Goal: Information Seeking & Learning: Check status

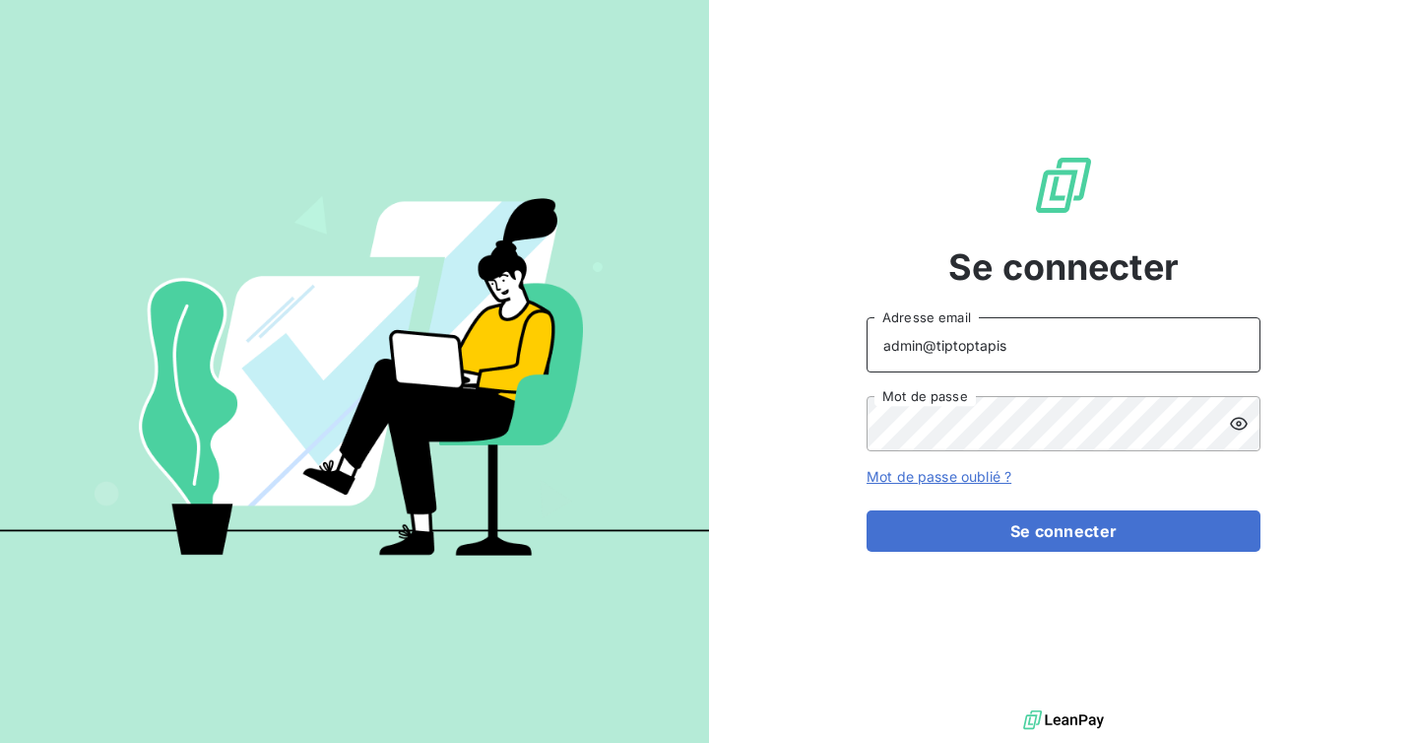
click at [1040, 345] on input "admin@tiptoptapis" at bounding box center [1064, 344] width 394 height 55
paste input "FEF-2025-2727"
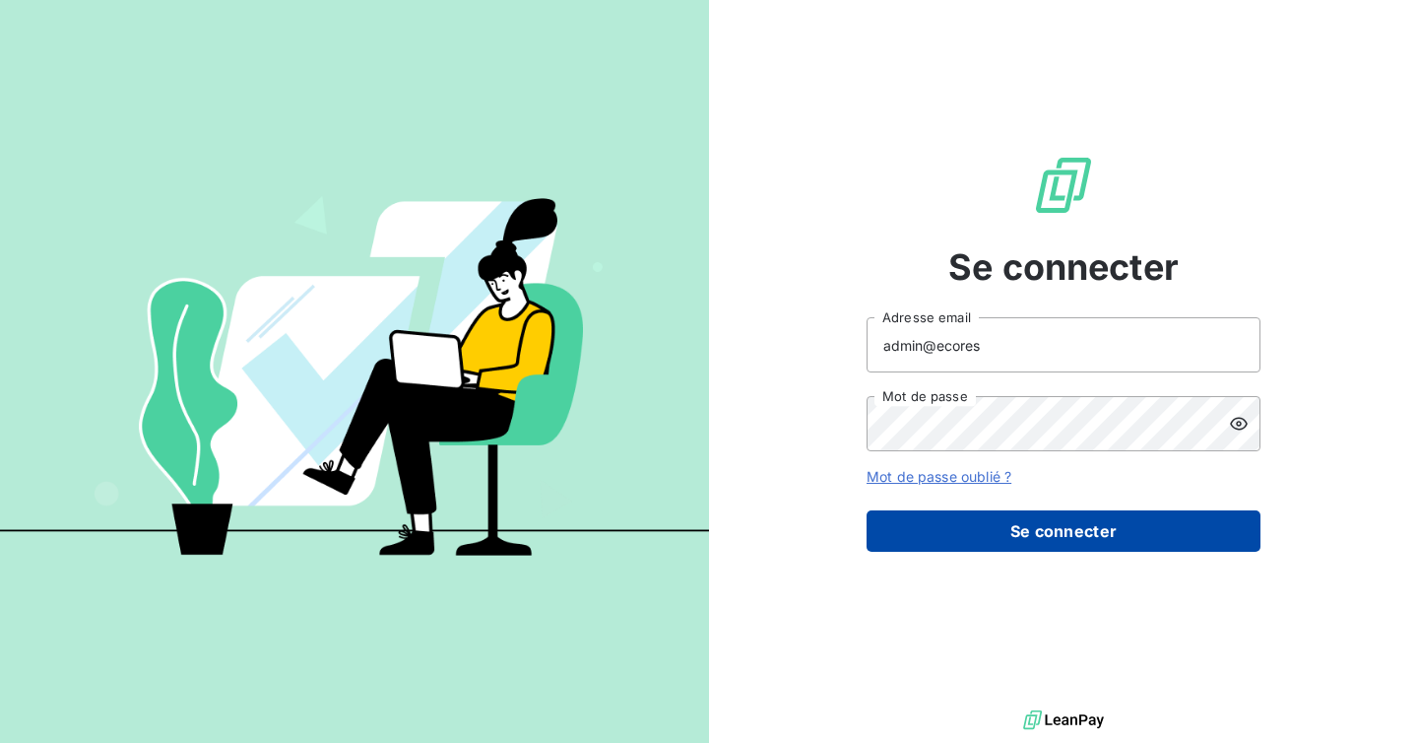
type input "admin@ecores"
click at [1034, 522] on button "Se connecter" at bounding box center [1064, 530] width 394 height 41
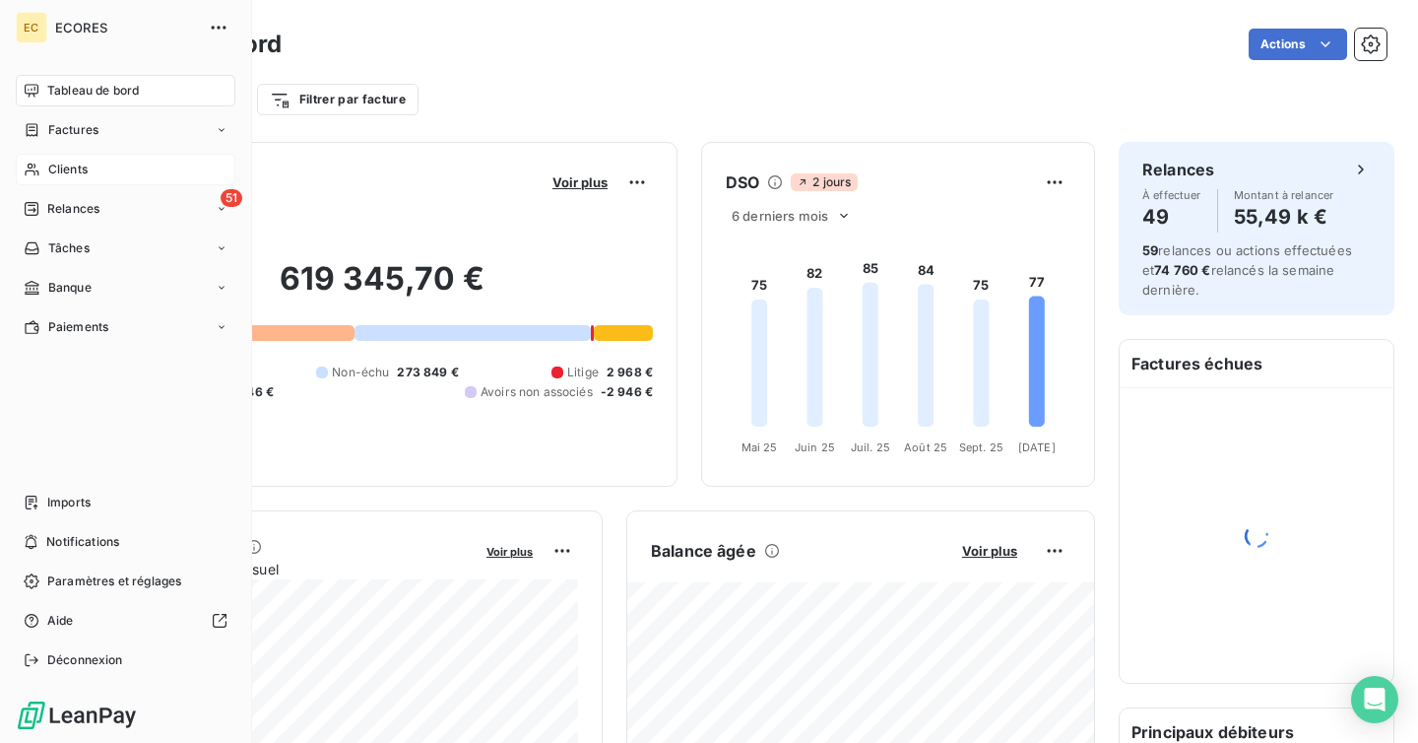
click at [74, 164] on span "Clients" at bounding box center [67, 170] width 39 height 18
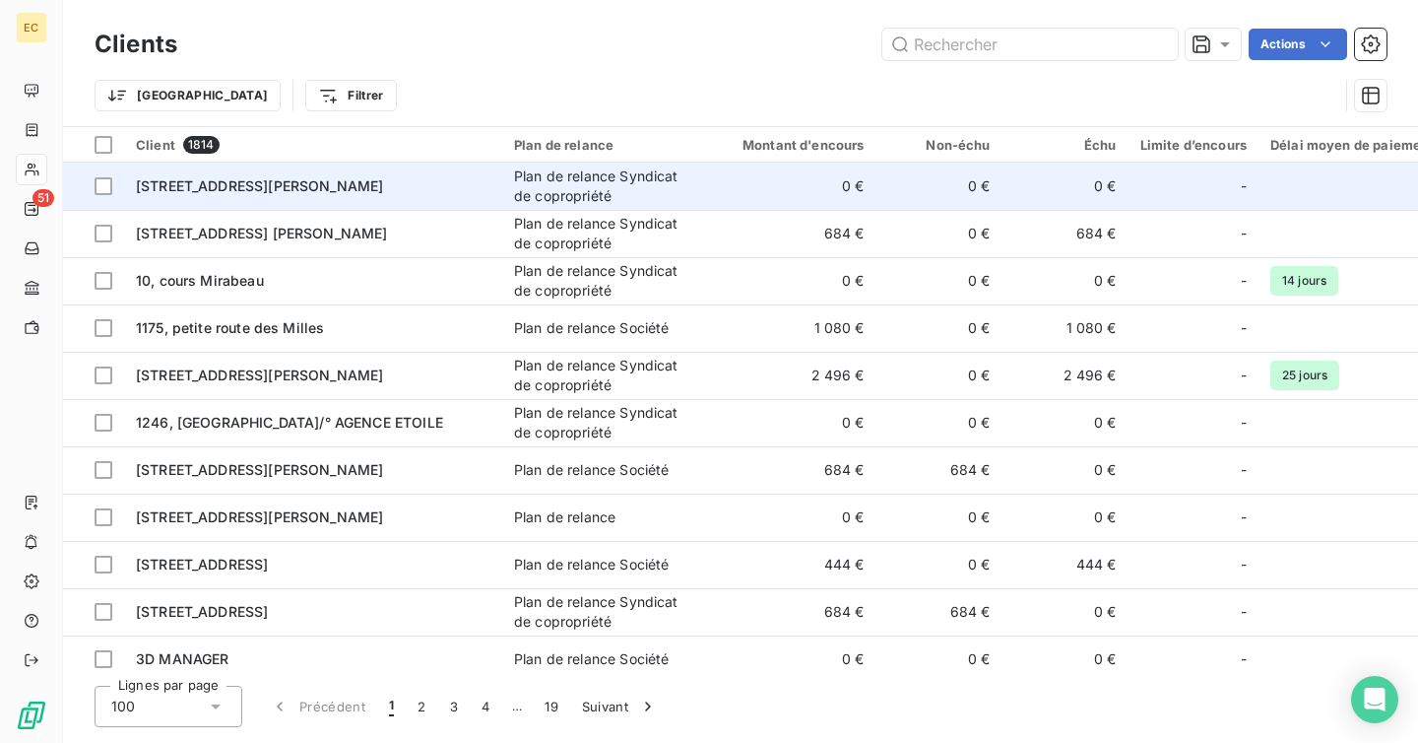
click at [455, 188] on div "[STREET_ADDRESS][PERSON_NAME]" at bounding box center [313, 186] width 355 height 20
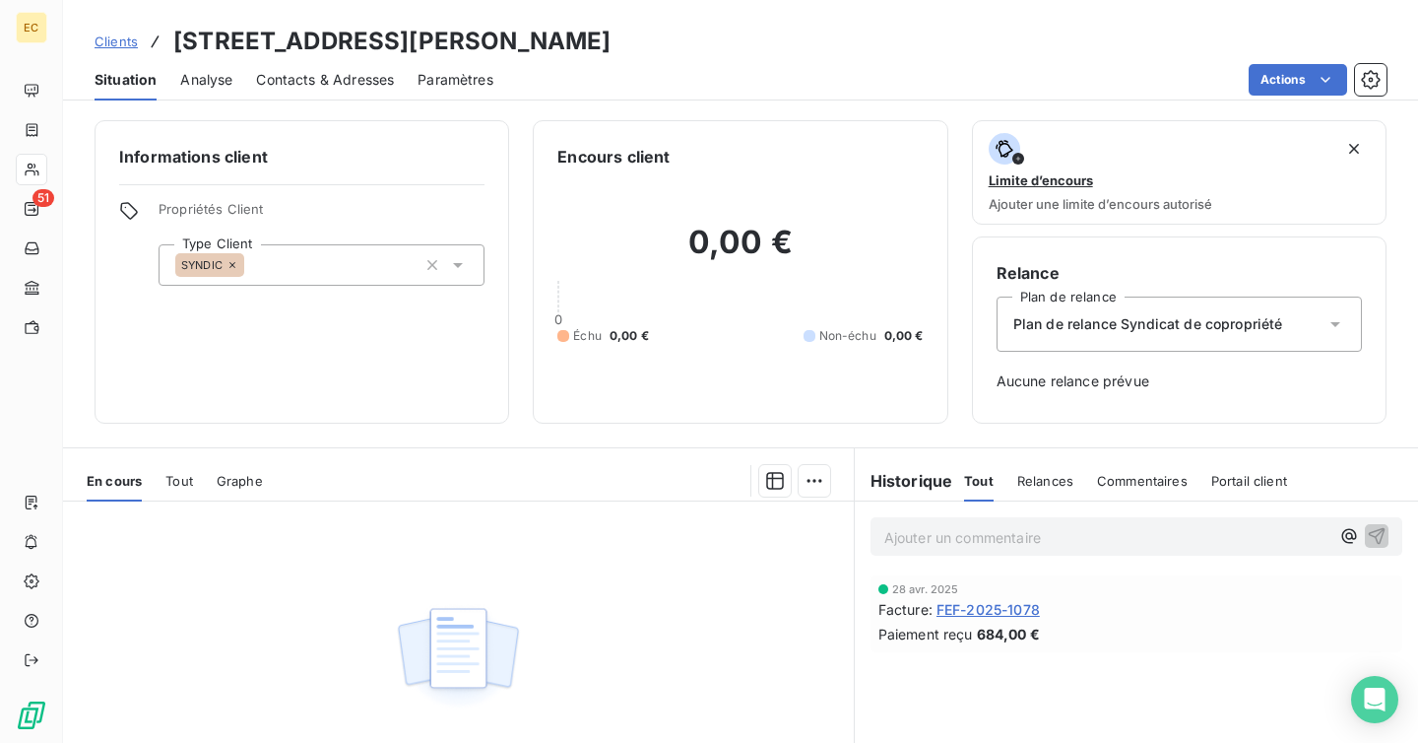
click at [180, 488] on div "Tout" at bounding box center [179, 480] width 28 height 41
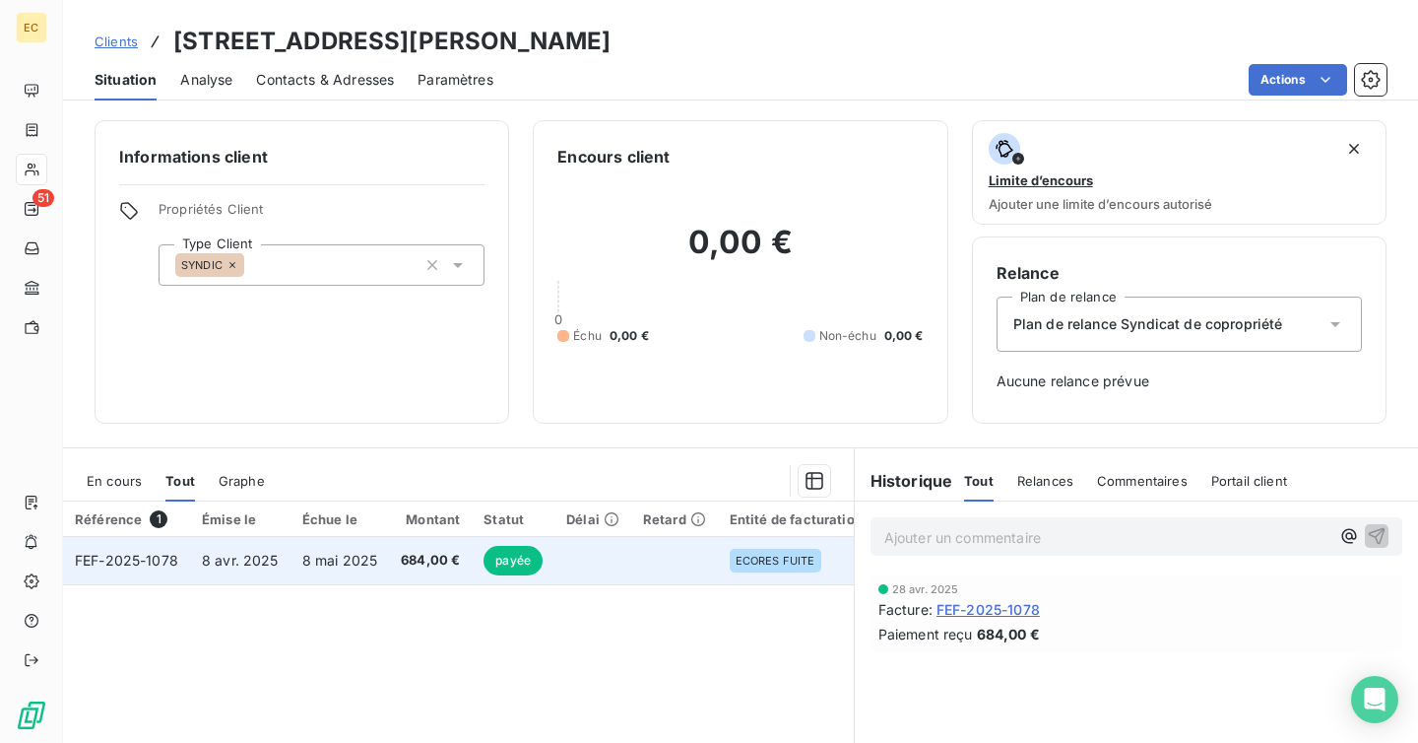
click at [382, 567] on td "8 mai 2025" at bounding box center [340, 560] width 99 height 47
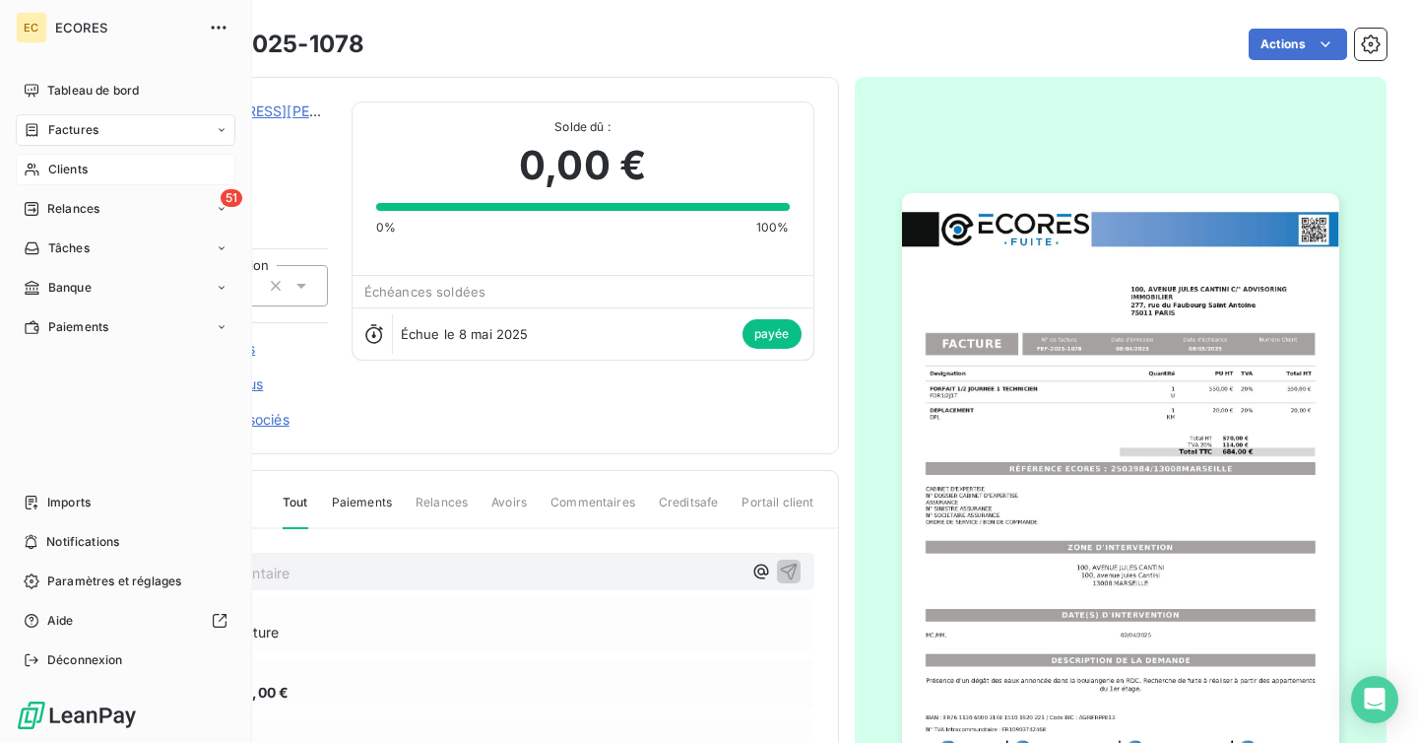
click at [58, 170] on span "Clients" at bounding box center [67, 170] width 39 height 18
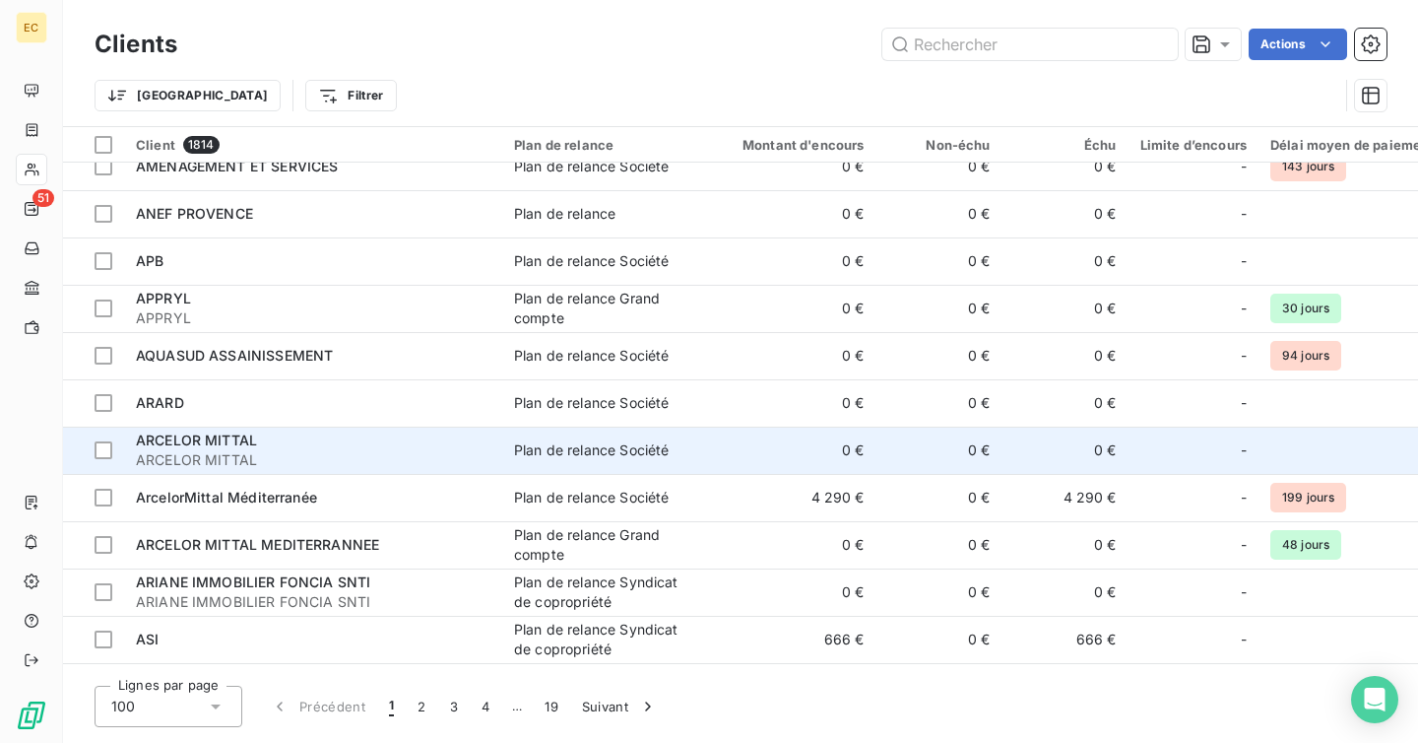
scroll to position [2433, 0]
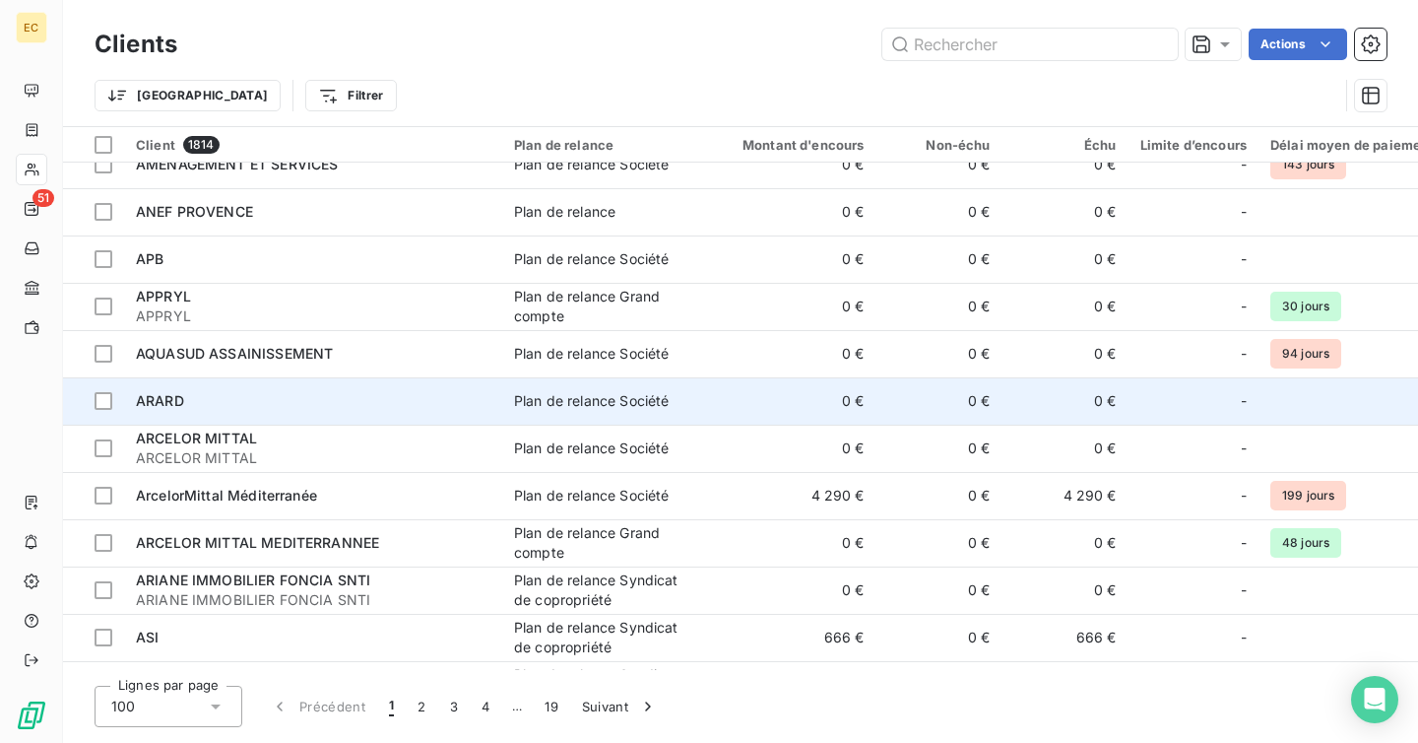
click at [293, 415] on td "ARARD" at bounding box center [313, 400] width 378 height 47
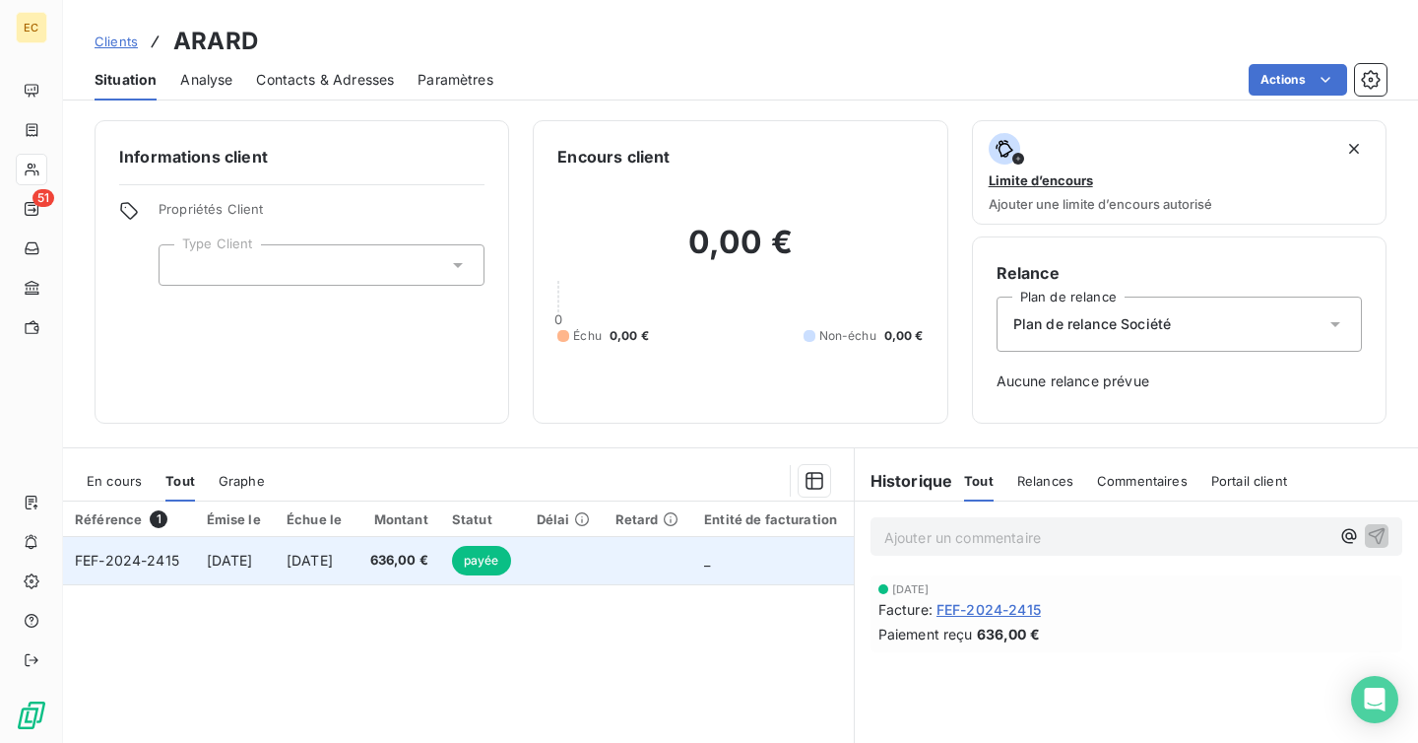
click at [663, 551] on td at bounding box center [648, 560] width 89 height 47
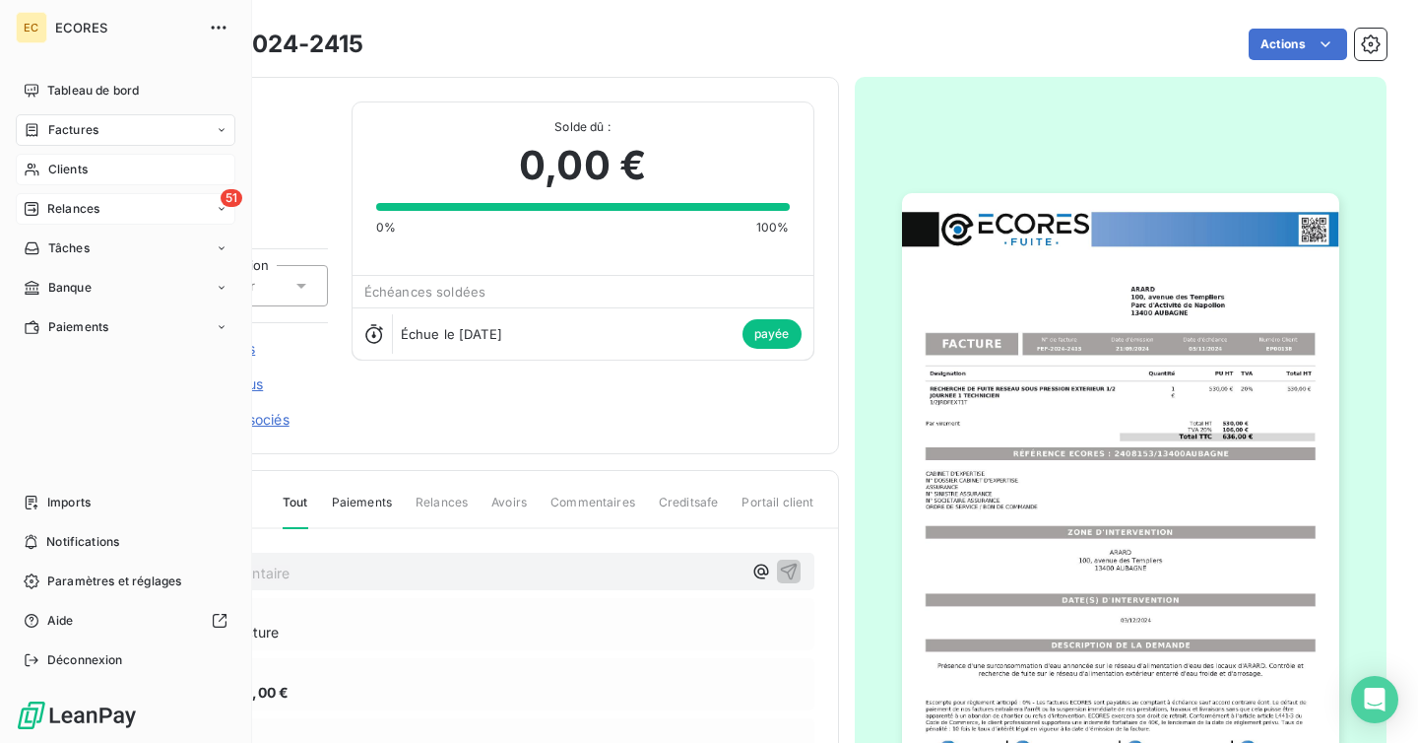
click at [83, 211] on span "Relances" at bounding box center [73, 209] width 52 height 18
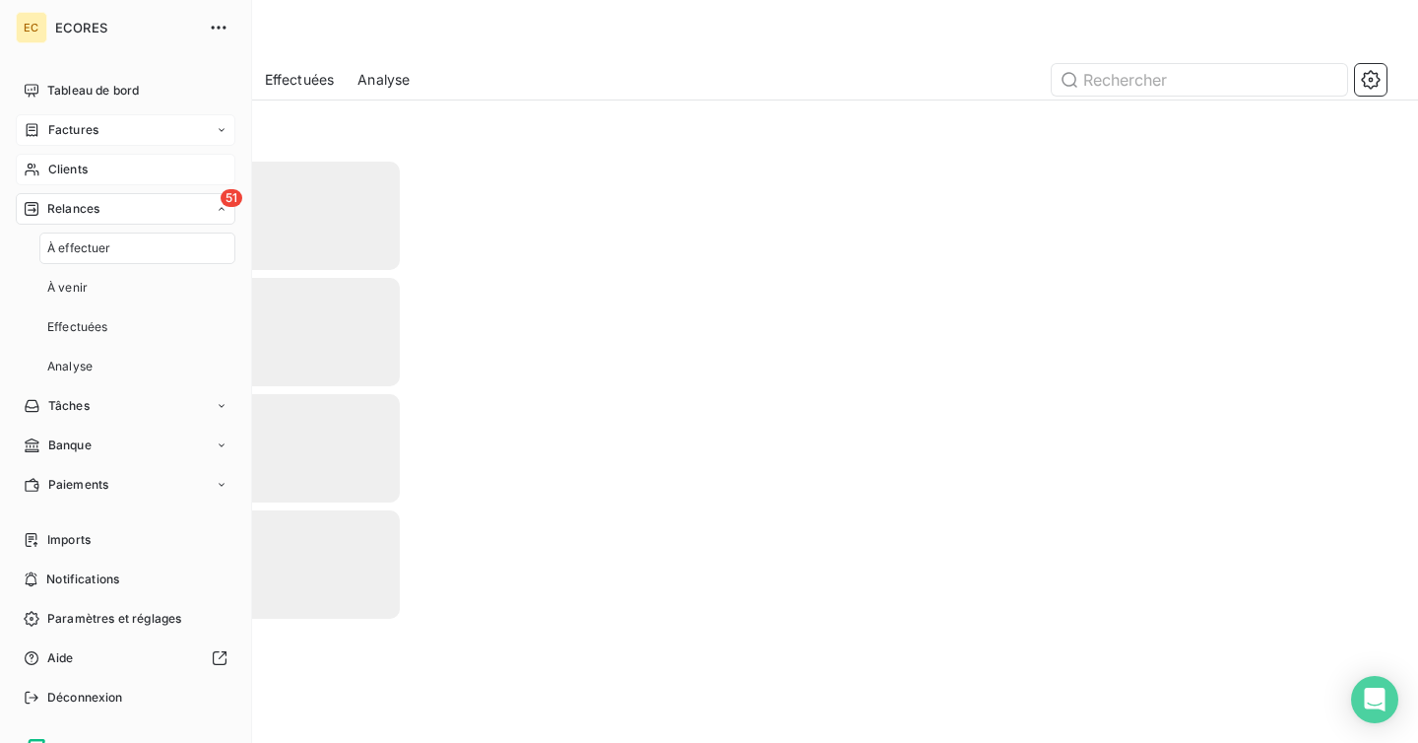
click at [112, 139] on div "Factures" at bounding box center [126, 130] width 220 height 32
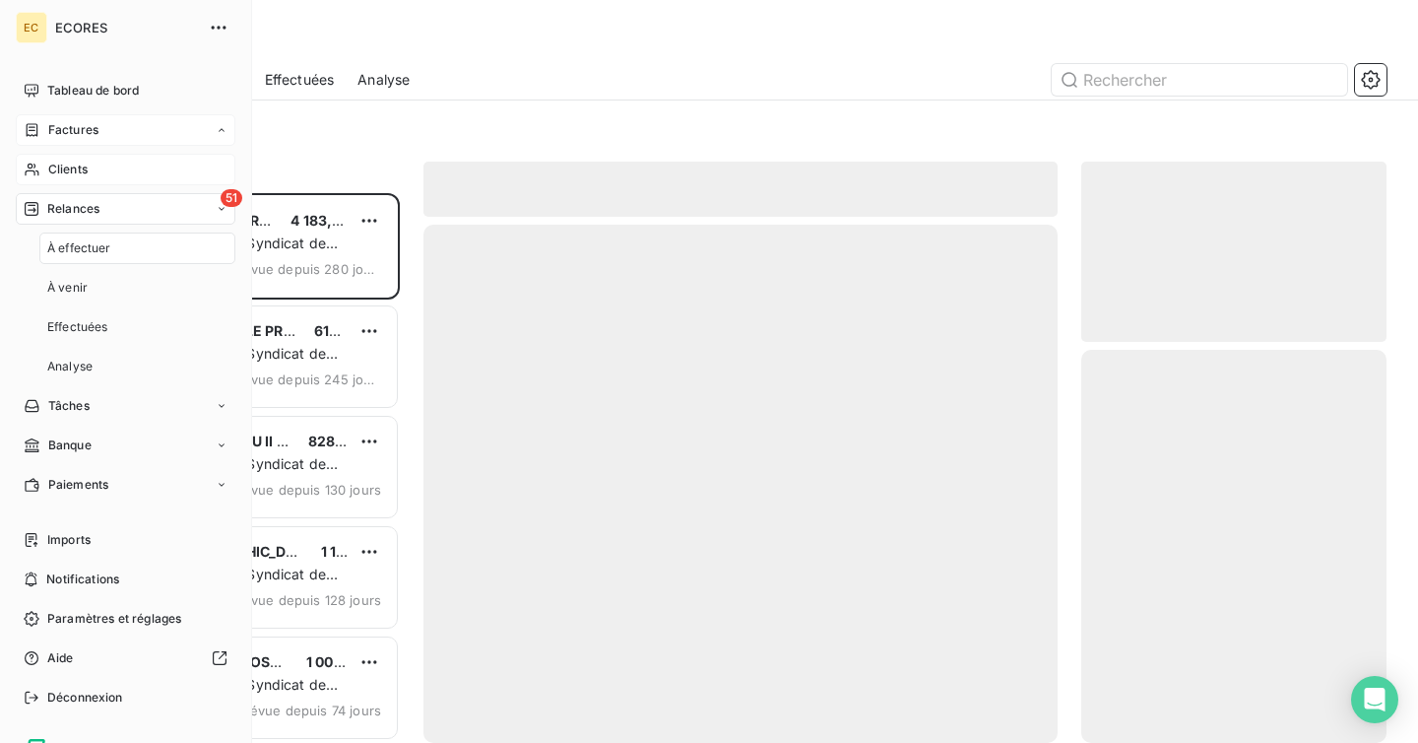
scroll to position [550, 305]
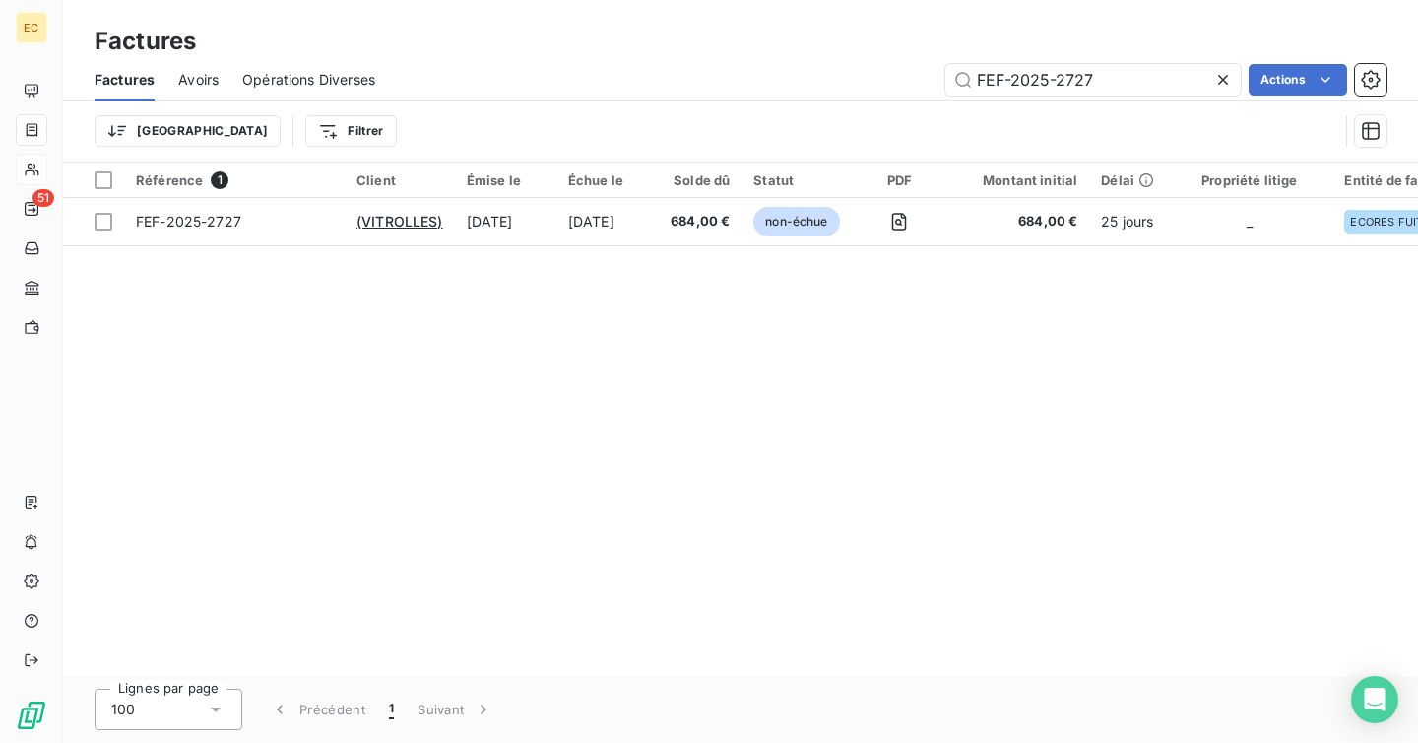
click at [1222, 83] on icon at bounding box center [1223, 80] width 20 height 20
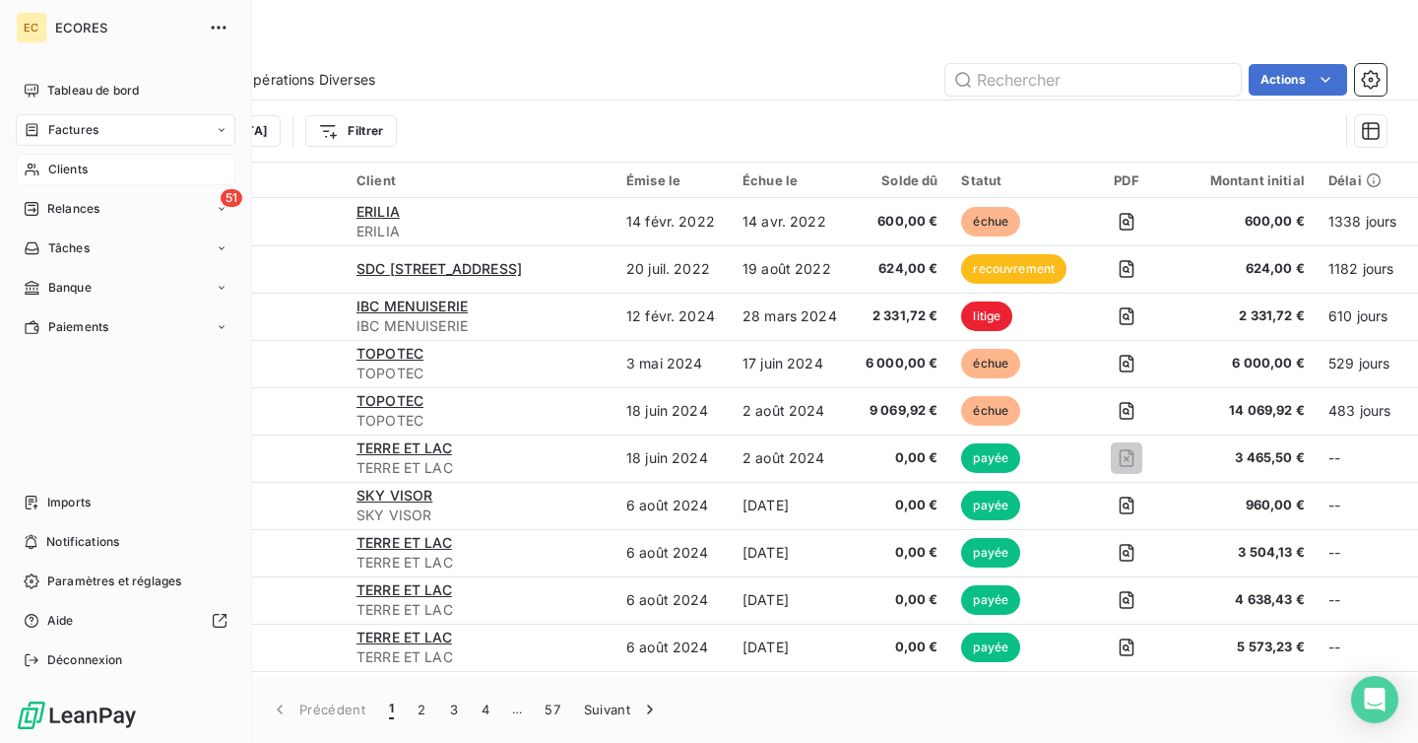
click at [36, 172] on icon at bounding box center [32, 170] width 17 height 16
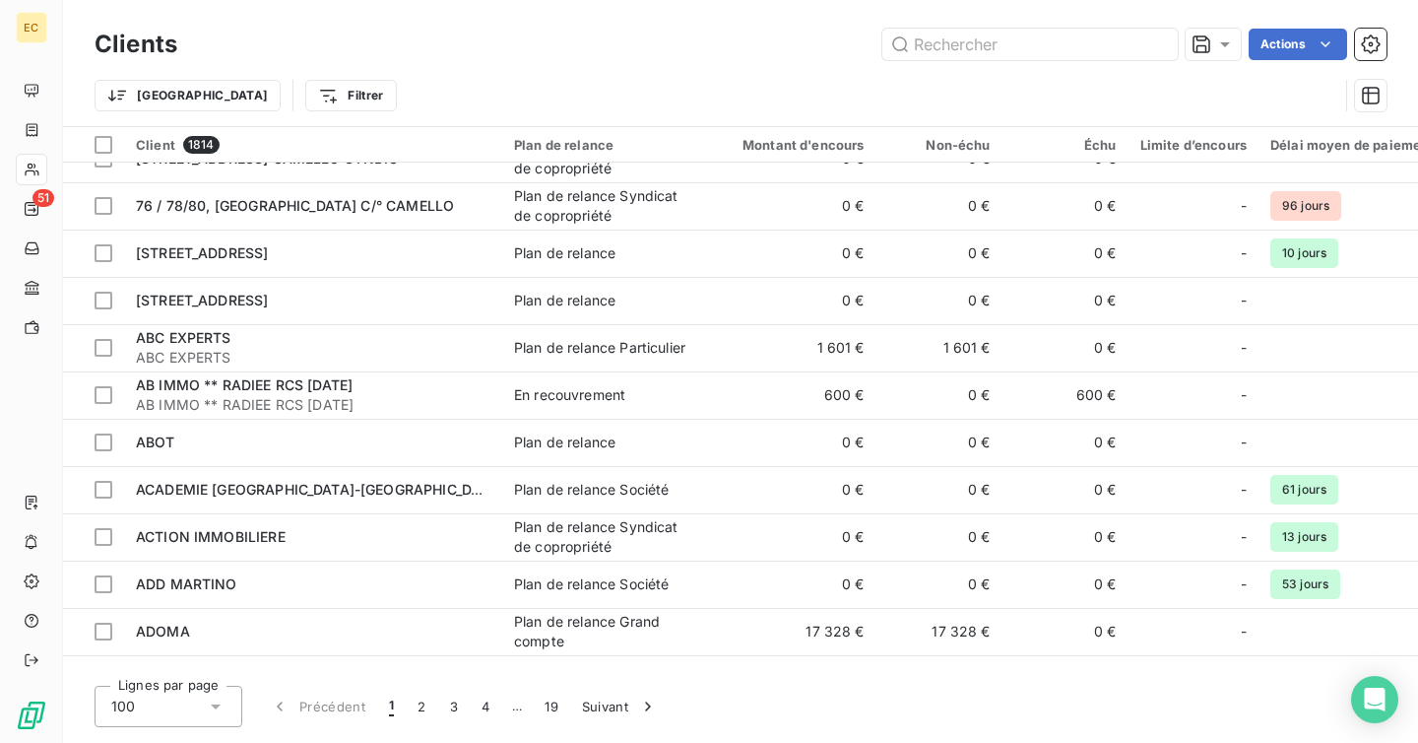
scroll to position [840, 0]
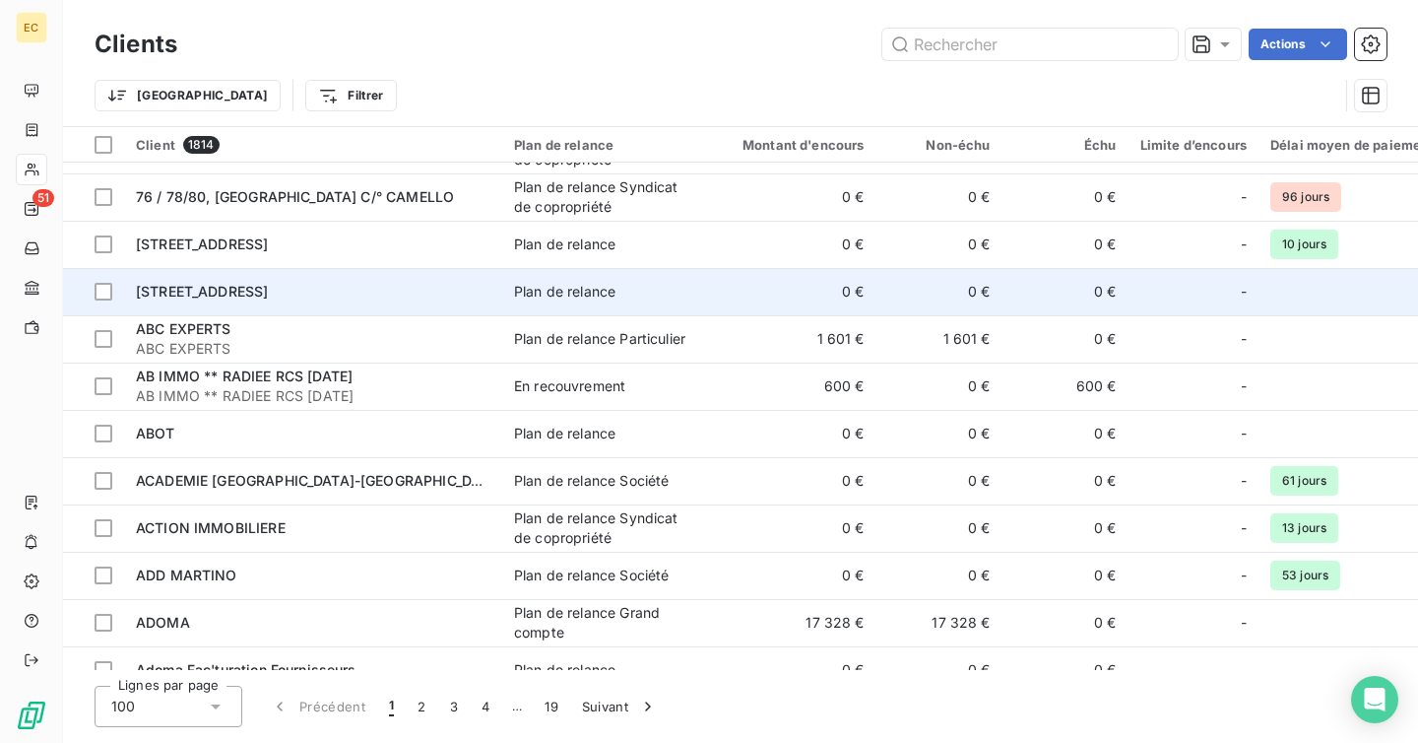
click at [378, 294] on div "[STREET_ADDRESS]" at bounding box center [313, 292] width 355 height 20
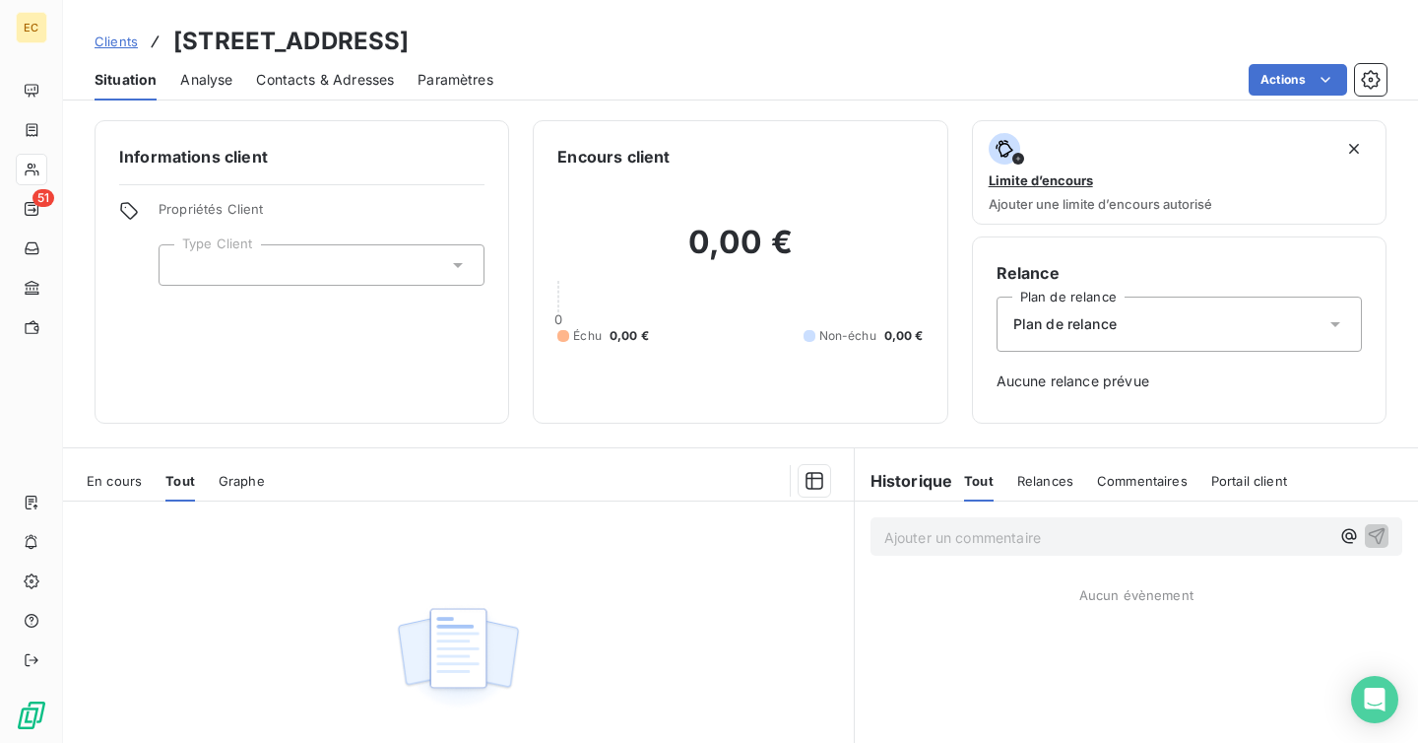
click at [186, 473] on span "Tout" at bounding box center [180, 481] width 30 height 16
click at [111, 488] on span "En cours" at bounding box center [114, 481] width 55 height 16
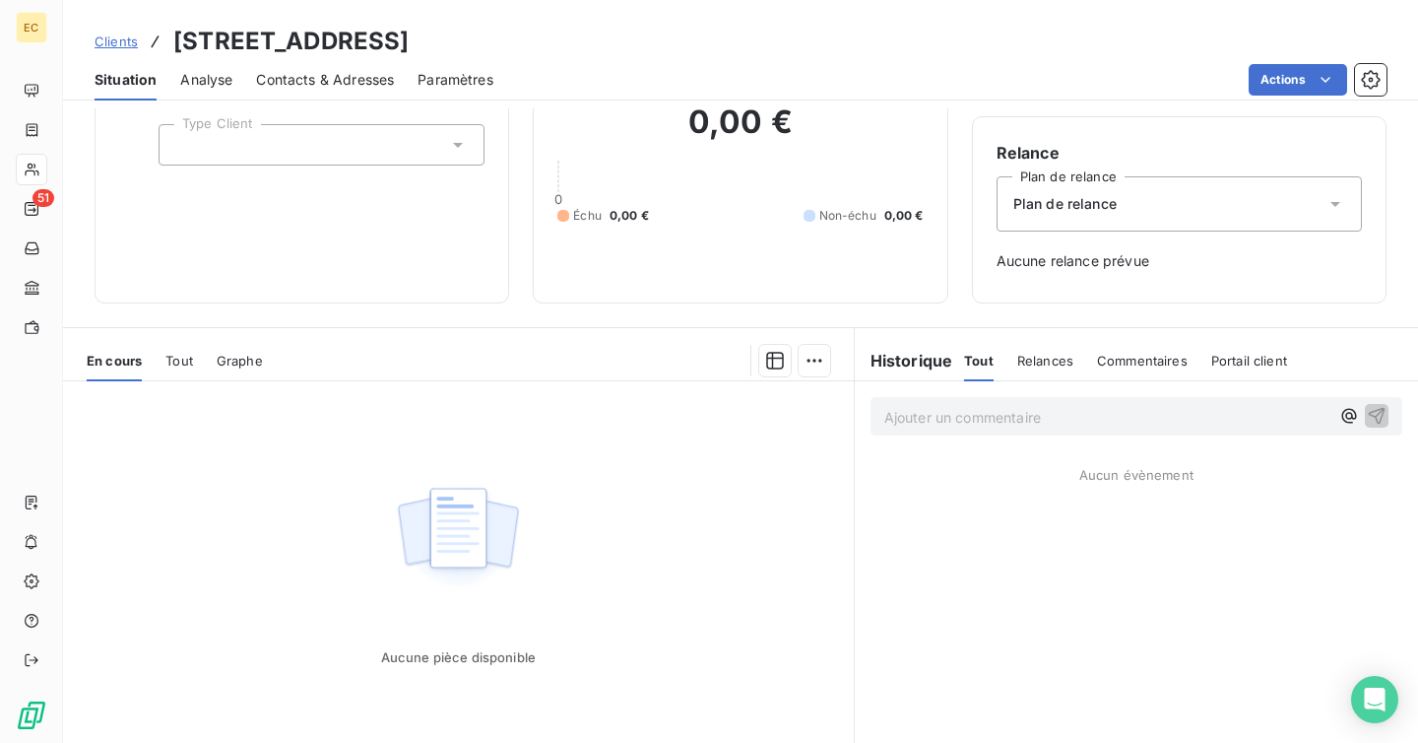
scroll to position [197, 0]
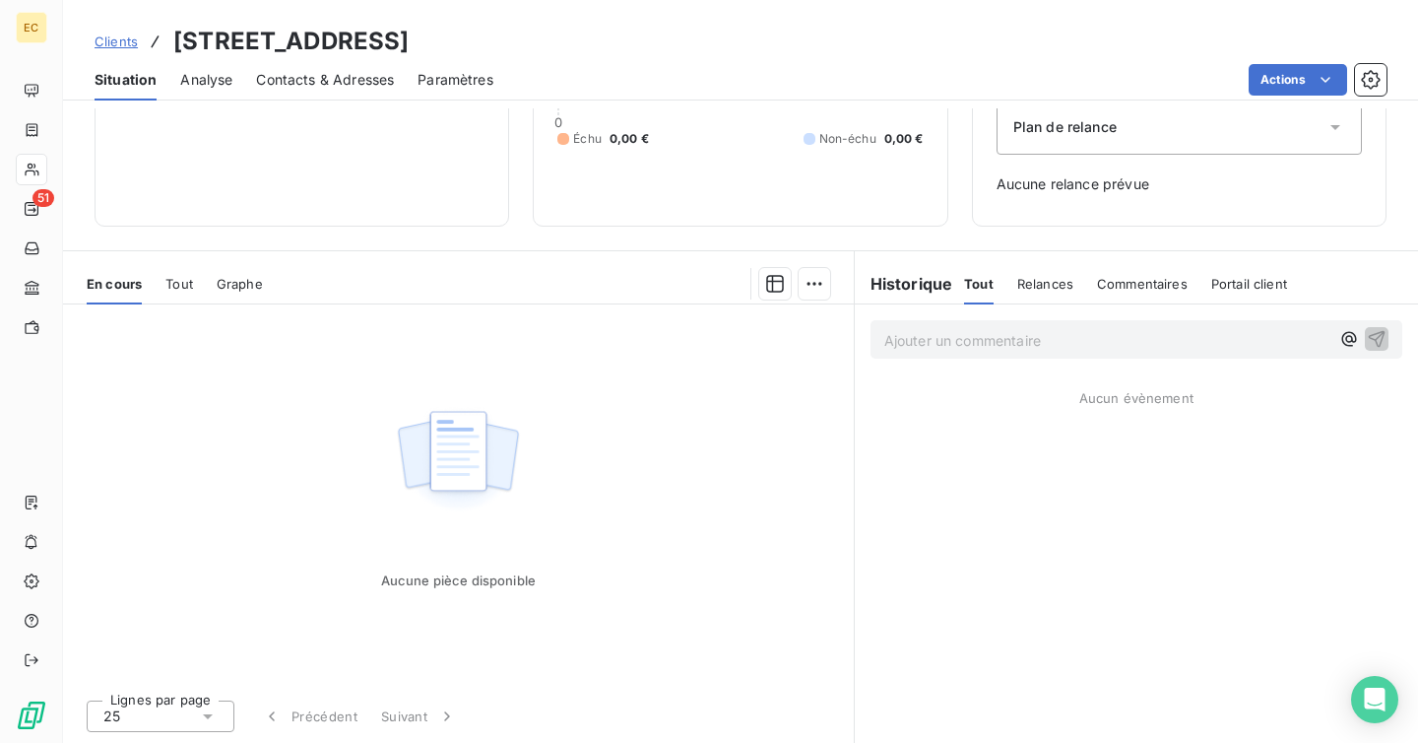
click at [181, 276] on span "Tout" at bounding box center [179, 284] width 28 height 16
click at [229, 278] on span "Graphe" at bounding box center [242, 284] width 46 height 16
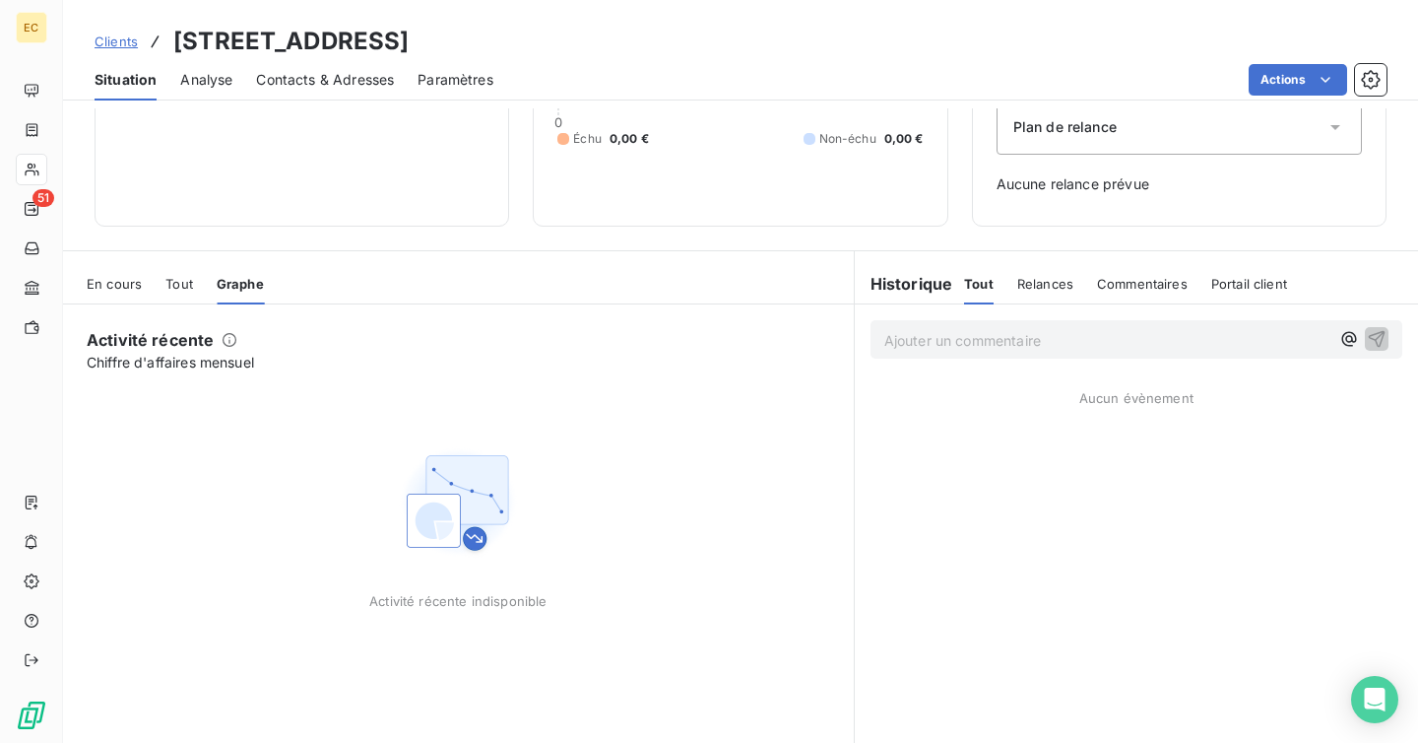
click at [166, 278] on span "Tout" at bounding box center [179, 284] width 28 height 16
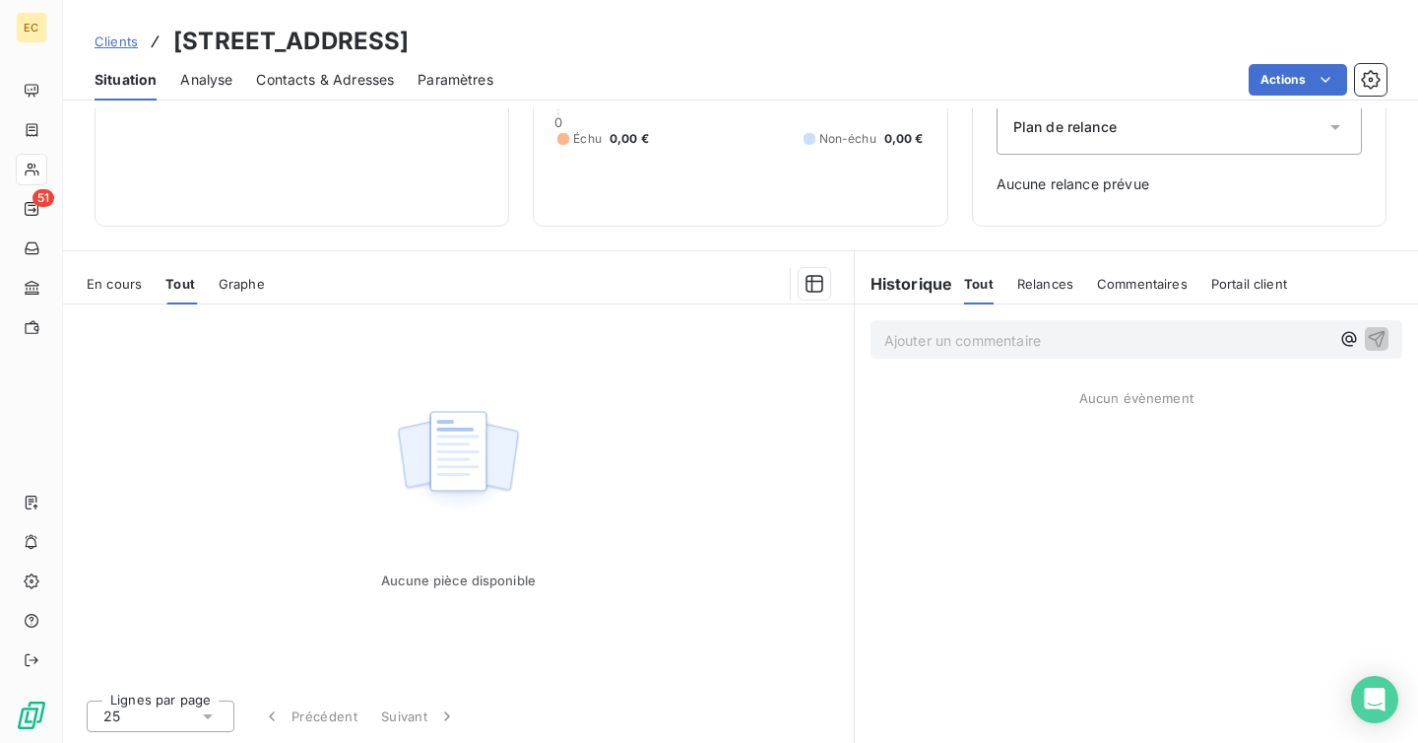
click at [114, 286] on span "En cours" at bounding box center [114, 284] width 55 height 16
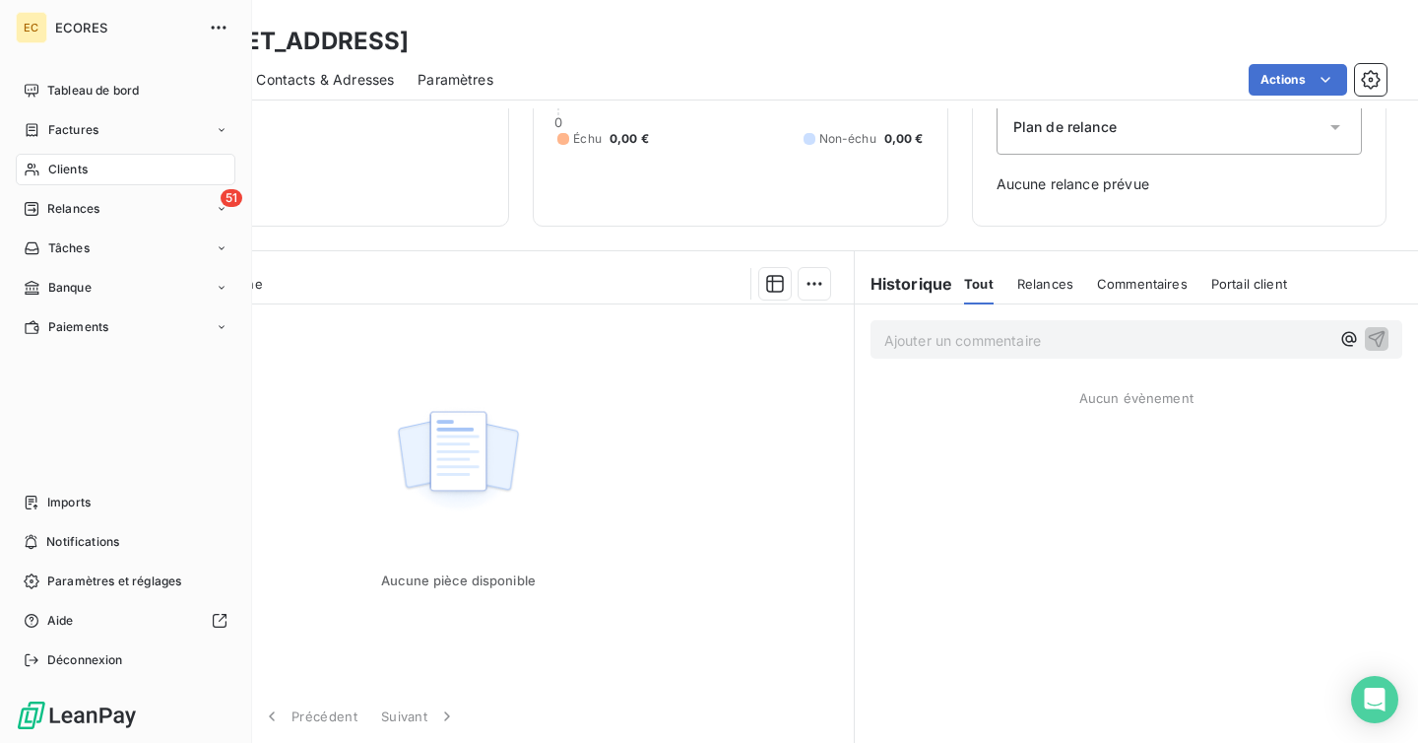
click at [38, 166] on icon at bounding box center [32, 170] width 17 height 16
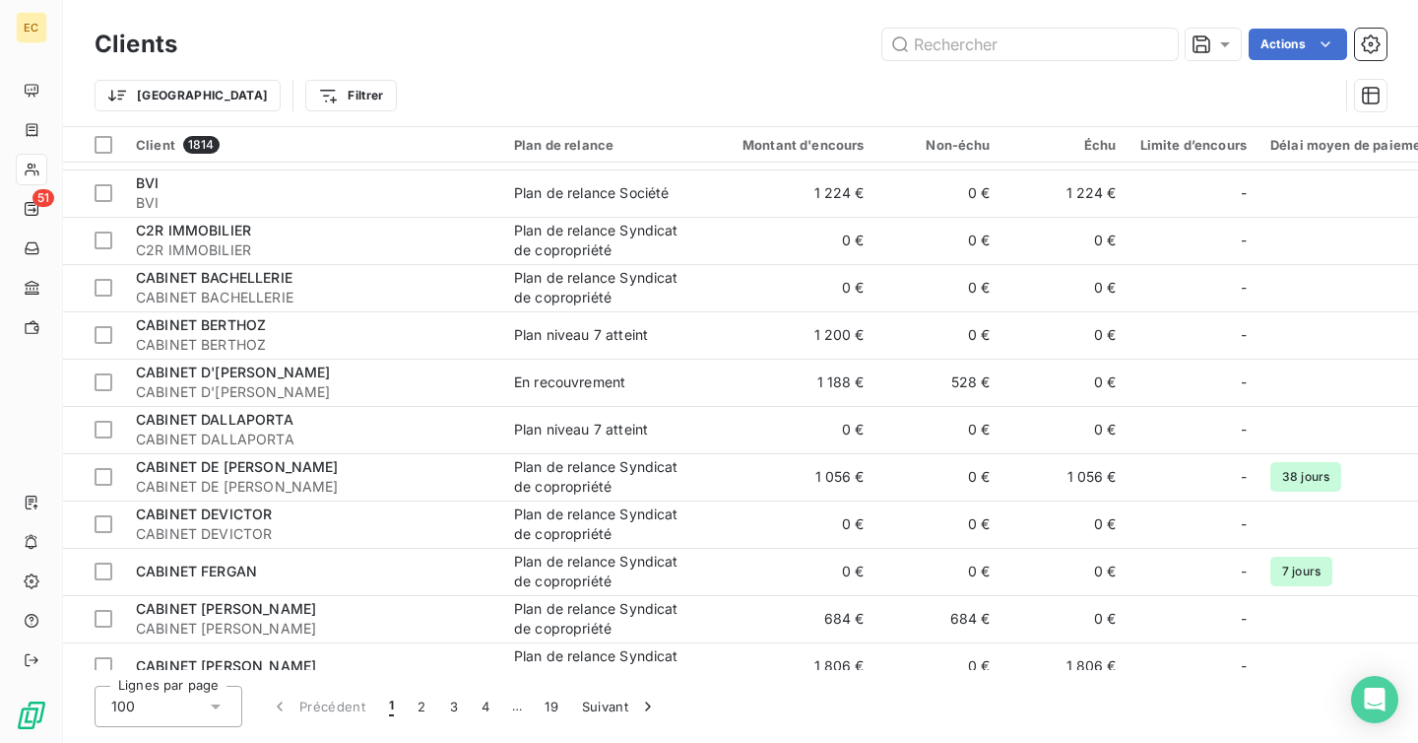
scroll to position [4228, 0]
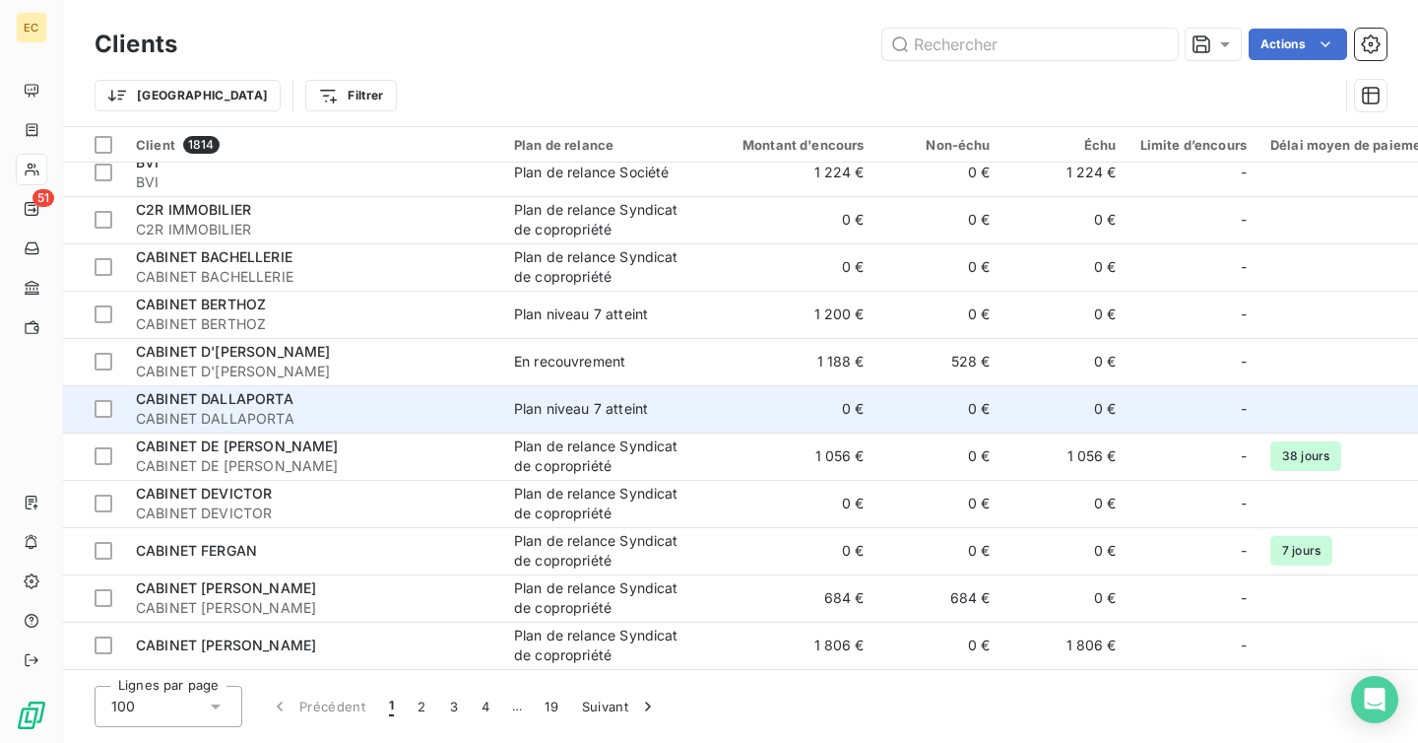
click at [385, 389] on div "CABINET DALLAPORTA" at bounding box center [313, 399] width 355 height 20
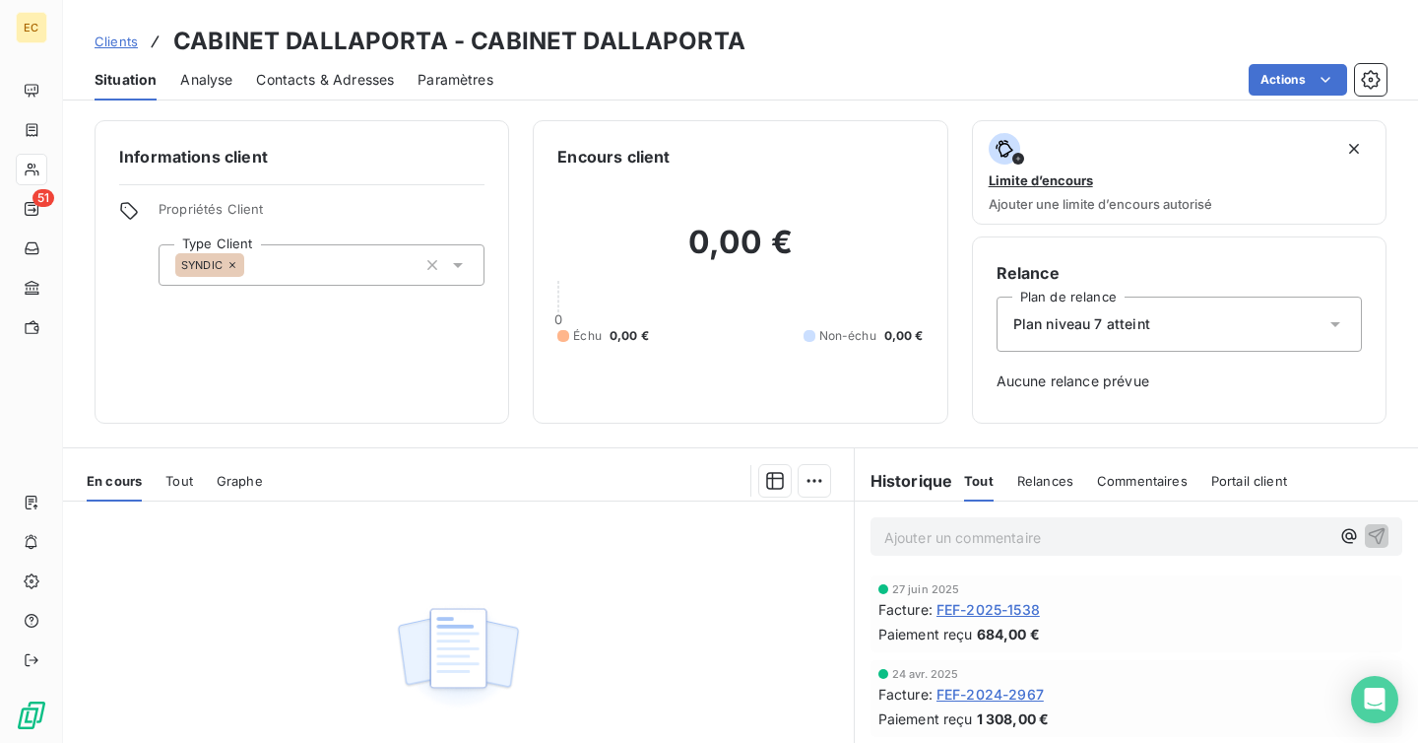
click at [105, 45] on span "Clients" at bounding box center [116, 41] width 43 height 16
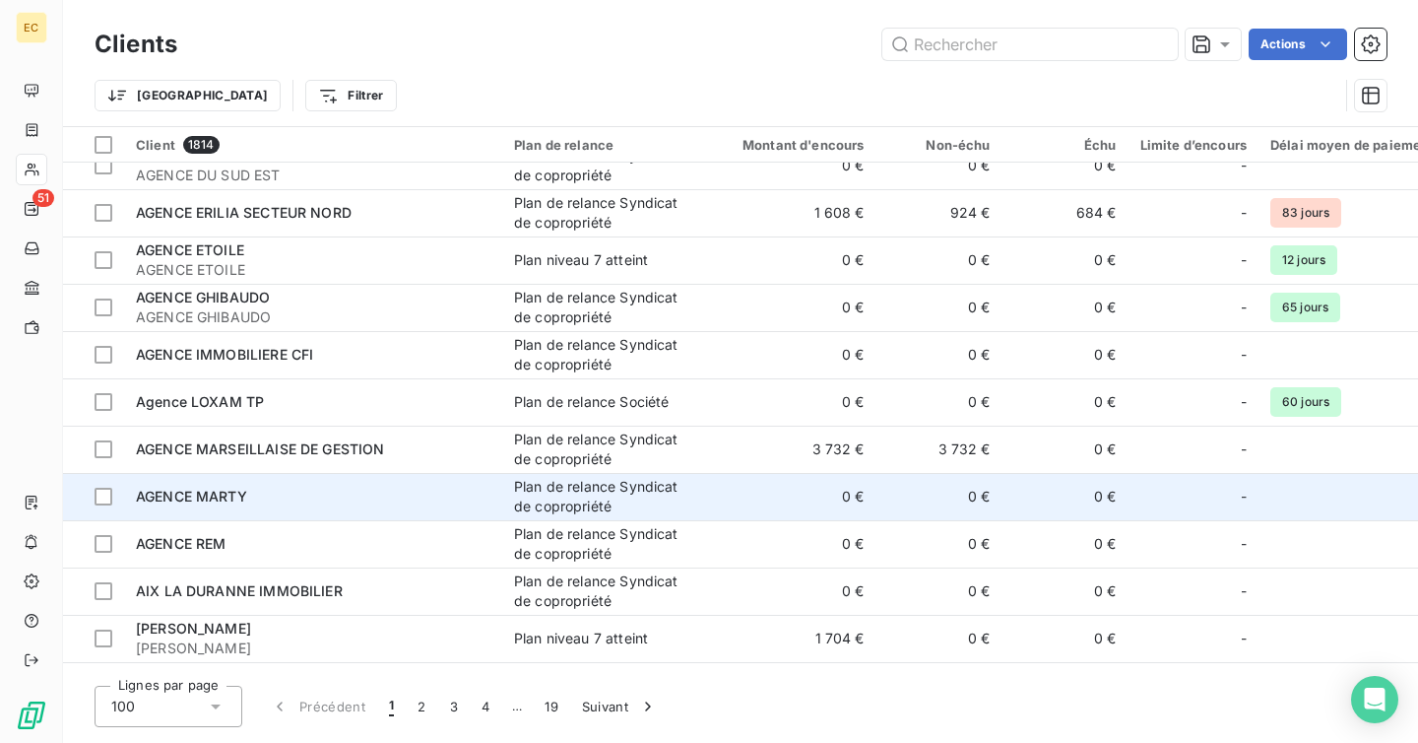
scroll to position [1732, 0]
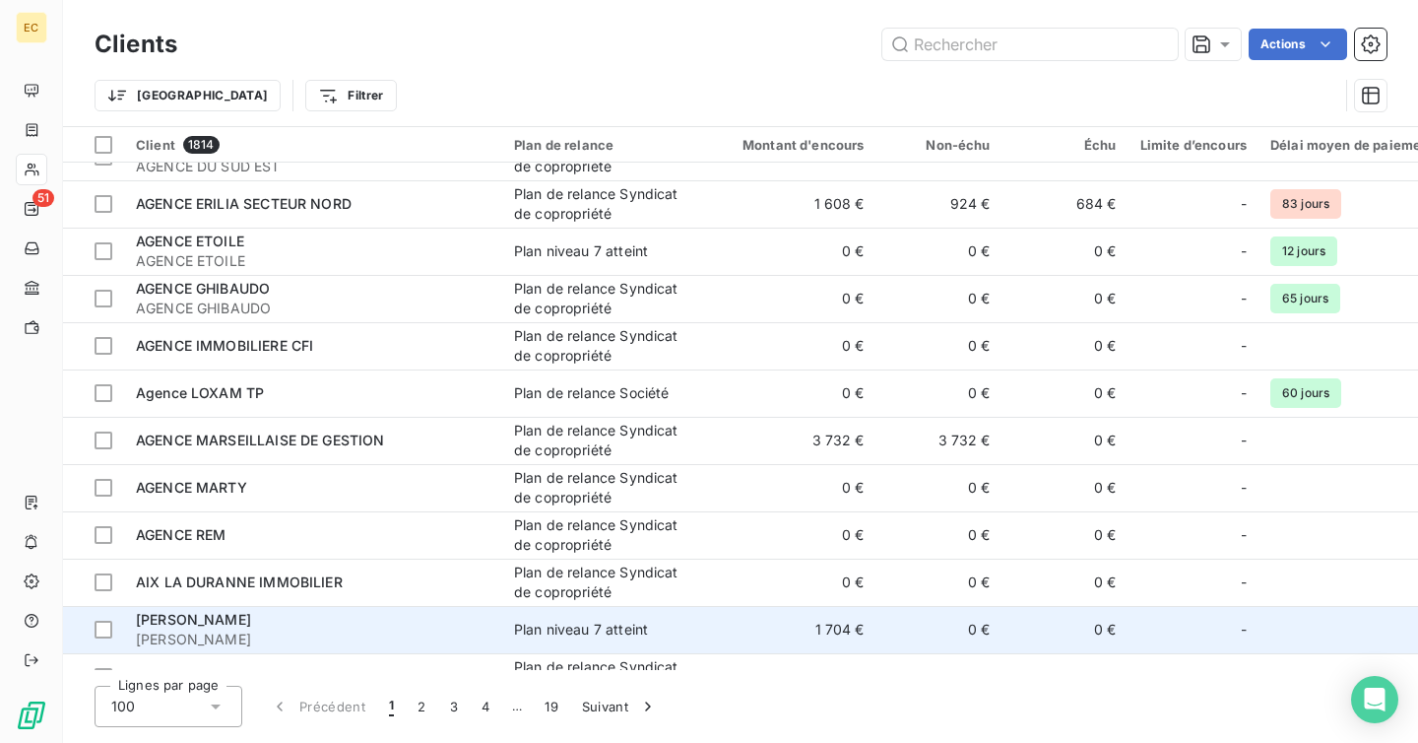
click at [421, 630] on span "[PERSON_NAME]" at bounding box center [313, 639] width 355 height 20
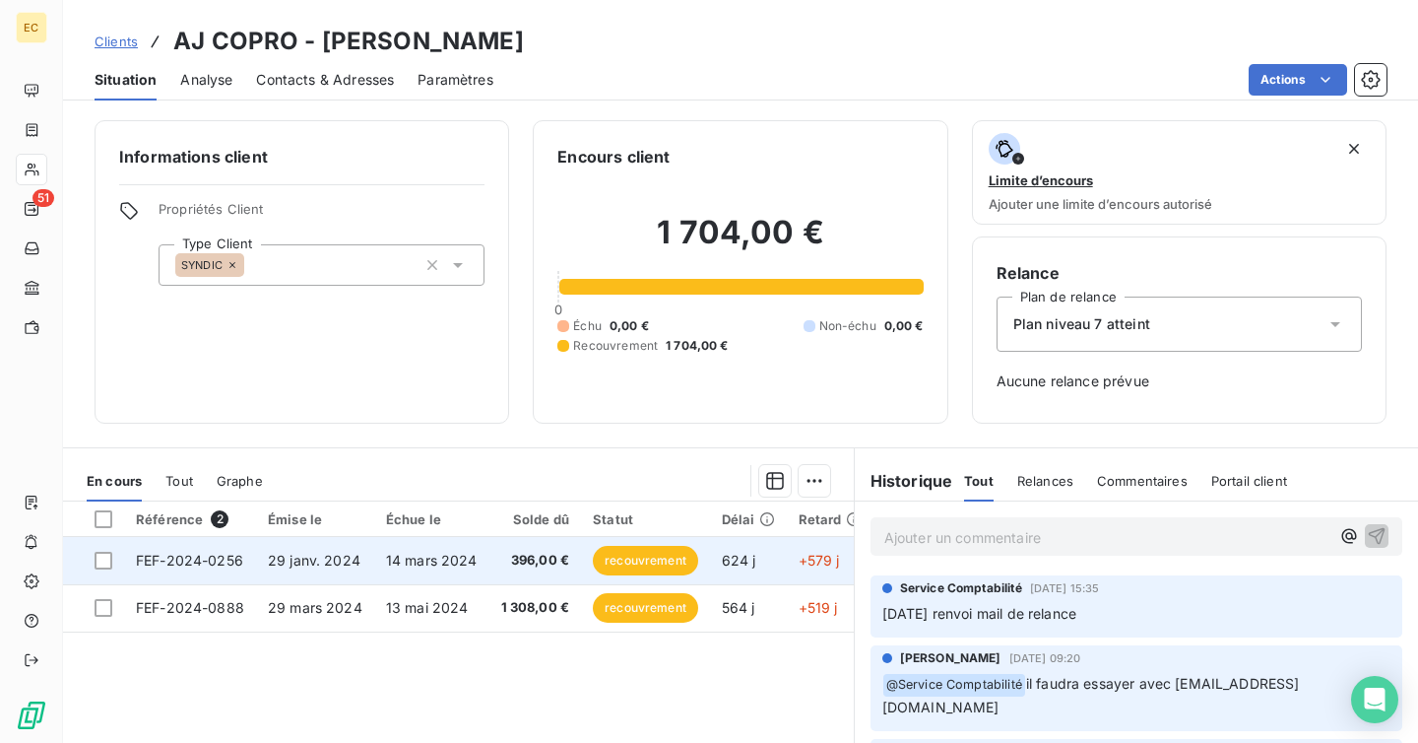
click at [465, 560] on span "14 mars 2024" at bounding box center [432, 560] width 92 height 17
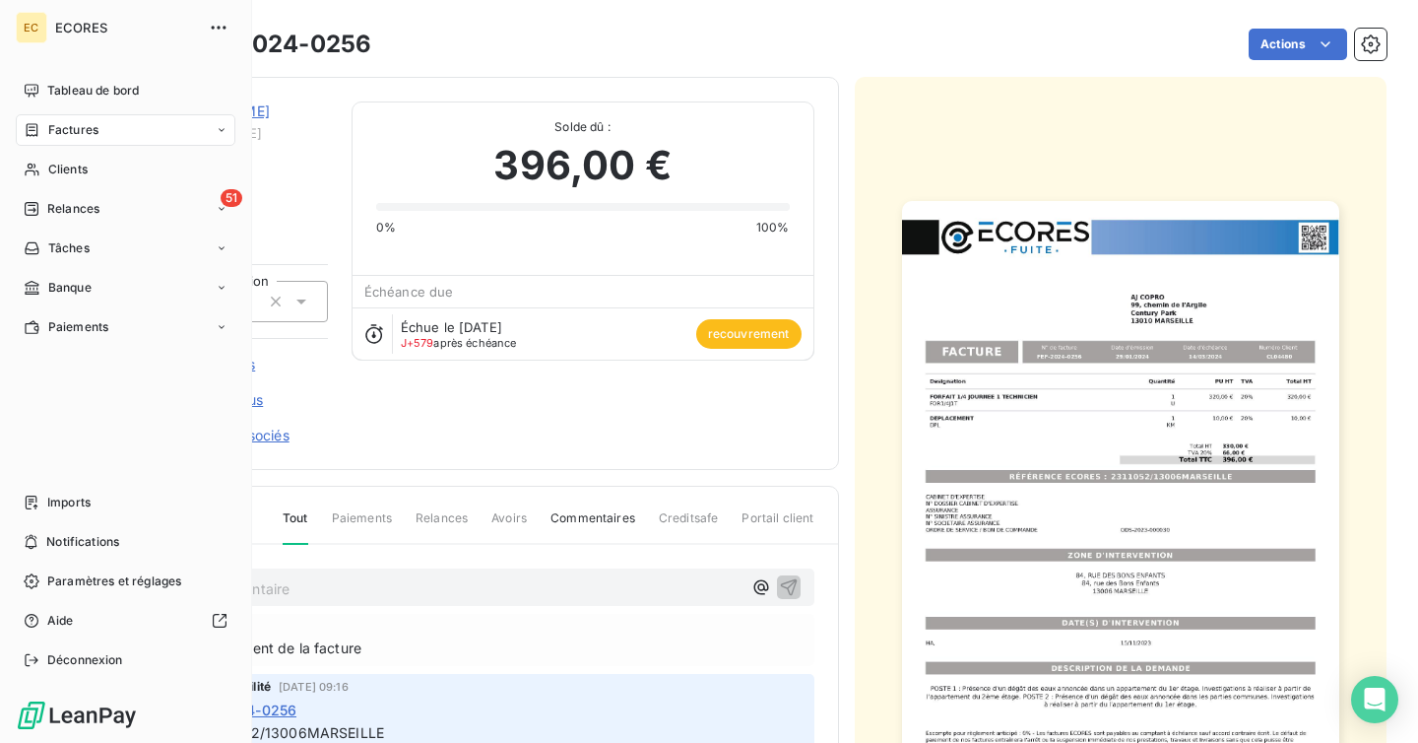
click at [106, 138] on div "Factures" at bounding box center [126, 130] width 220 height 32
click at [83, 289] on span "Clients" at bounding box center [67, 288] width 39 height 18
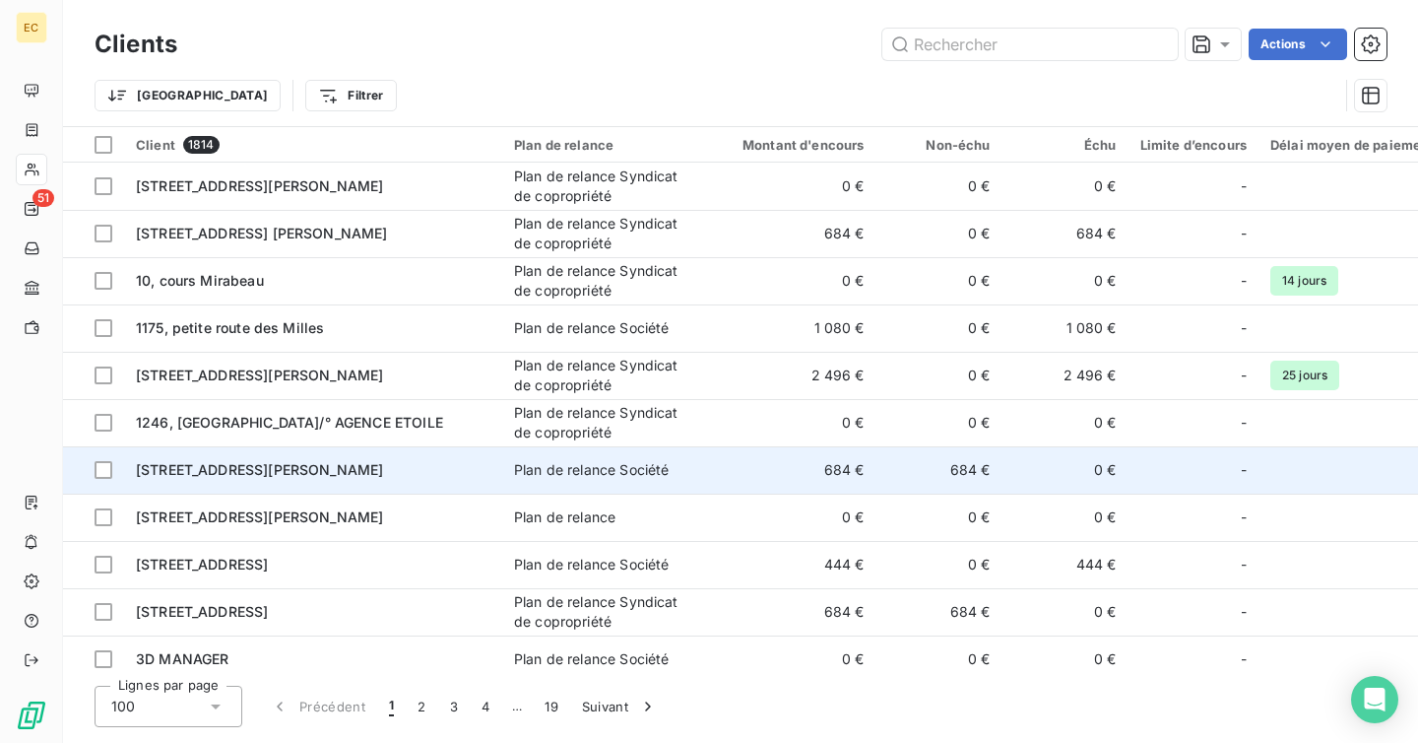
click at [409, 491] on td "[STREET_ADDRESS][PERSON_NAME]" at bounding box center [313, 469] width 378 height 47
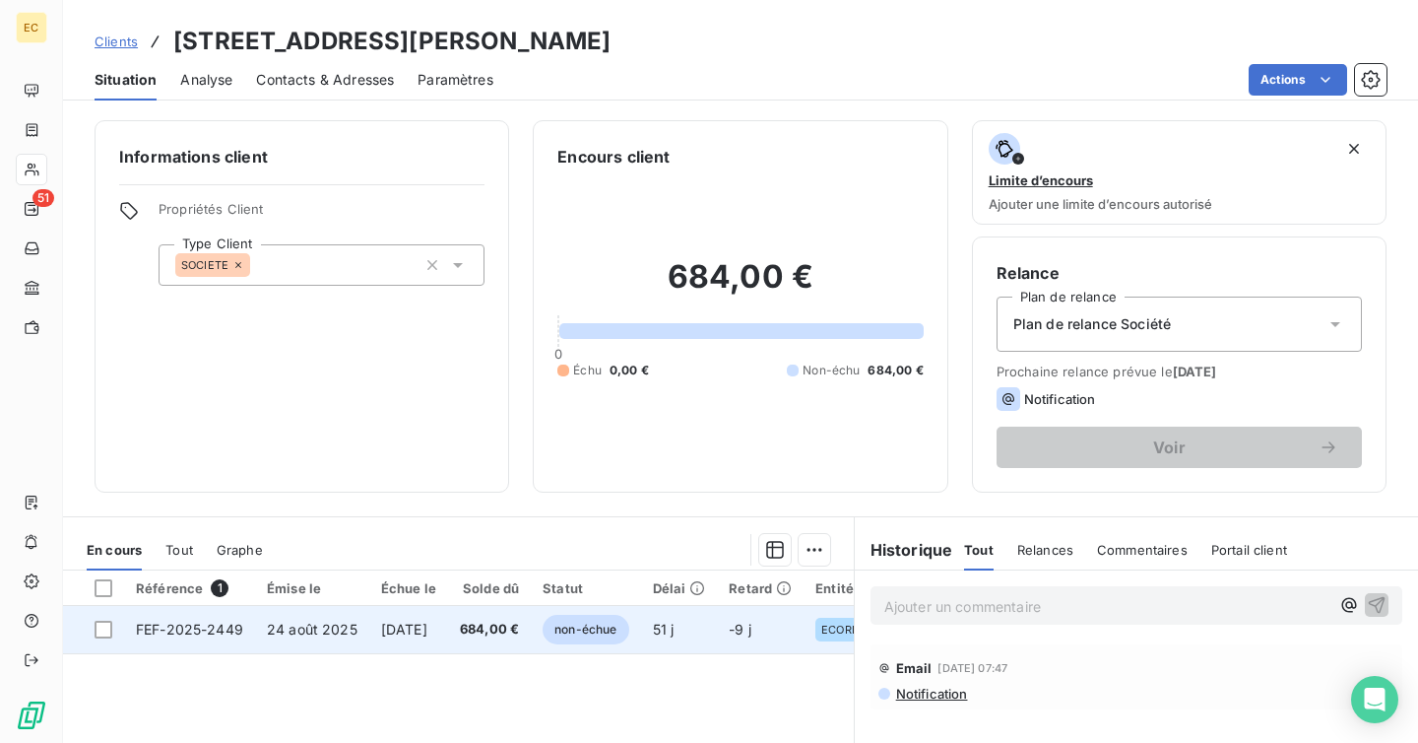
click at [436, 617] on td "[DATE]" at bounding box center [408, 629] width 79 height 47
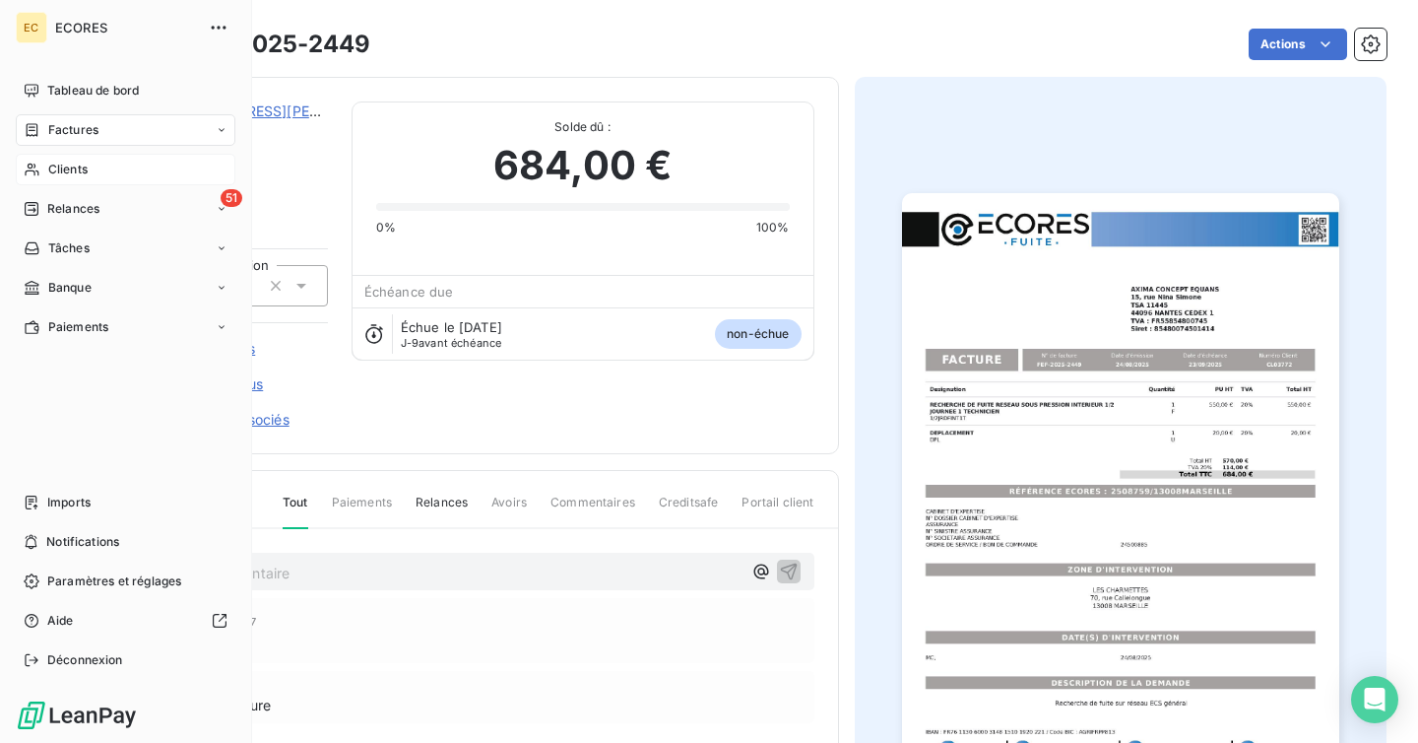
click at [75, 173] on span "Clients" at bounding box center [67, 170] width 39 height 18
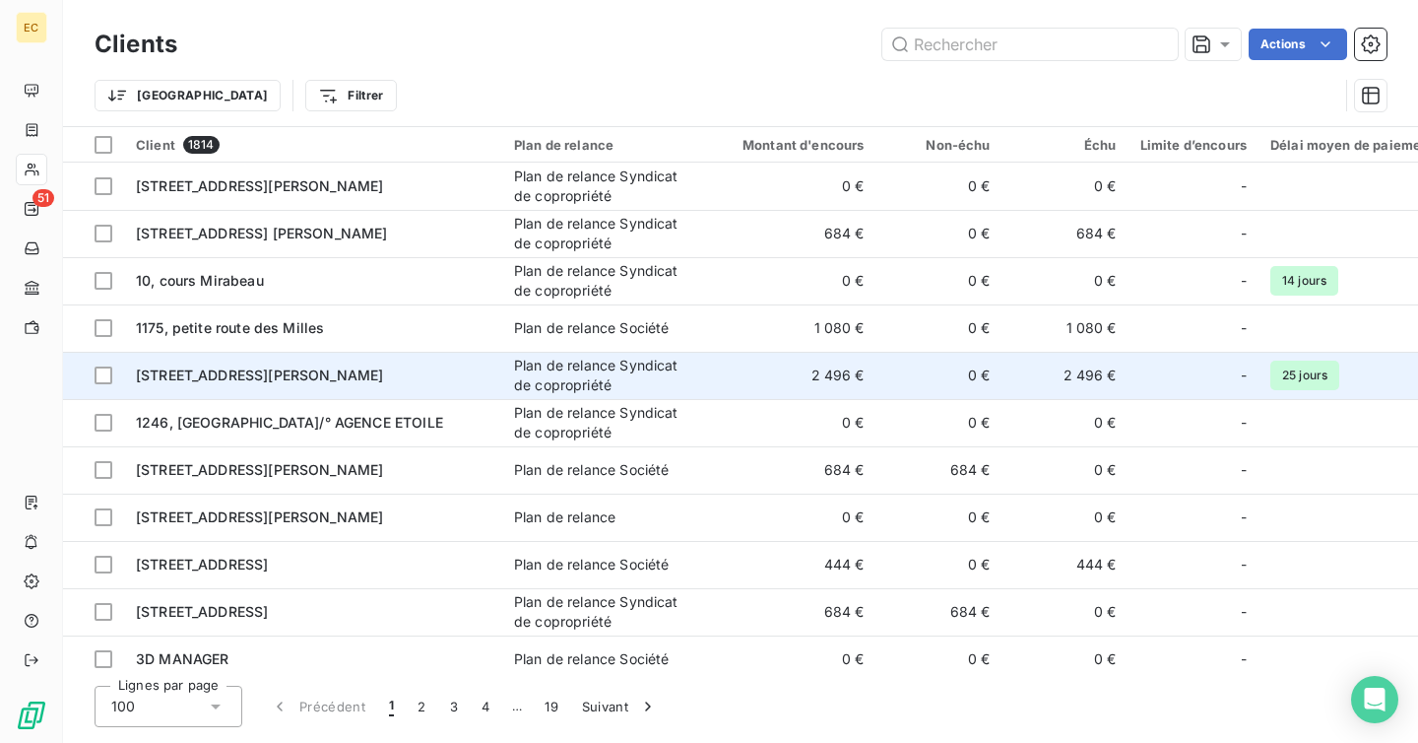
click at [351, 363] on td "[STREET_ADDRESS][PERSON_NAME]" at bounding box center [313, 375] width 378 height 47
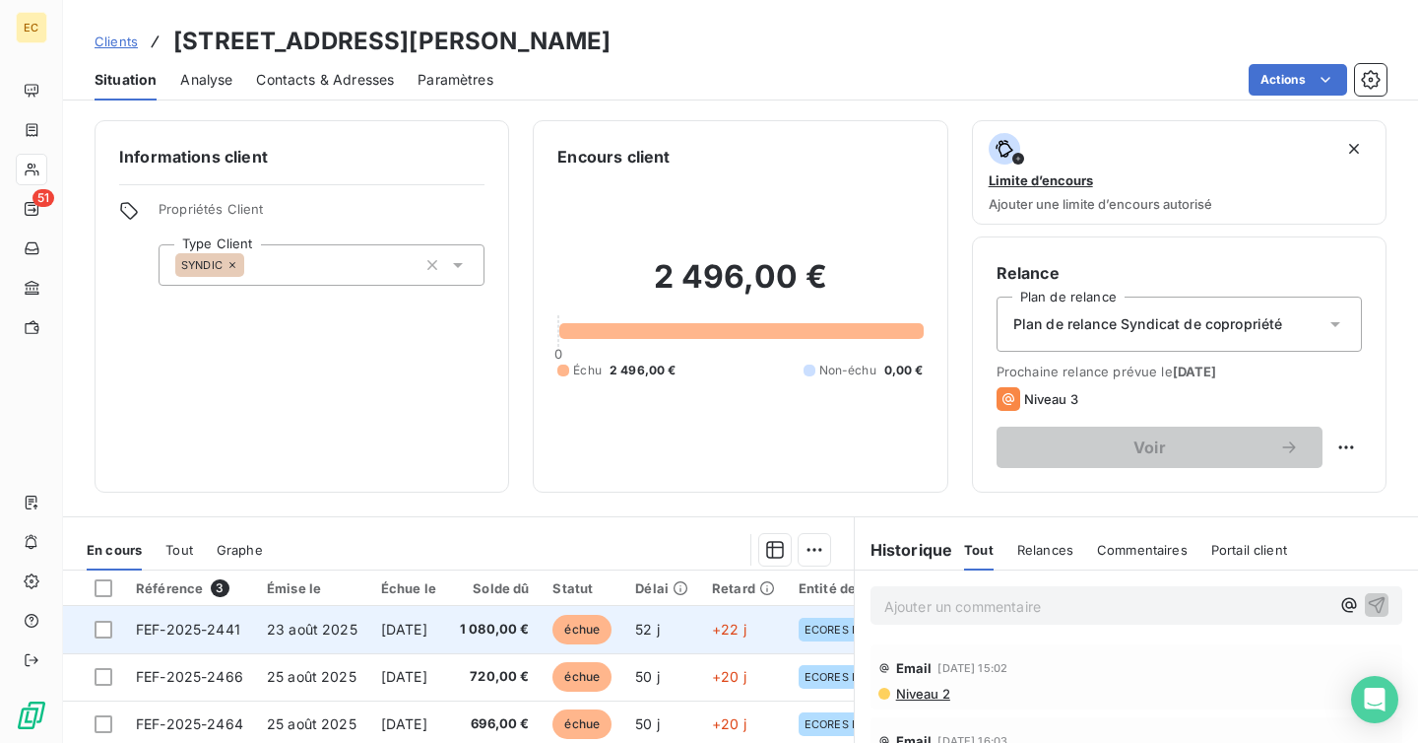
scroll to position [150, 0]
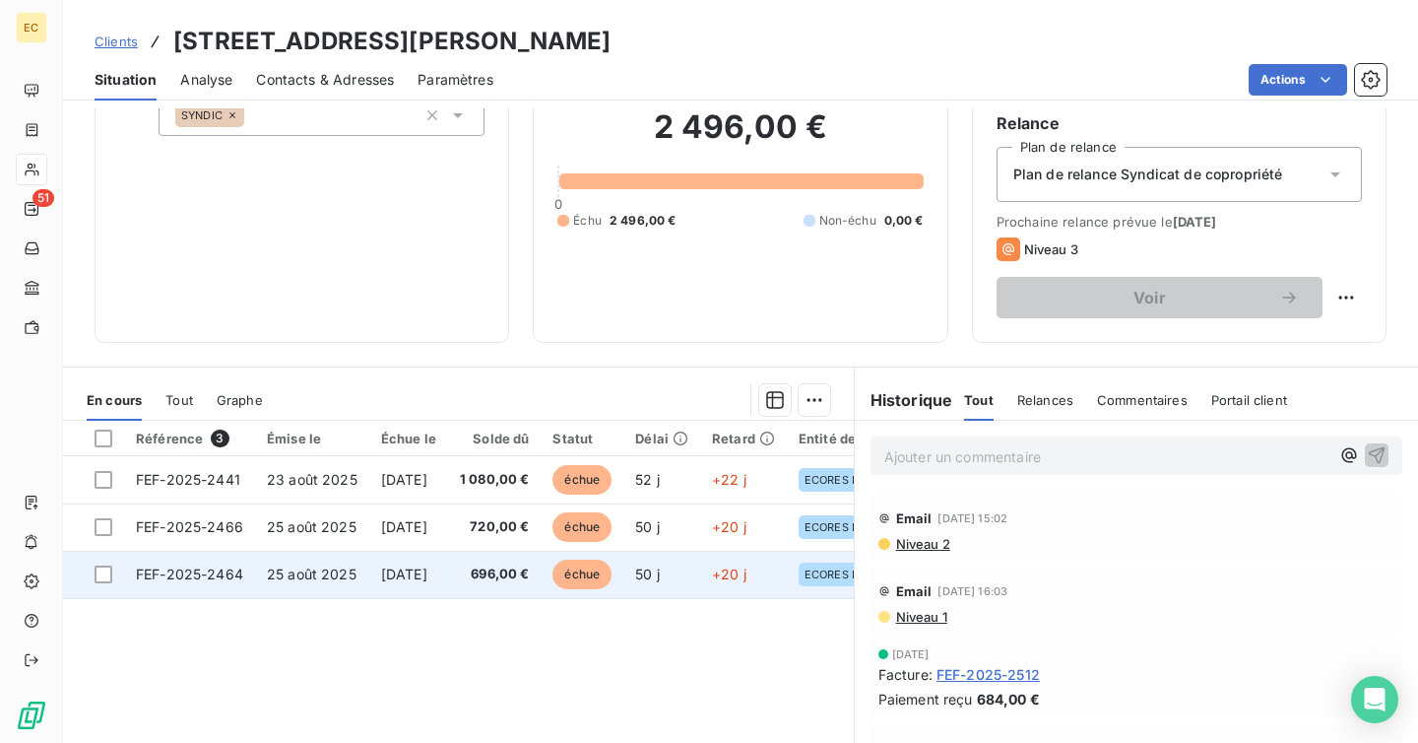
click at [433, 553] on td "[DATE]" at bounding box center [408, 574] width 79 height 47
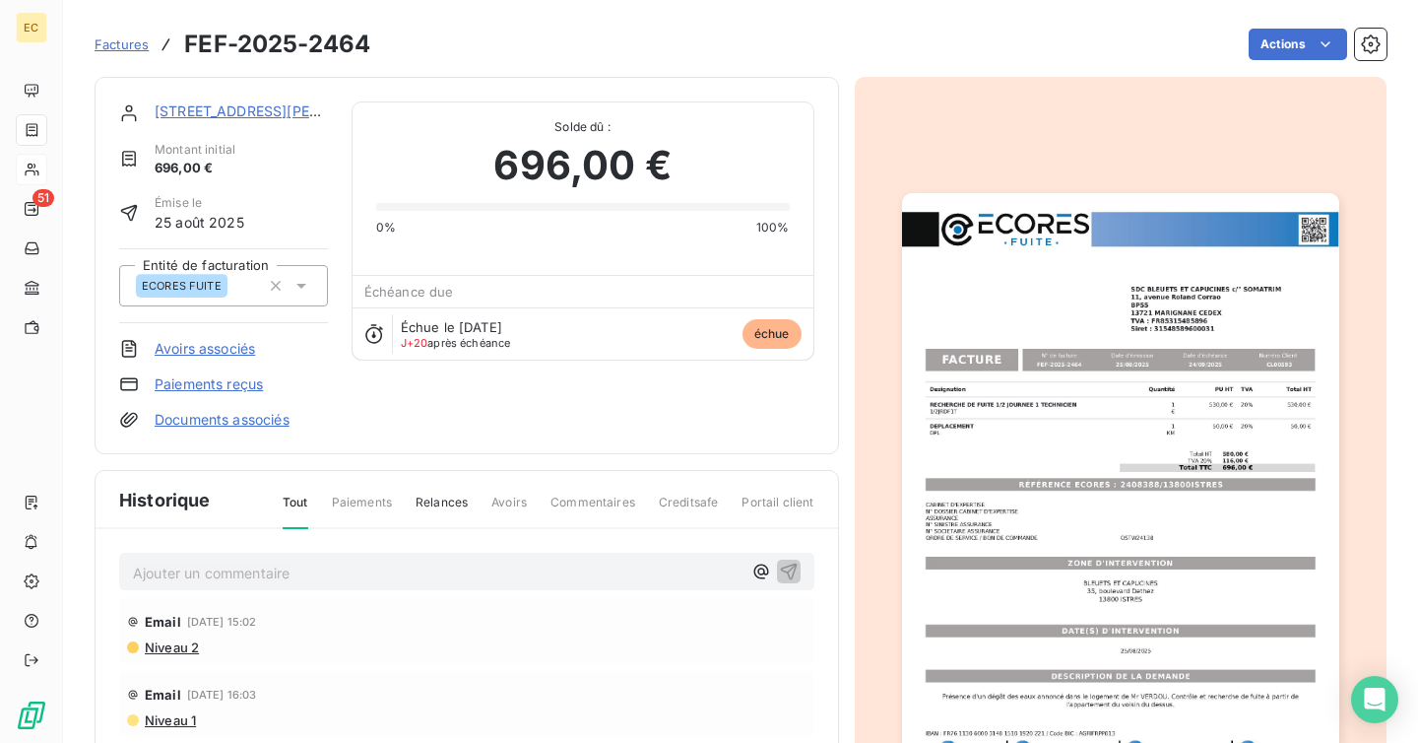
click at [1118, 410] on img "button" at bounding box center [1120, 502] width 437 height 618
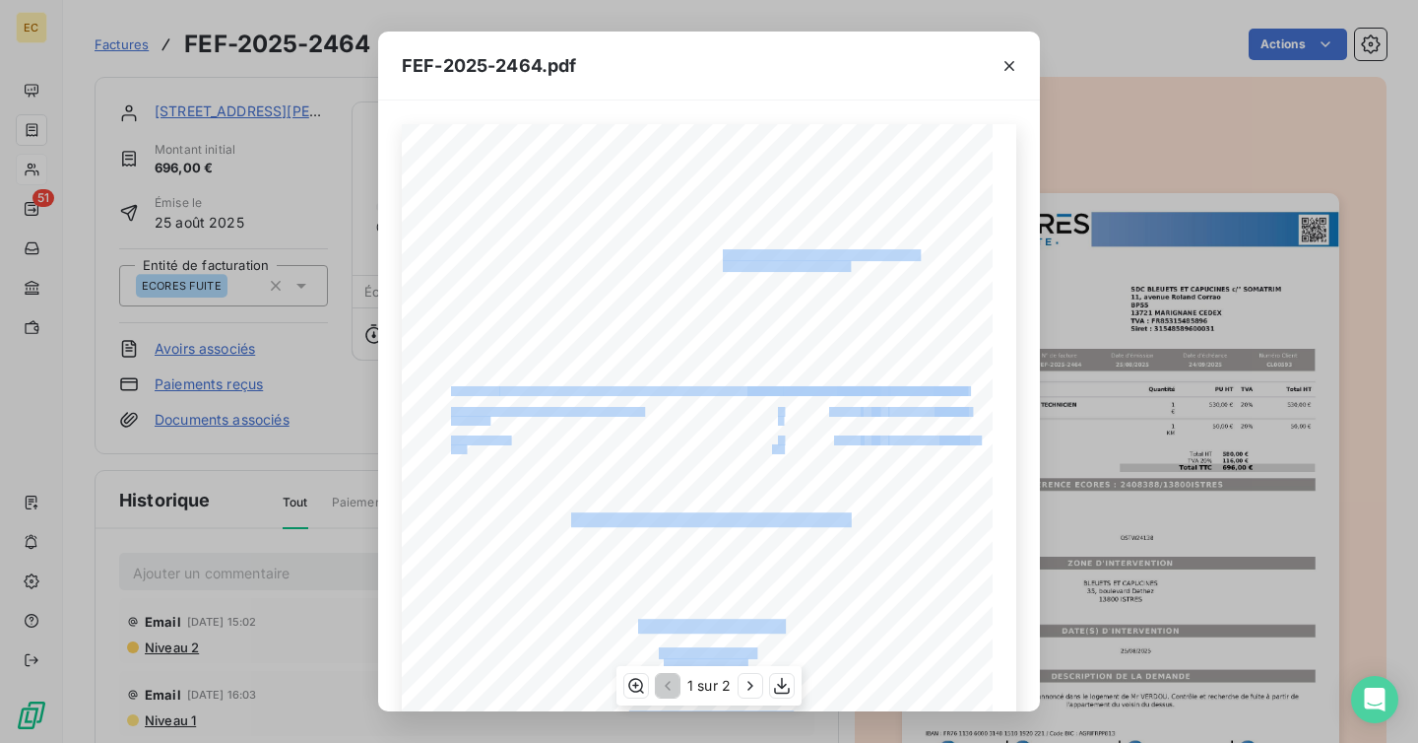
click at [702, 268] on div "Designation Quantité PU HT TVA Total HT RECHERCHE DE FUITE 1/2 JOURNEE 1 TECHNI…" at bounding box center [709, 542] width 615 height 836
click at [1016, 51] on button "button" at bounding box center [1010, 66] width 32 height 32
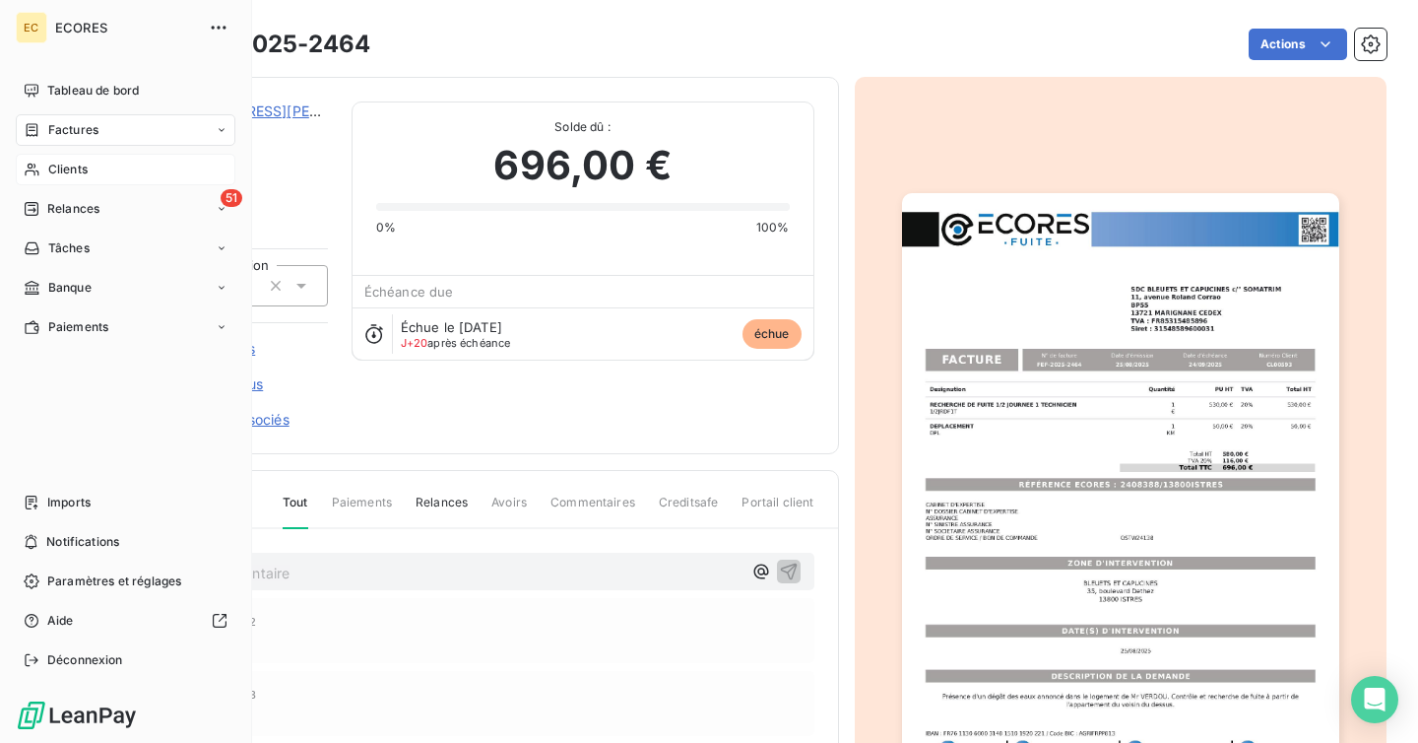
click at [95, 132] on span "Factures" at bounding box center [73, 130] width 50 height 18
click at [95, 131] on span "Factures" at bounding box center [73, 130] width 50 height 18
click at [84, 109] on nav "Tableau de bord Factures Clients 51 Relances Tâches Banque Paiements" at bounding box center [126, 209] width 220 height 268
click at [83, 125] on span "Factures" at bounding box center [73, 130] width 50 height 18
click at [85, 169] on span "Factures" at bounding box center [72, 170] width 50 height 18
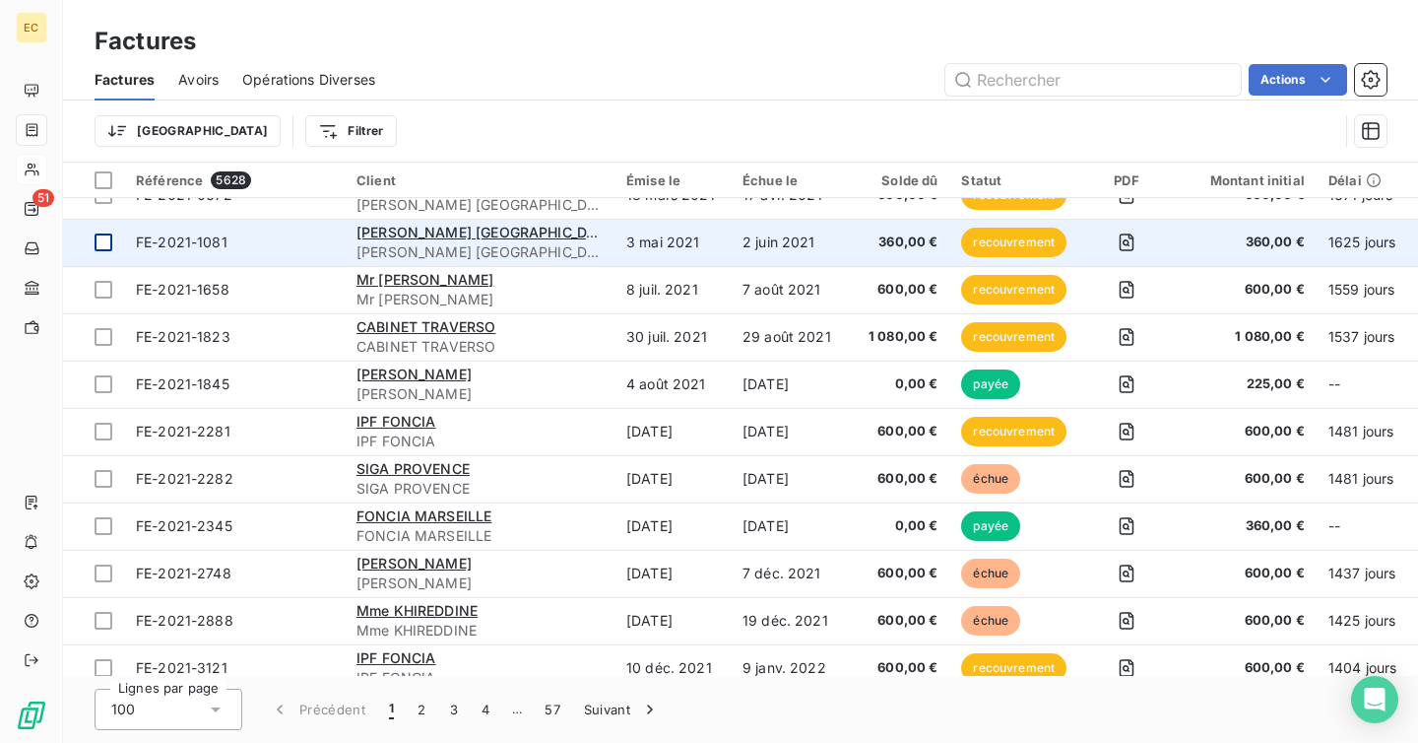
scroll to position [1646, 0]
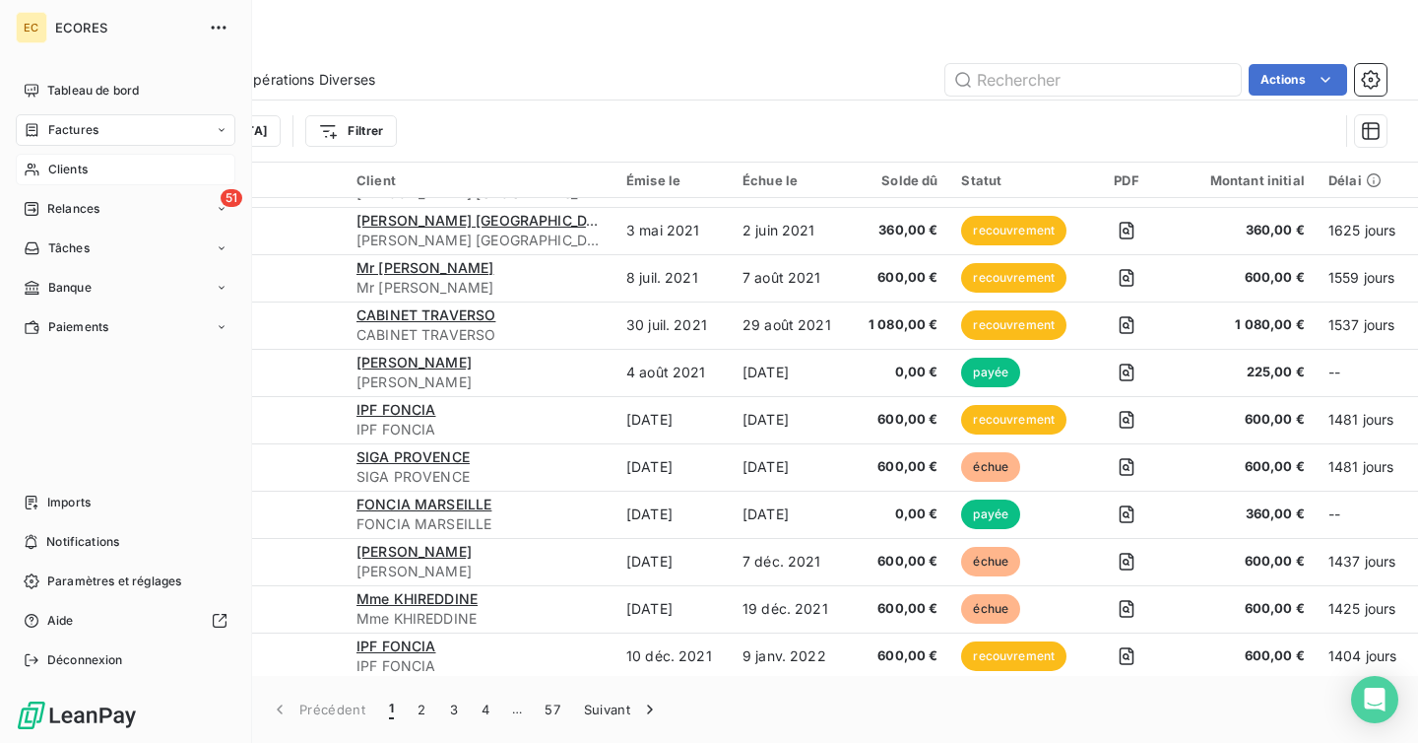
click at [45, 159] on div "Clients" at bounding box center [126, 170] width 220 height 32
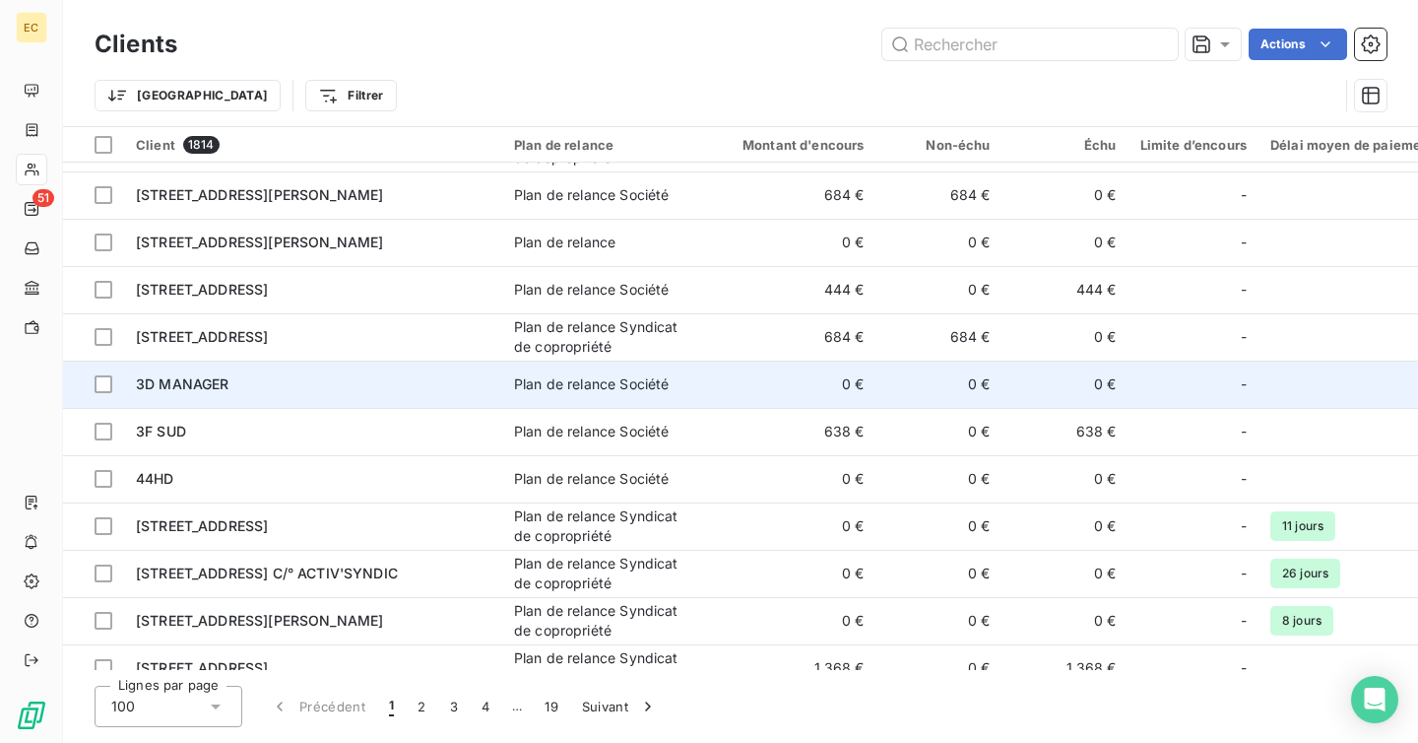
scroll to position [325, 0]
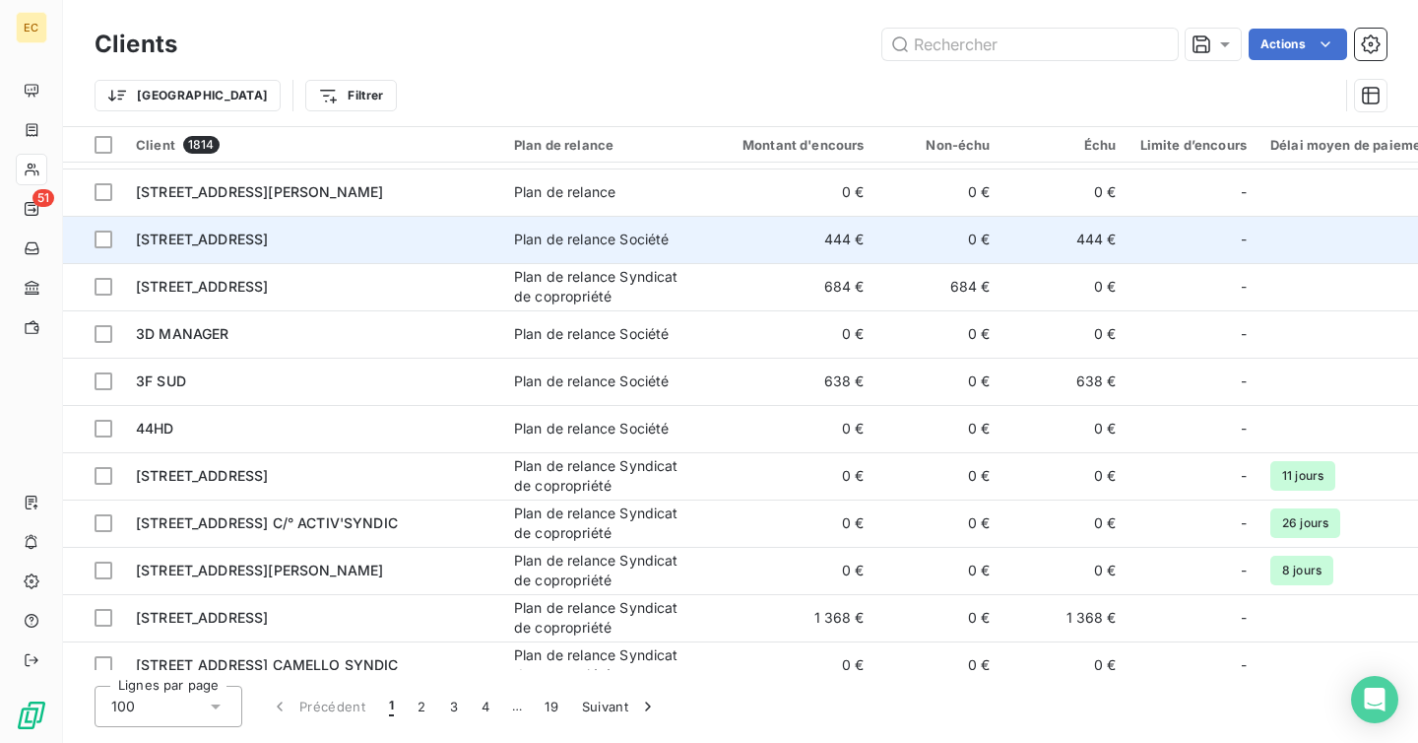
click at [360, 248] on div "[STREET_ADDRESS]" at bounding box center [313, 239] width 355 height 20
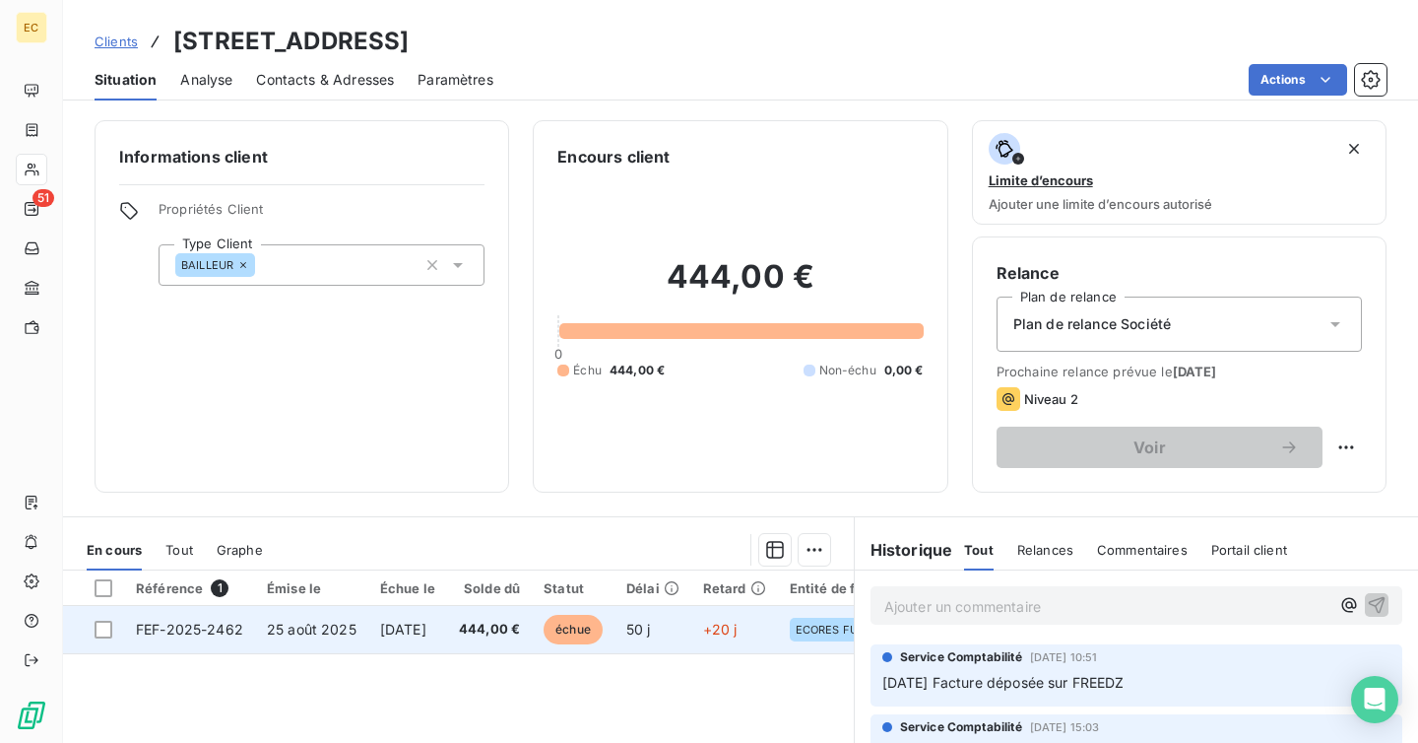
click at [380, 636] on span "[DATE]" at bounding box center [403, 629] width 46 height 17
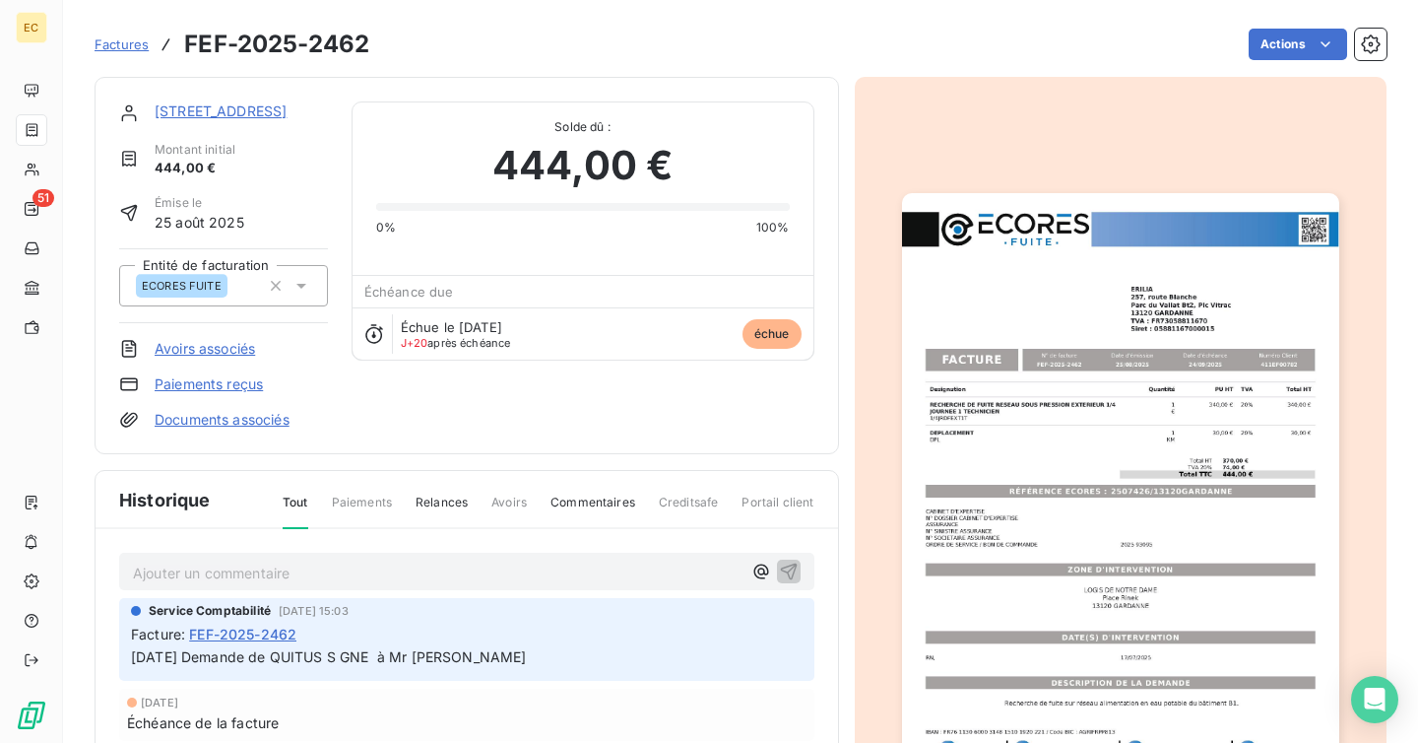
click at [1009, 410] on img "button" at bounding box center [1120, 502] width 437 height 618
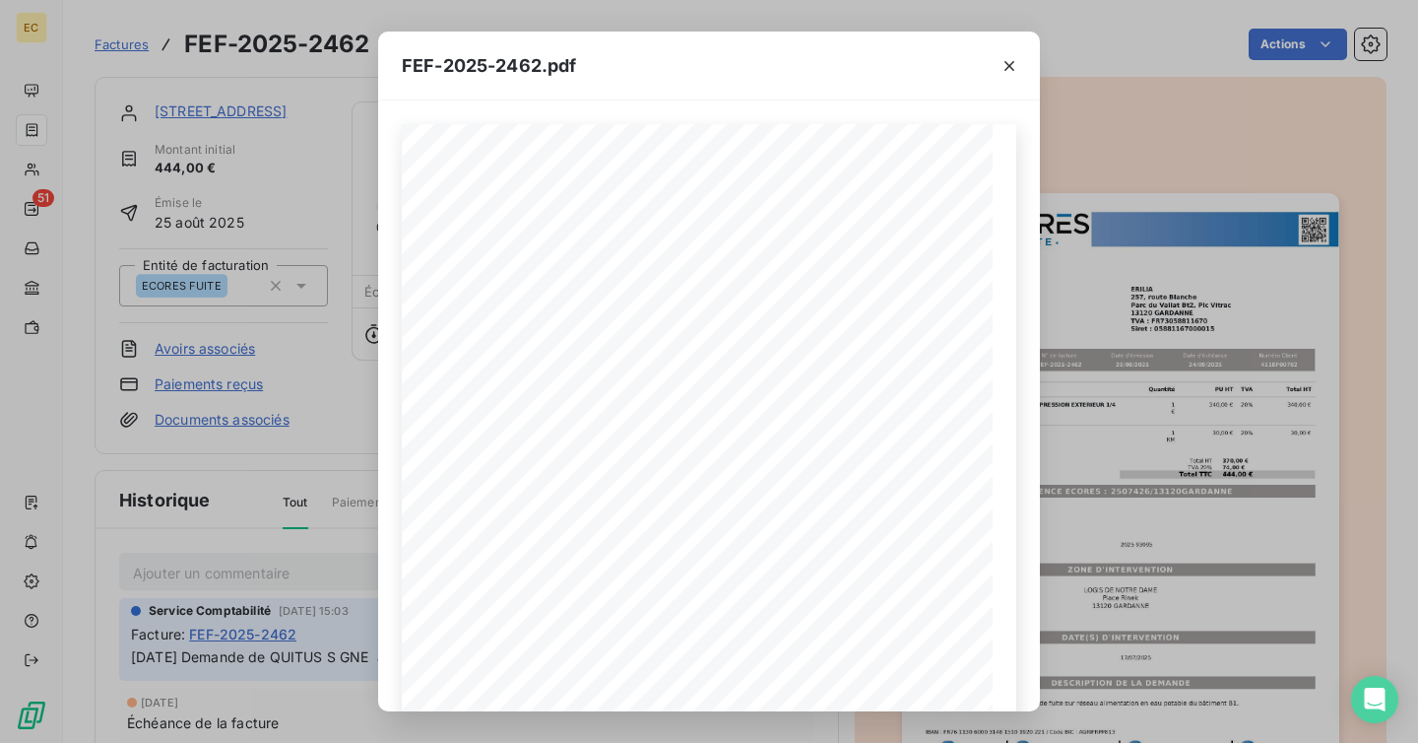
click at [344, 377] on div "FEF-2025-2462.pdf Designation Quantité PU HT TVA Total HT RECHERCHE DE FUITE RE…" at bounding box center [709, 371] width 1418 height 743
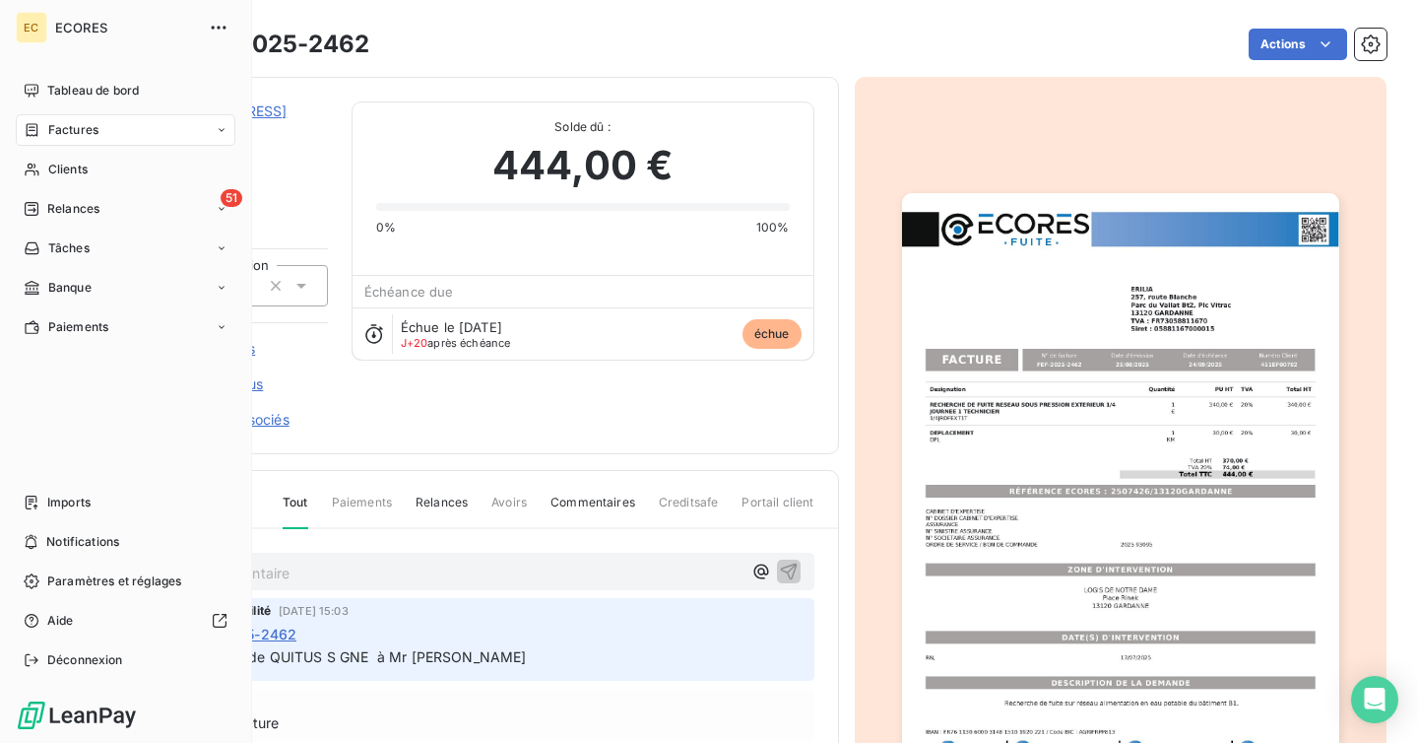
click at [61, 134] on span "Factures" at bounding box center [73, 130] width 50 height 18
click at [88, 172] on span "Factures" at bounding box center [72, 170] width 50 height 18
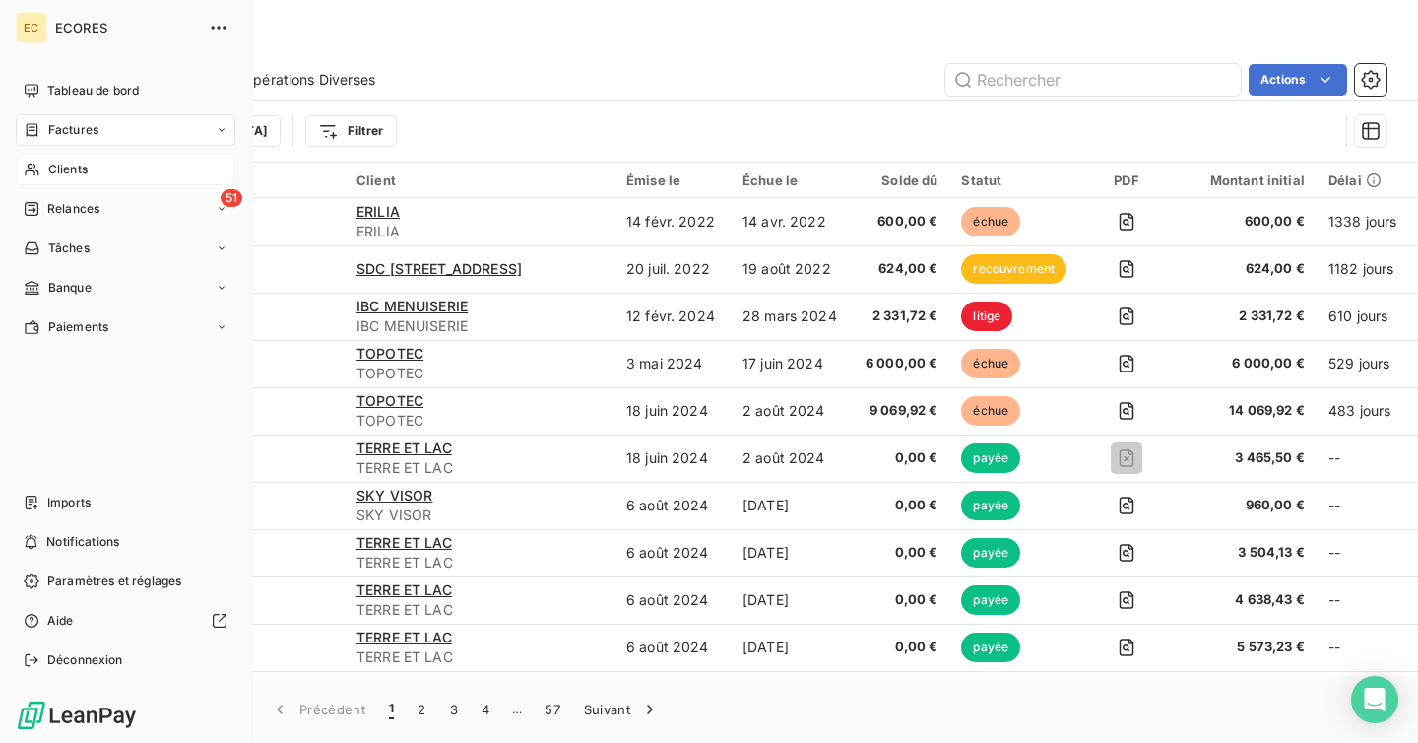
click at [47, 158] on div "Clients" at bounding box center [126, 170] width 220 height 32
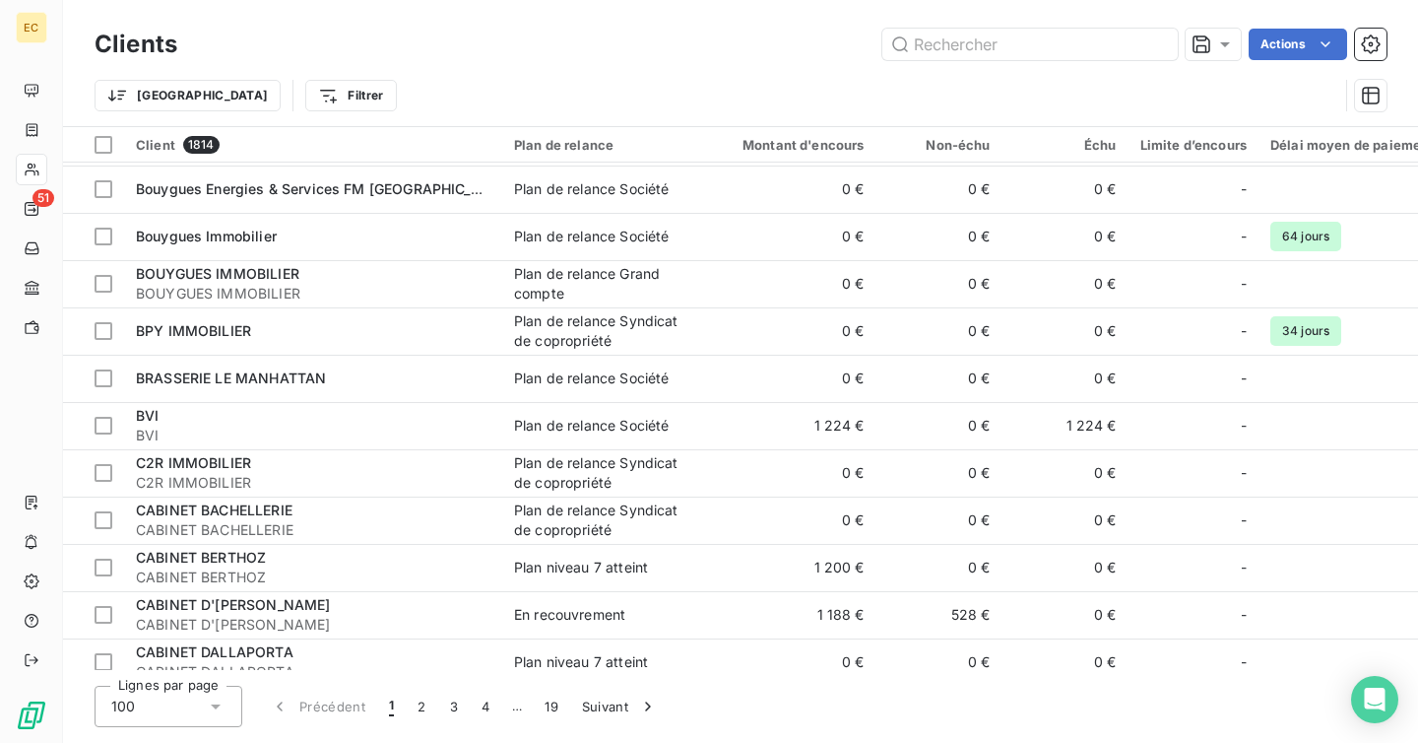
scroll to position [3656, 0]
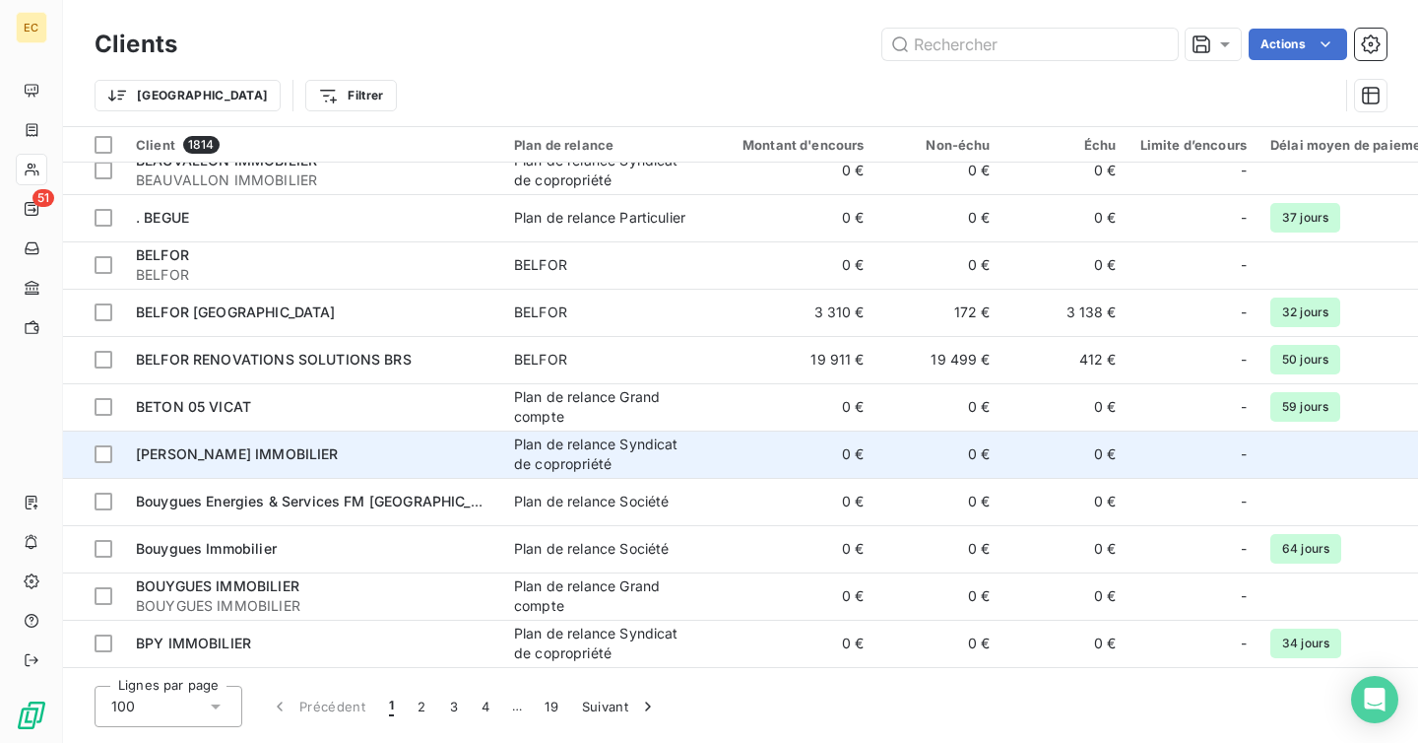
click at [365, 450] on div "[PERSON_NAME] IMMOBILIER" at bounding box center [313, 454] width 355 height 20
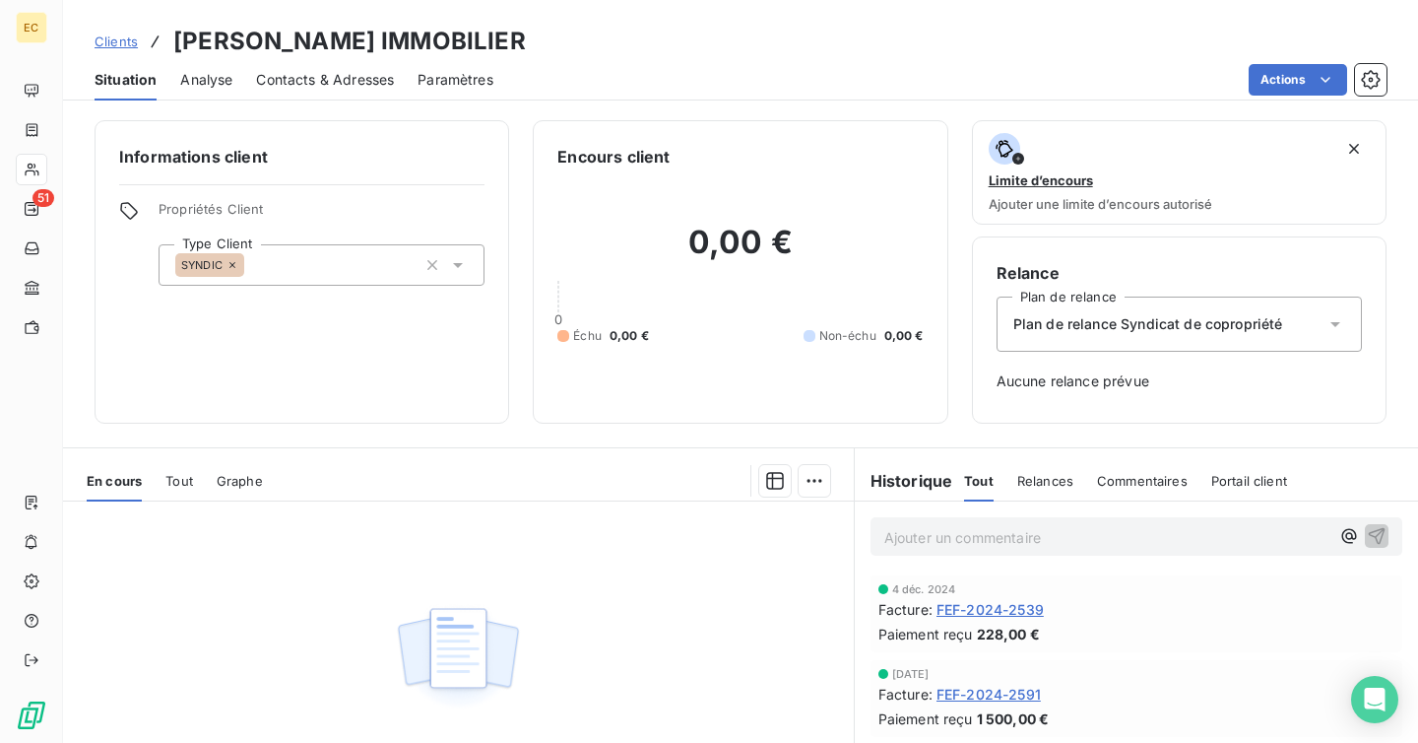
click at [193, 483] on span "Tout" at bounding box center [179, 481] width 28 height 16
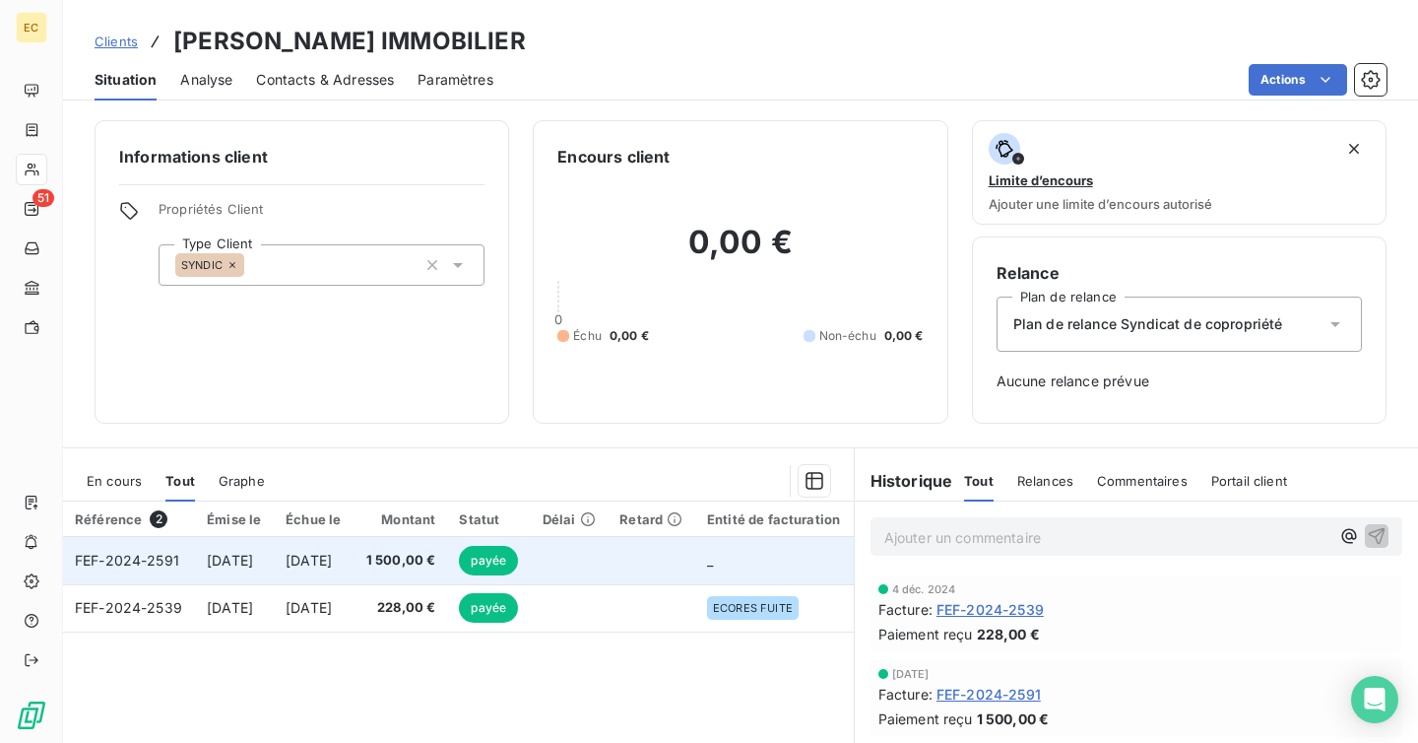
click at [337, 576] on td "[DATE]" at bounding box center [314, 560] width 80 height 47
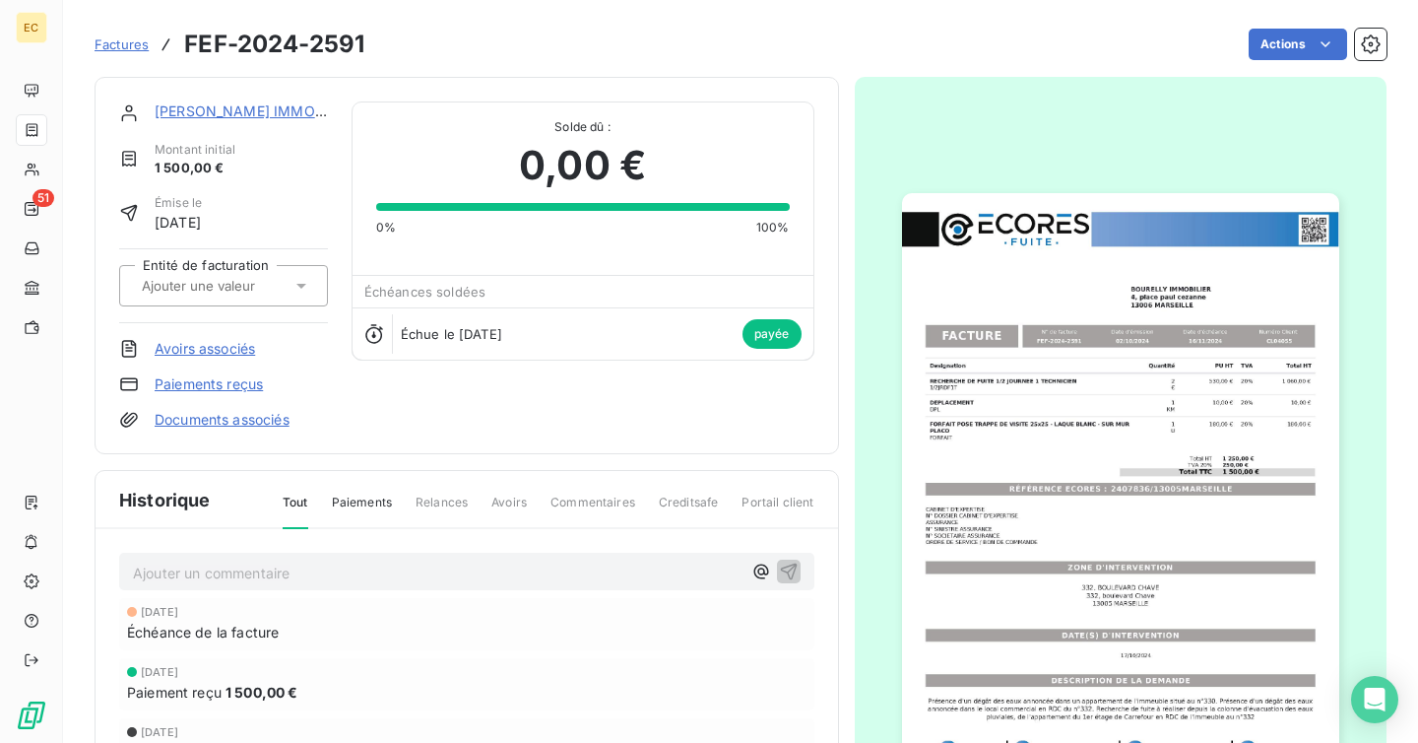
click at [1113, 445] on img "button" at bounding box center [1120, 502] width 437 height 618
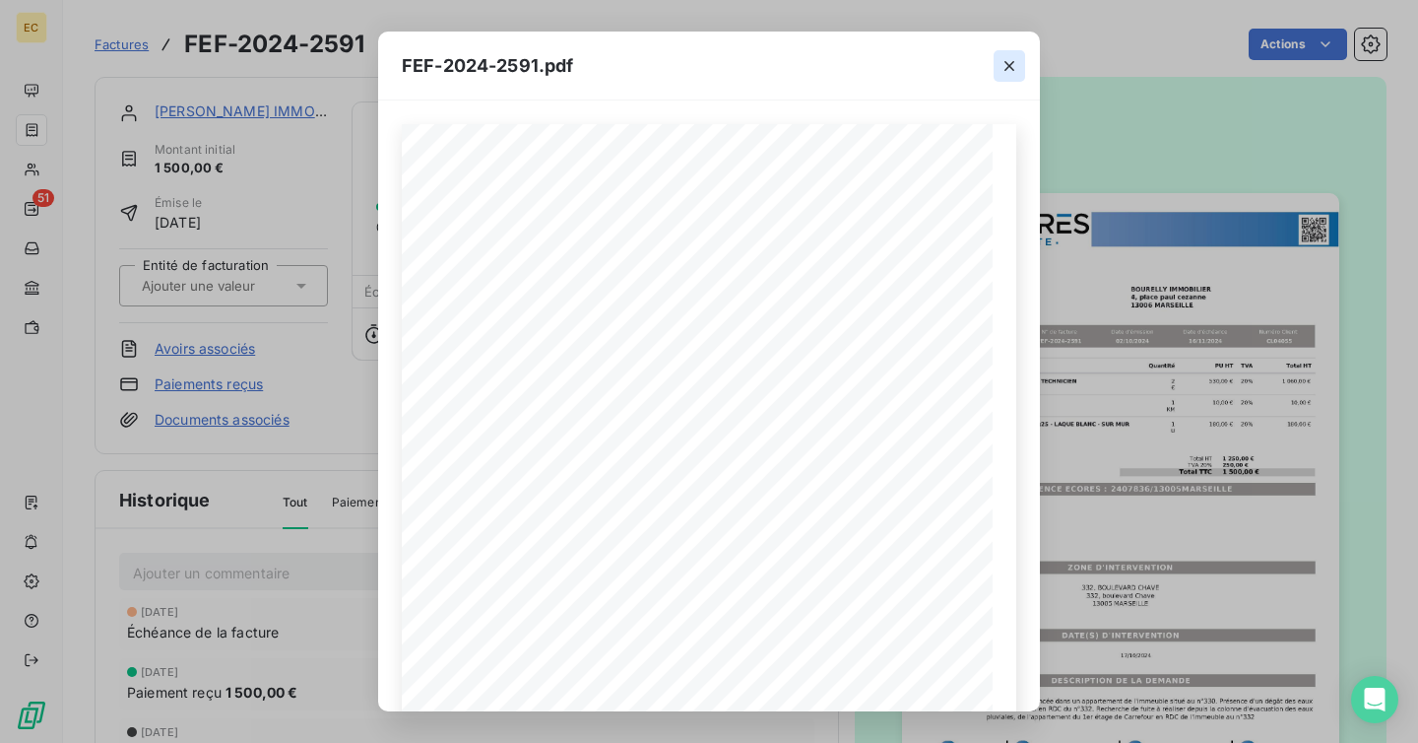
click at [1009, 63] on icon "button" at bounding box center [1010, 66] width 20 height 20
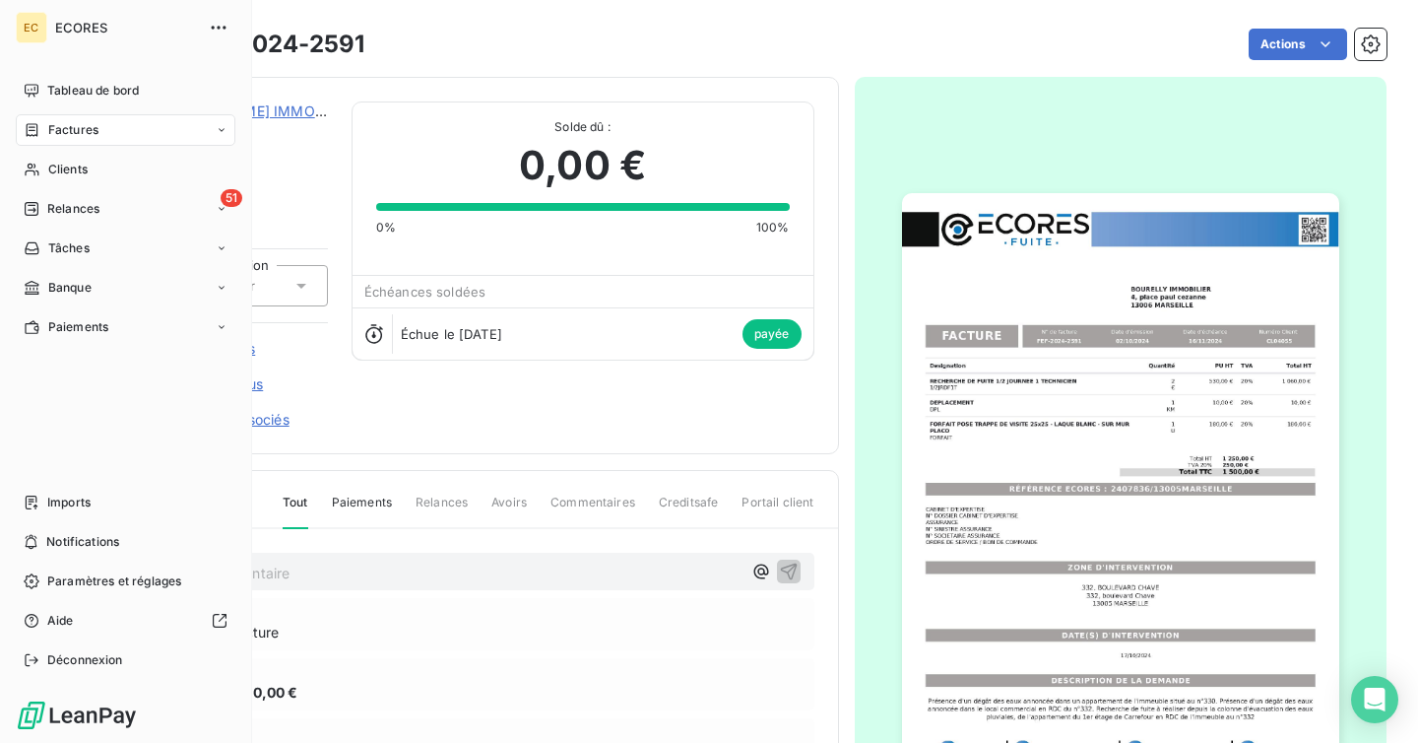
click at [31, 125] on icon at bounding box center [32, 130] width 17 height 16
click at [84, 154] on div "Clients" at bounding box center [126, 170] width 220 height 32
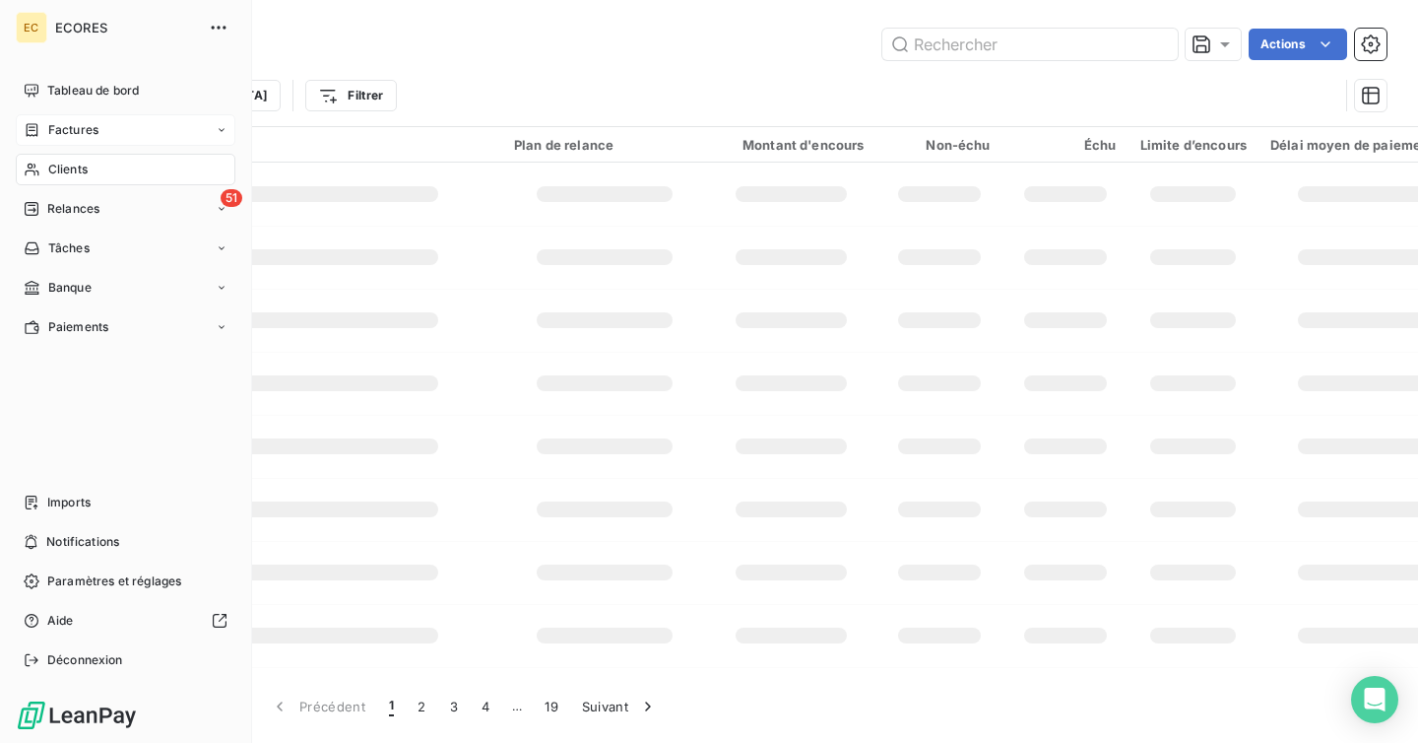
click at [96, 127] on span "Factures" at bounding box center [73, 130] width 50 height 18
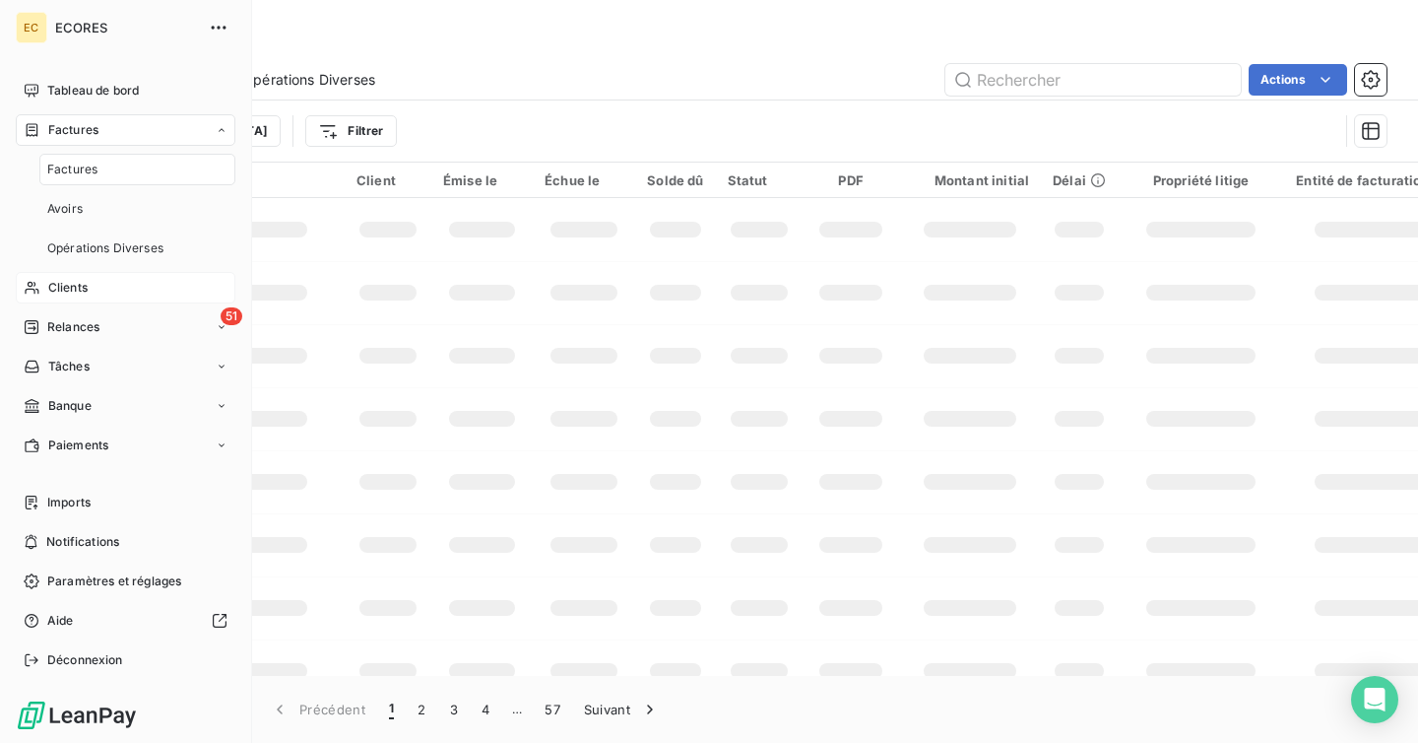
click at [73, 272] on div "Clients" at bounding box center [126, 288] width 220 height 32
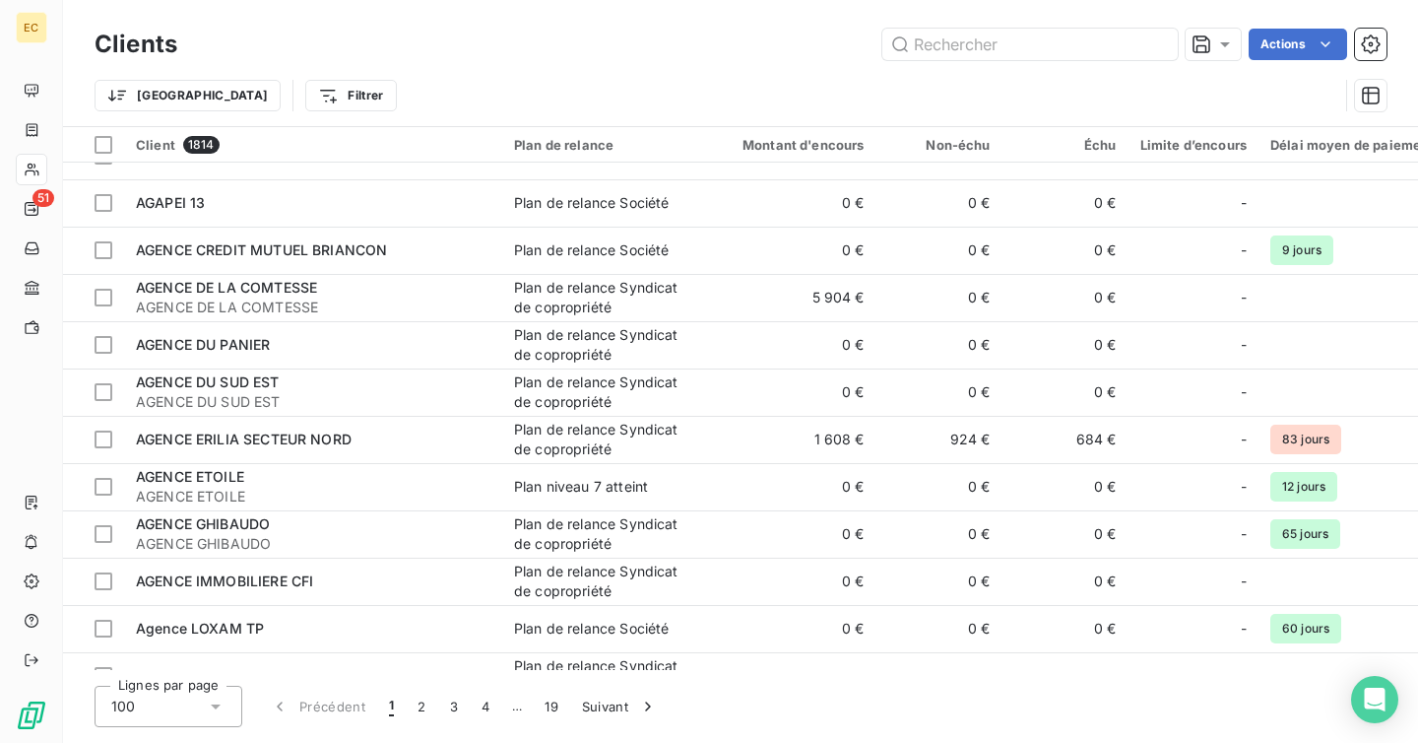
scroll to position [1532, 0]
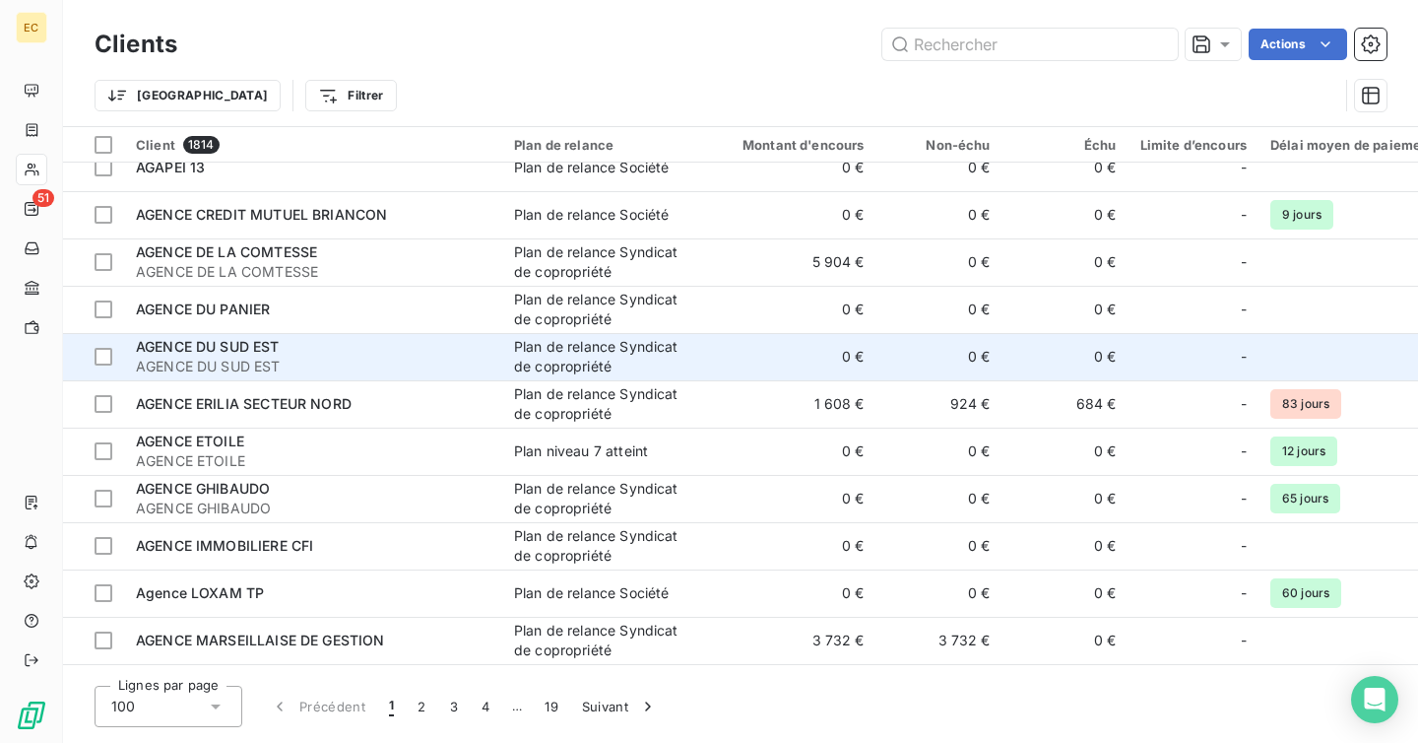
click at [398, 378] on td "AGENCE DU SUD EST AGENCE DU SUD EST" at bounding box center [313, 356] width 378 height 47
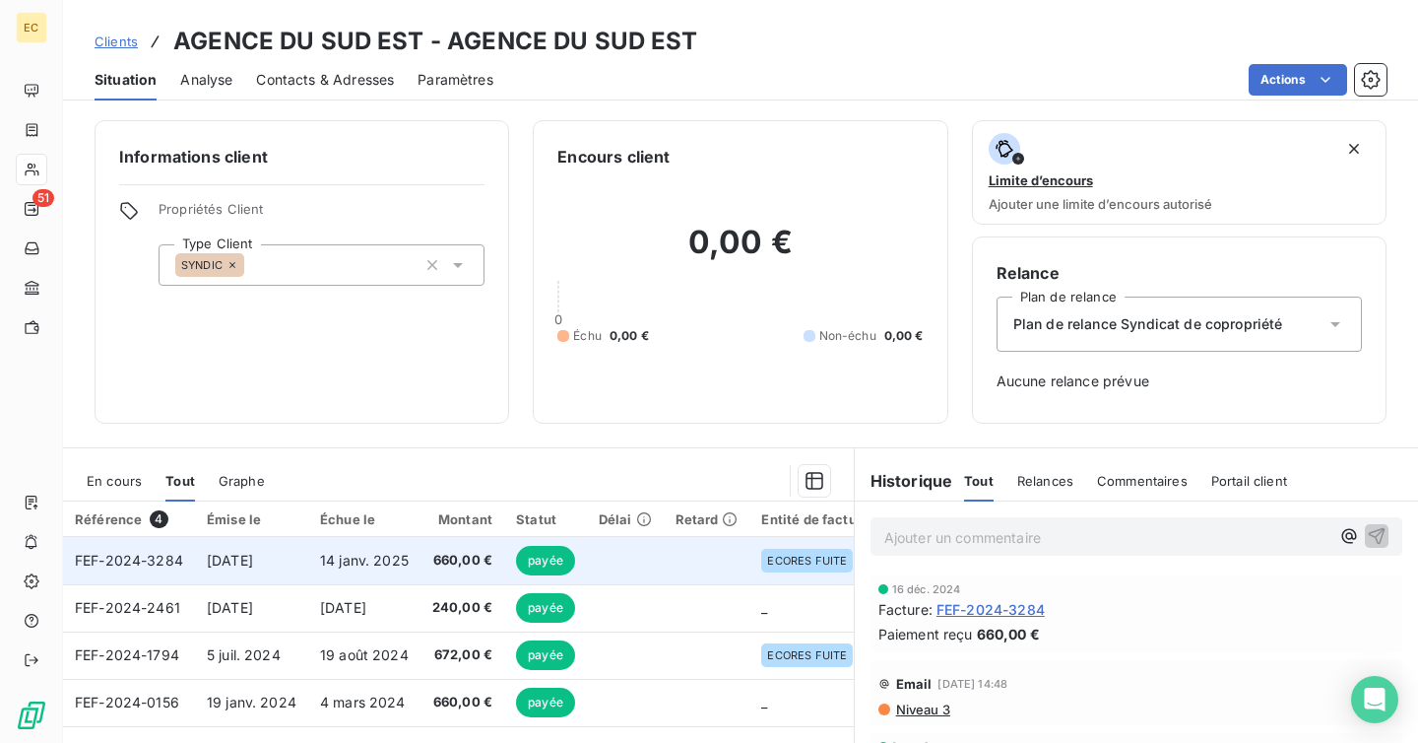
click at [660, 557] on td at bounding box center [625, 560] width 77 height 47
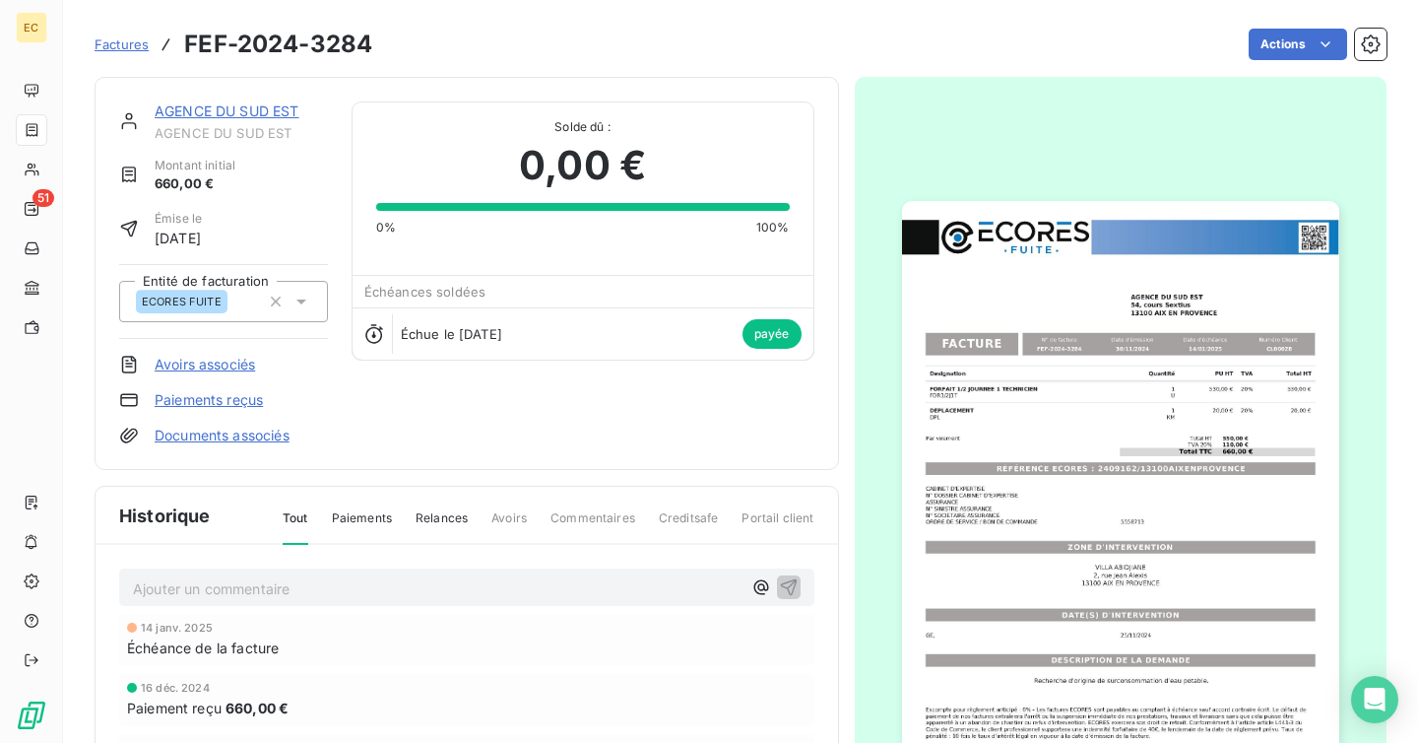
click at [1088, 574] on img "button" at bounding box center [1120, 510] width 437 height 618
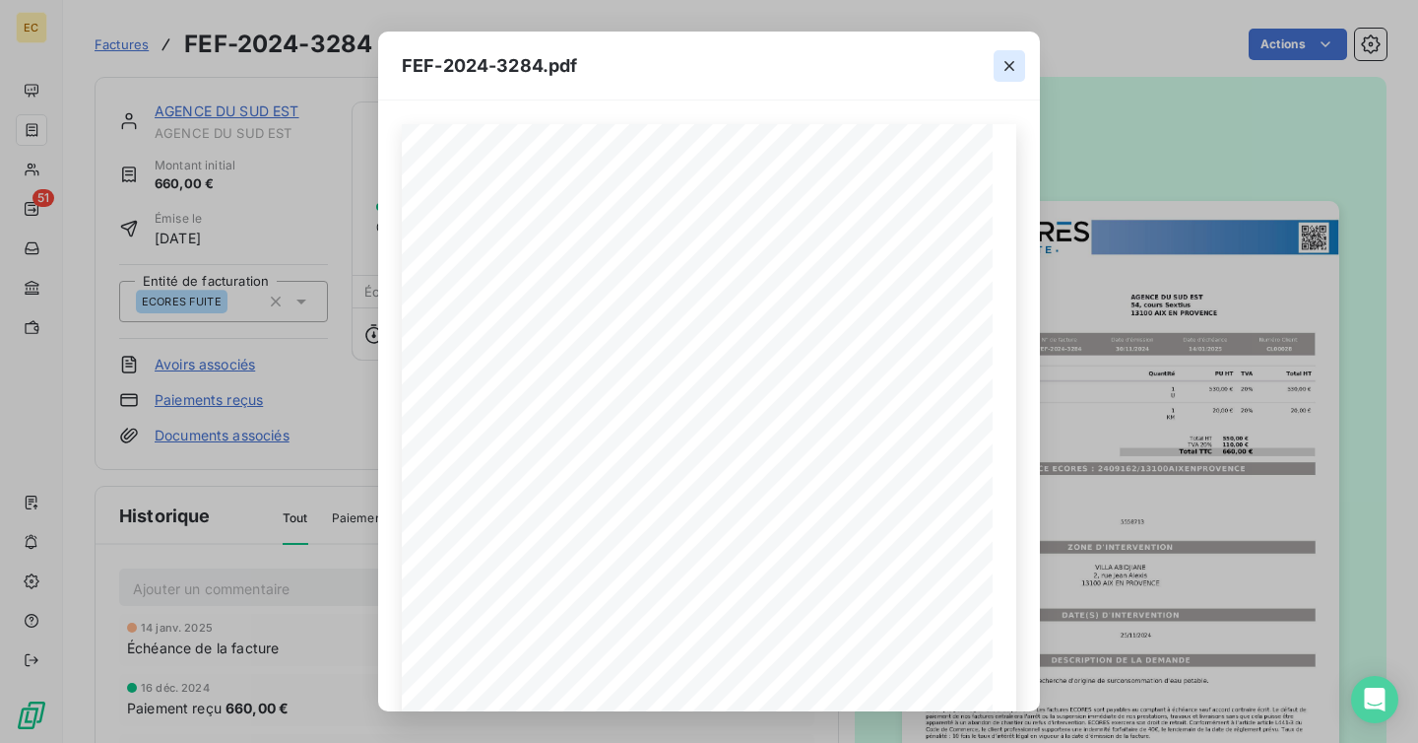
click at [1007, 66] on icon "button" at bounding box center [1010, 66] width 20 height 20
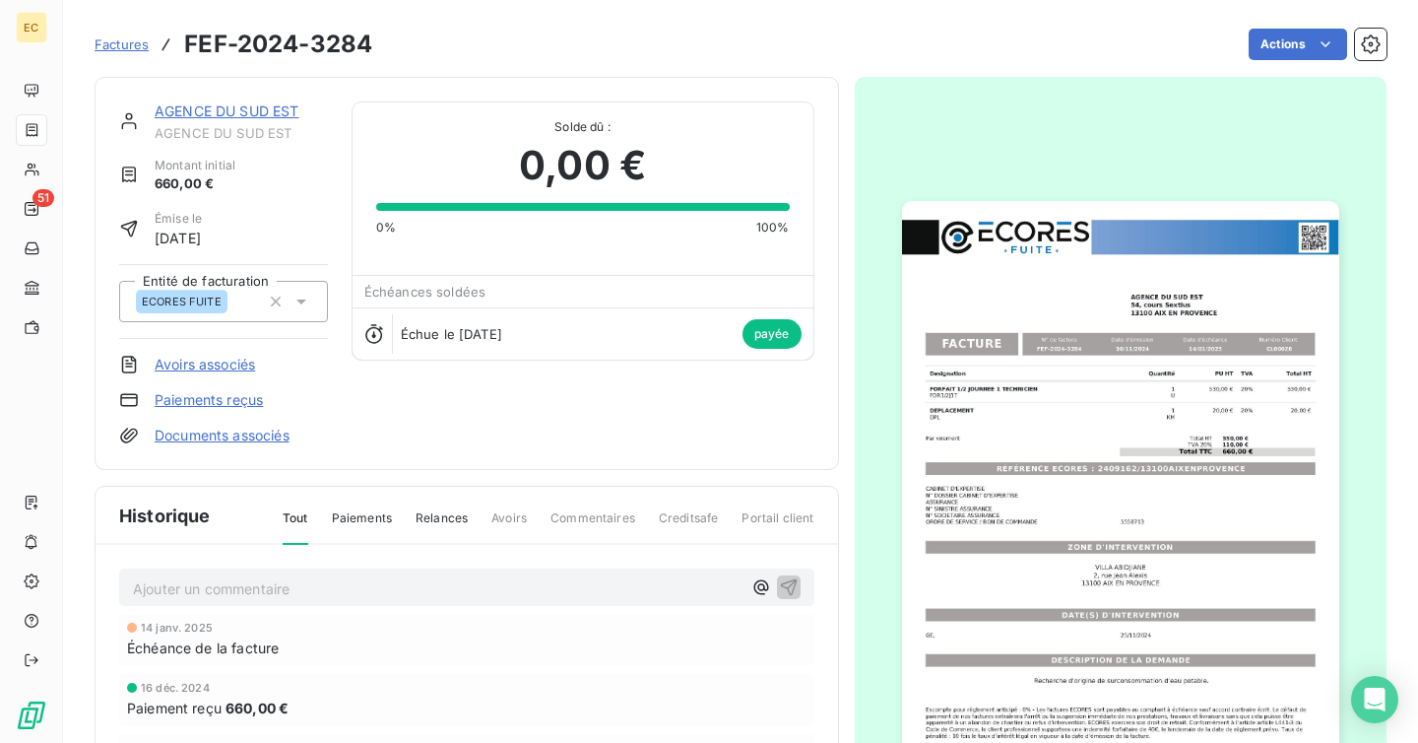
click at [1253, 357] on img "button" at bounding box center [1120, 510] width 437 height 618
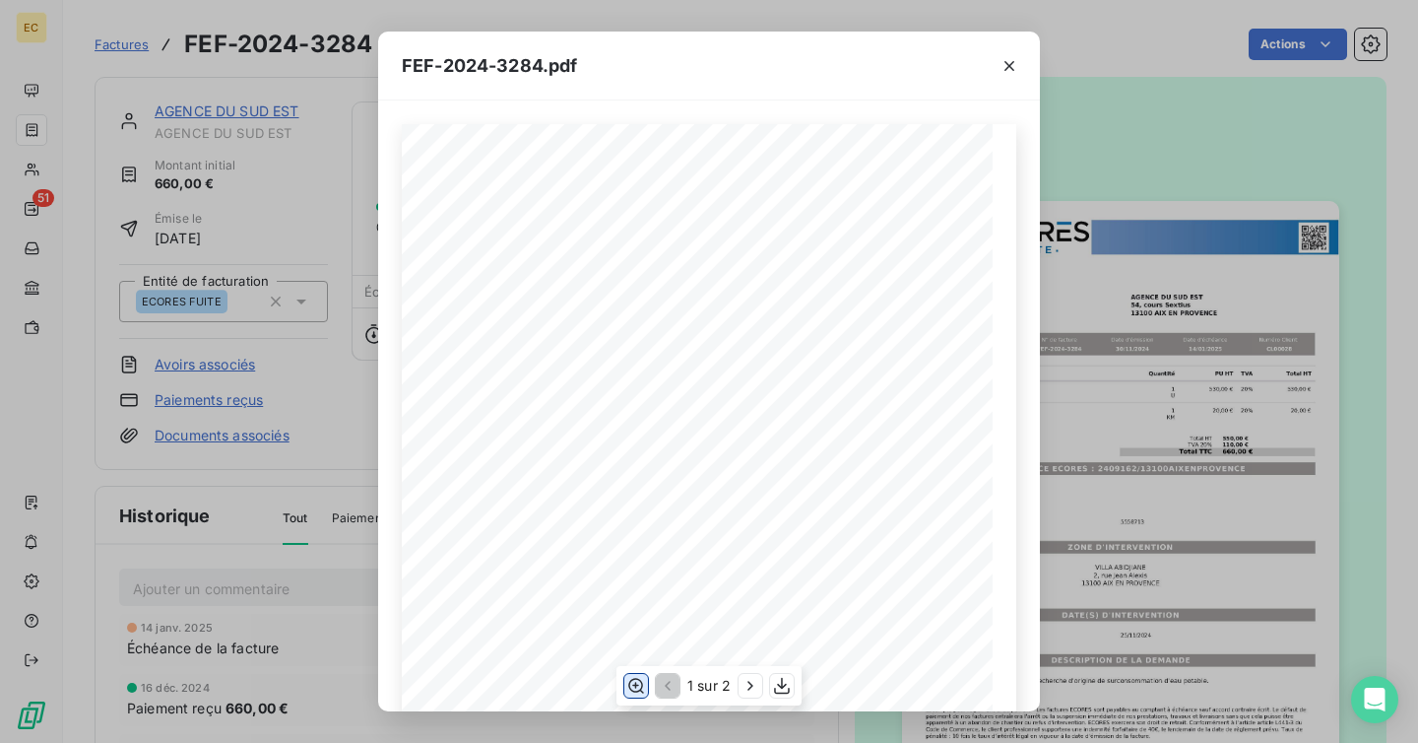
click at [627, 684] on icon "button" at bounding box center [636, 686] width 20 height 20
click at [228, 355] on div "FEF-2024-3284.pdf Designation Quantité PU HT TVA Total HT FORFAIT 1/2 JOURNEE 1…" at bounding box center [709, 371] width 1418 height 743
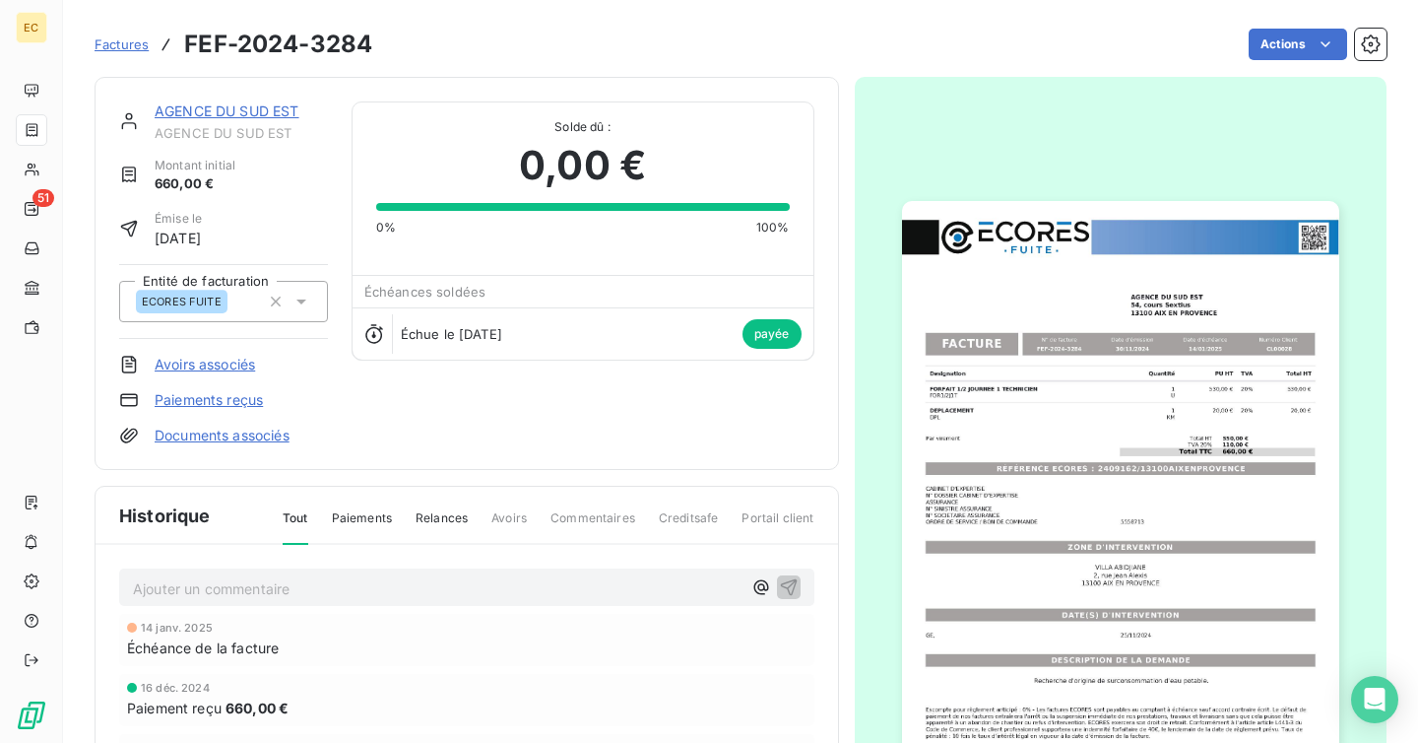
click at [207, 109] on link "AGENCE DU SUD EST" at bounding box center [227, 110] width 145 height 17
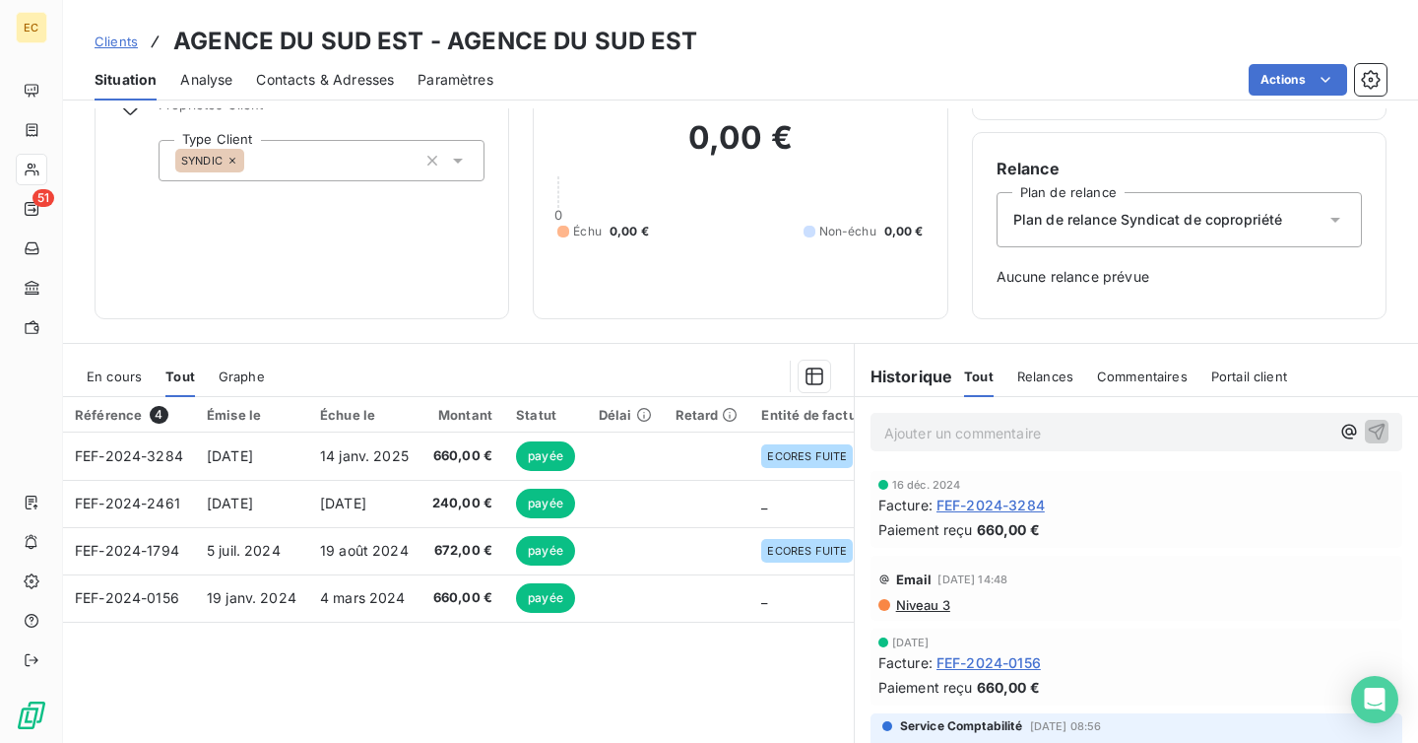
scroll to position [197, 0]
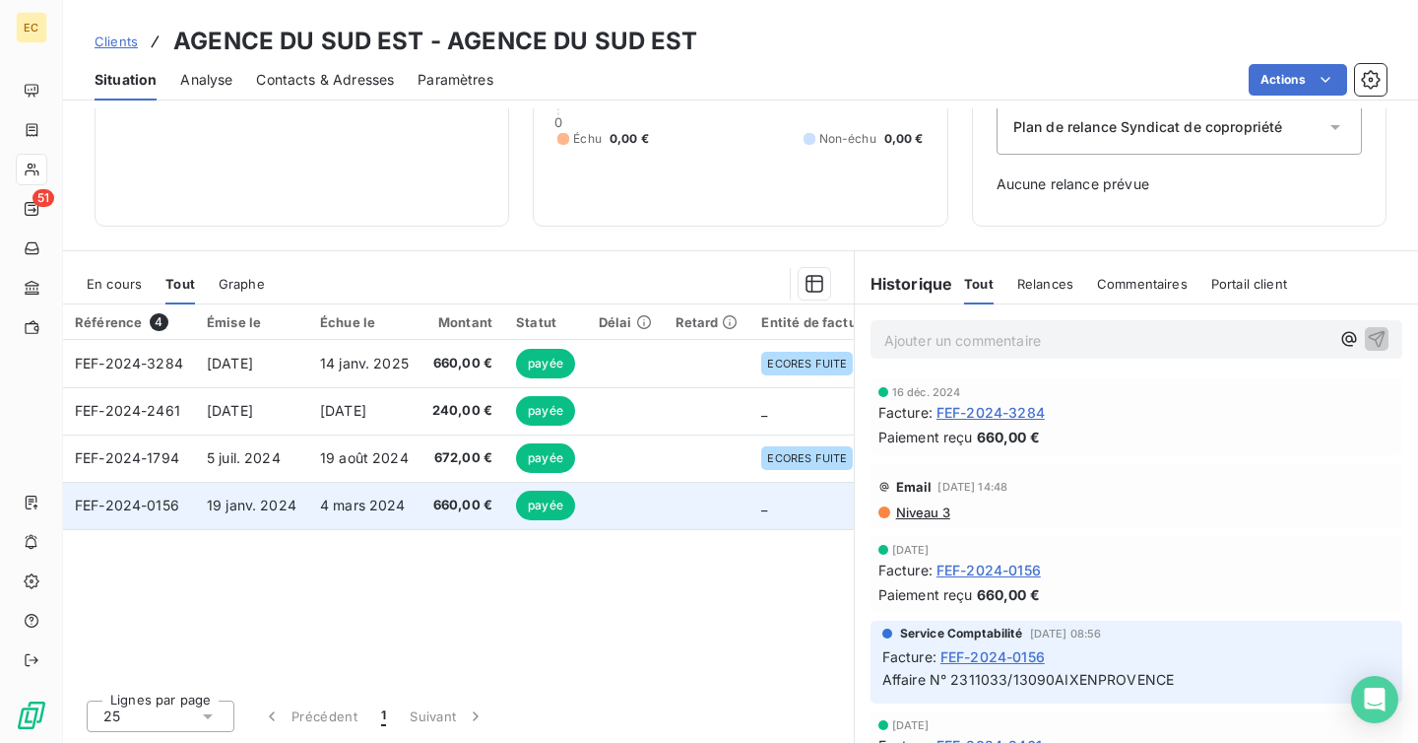
click at [348, 510] on span "4 mars 2024" at bounding box center [363, 504] width 86 height 17
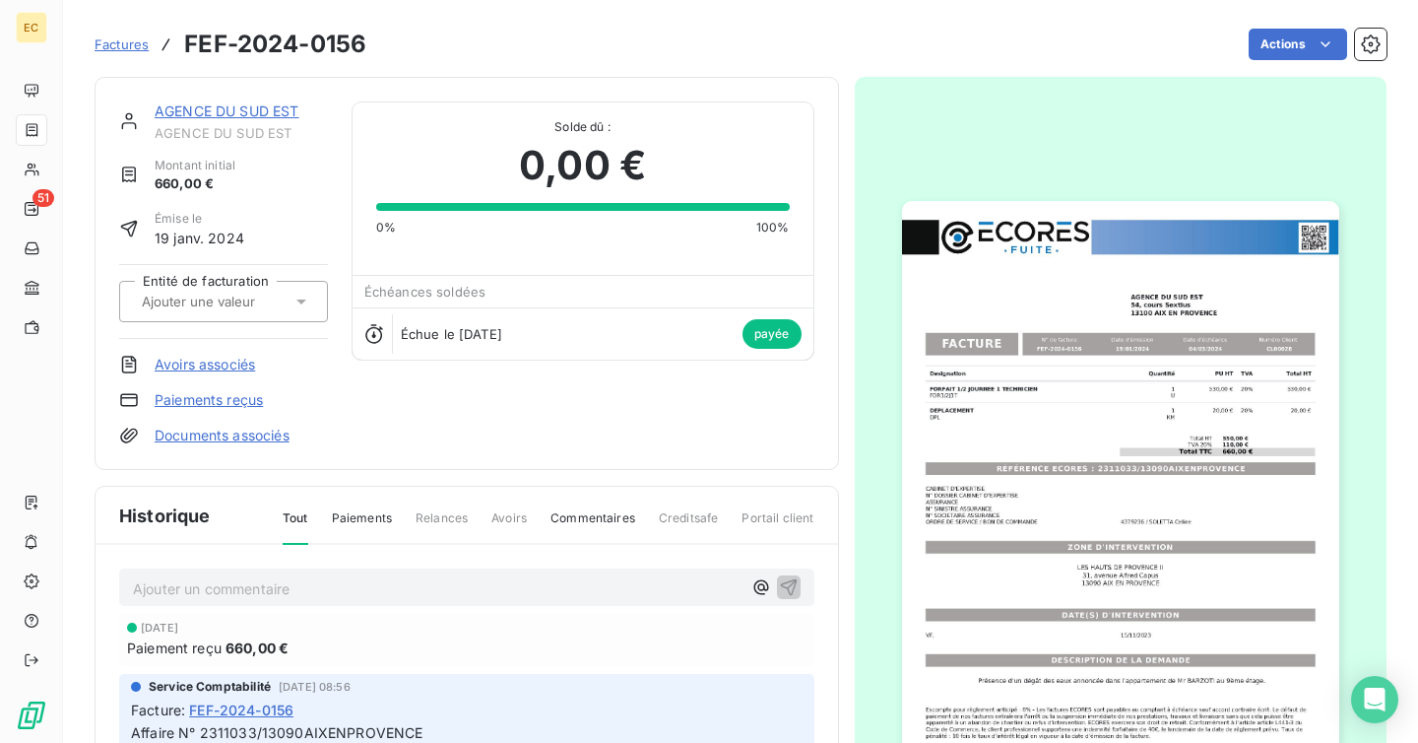
click at [1057, 488] on img "button" at bounding box center [1120, 510] width 437 height 618
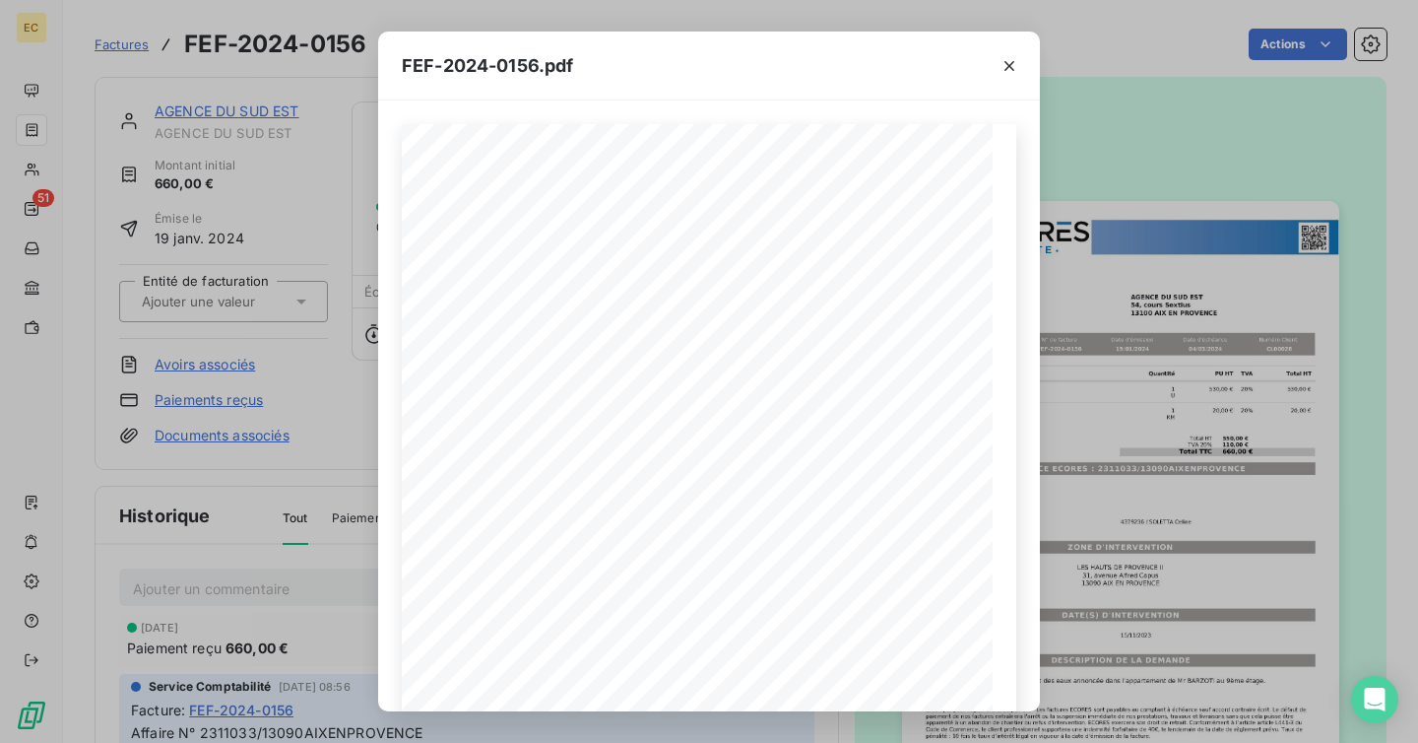
click at [375, 535] on div "FEF-2024-0156.pdf Designation Quantité PU HT TVA Total HT FORFAIT 1/2 JOURNEE 1…" at bounding box center [709, 371] width 1418 height 743
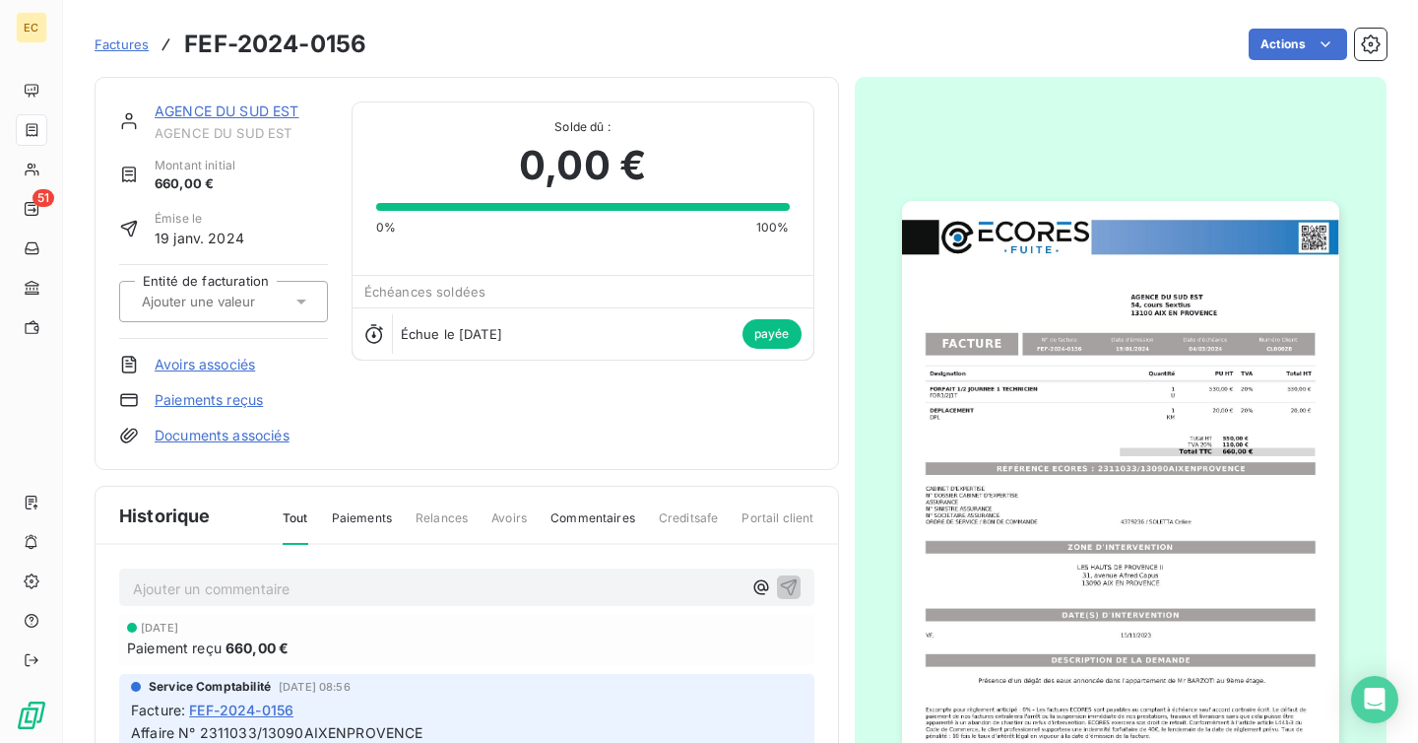
click at [224, 116] on link "AGENCE DU SUD EST" at bounding box center [227, 110] width 145 height 17
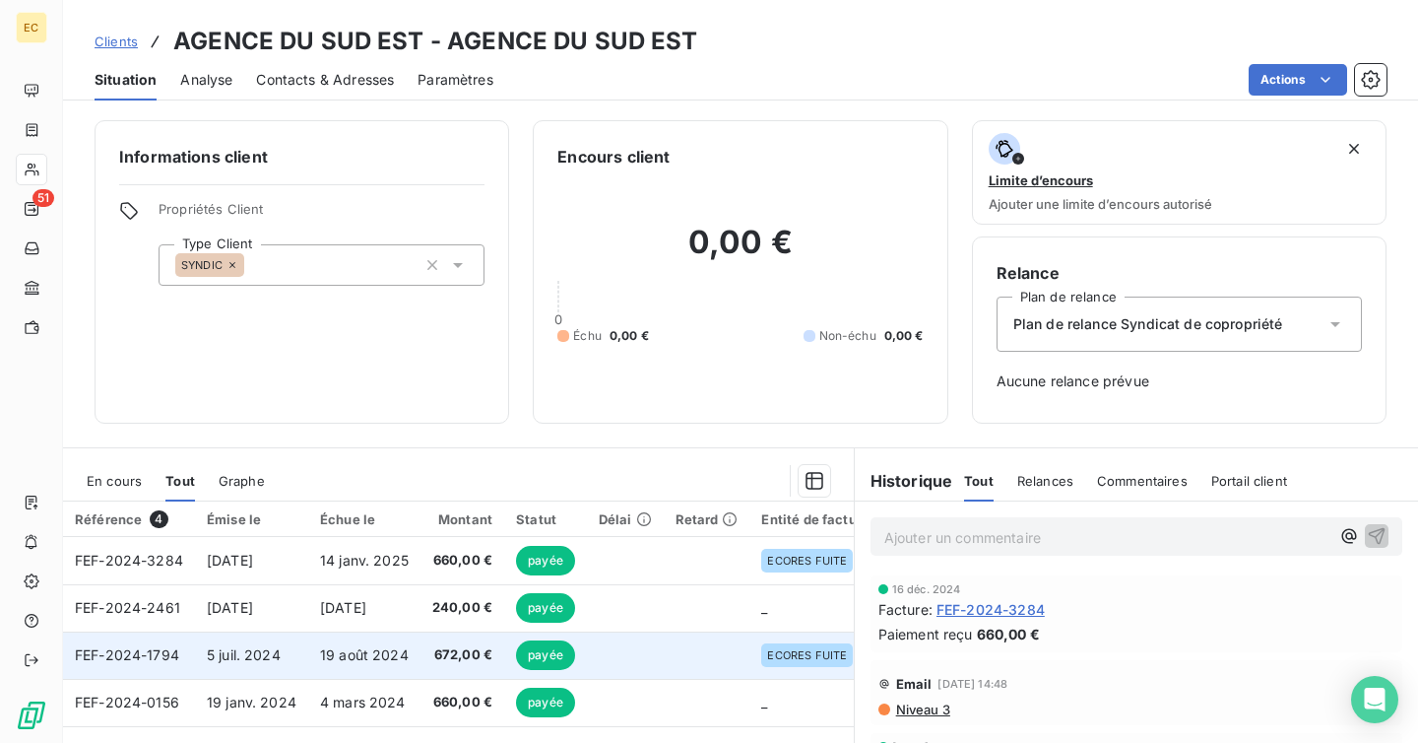
click at [434, 656] on span "672,00 €" at bounding box center [462, 655] width 60 height 20
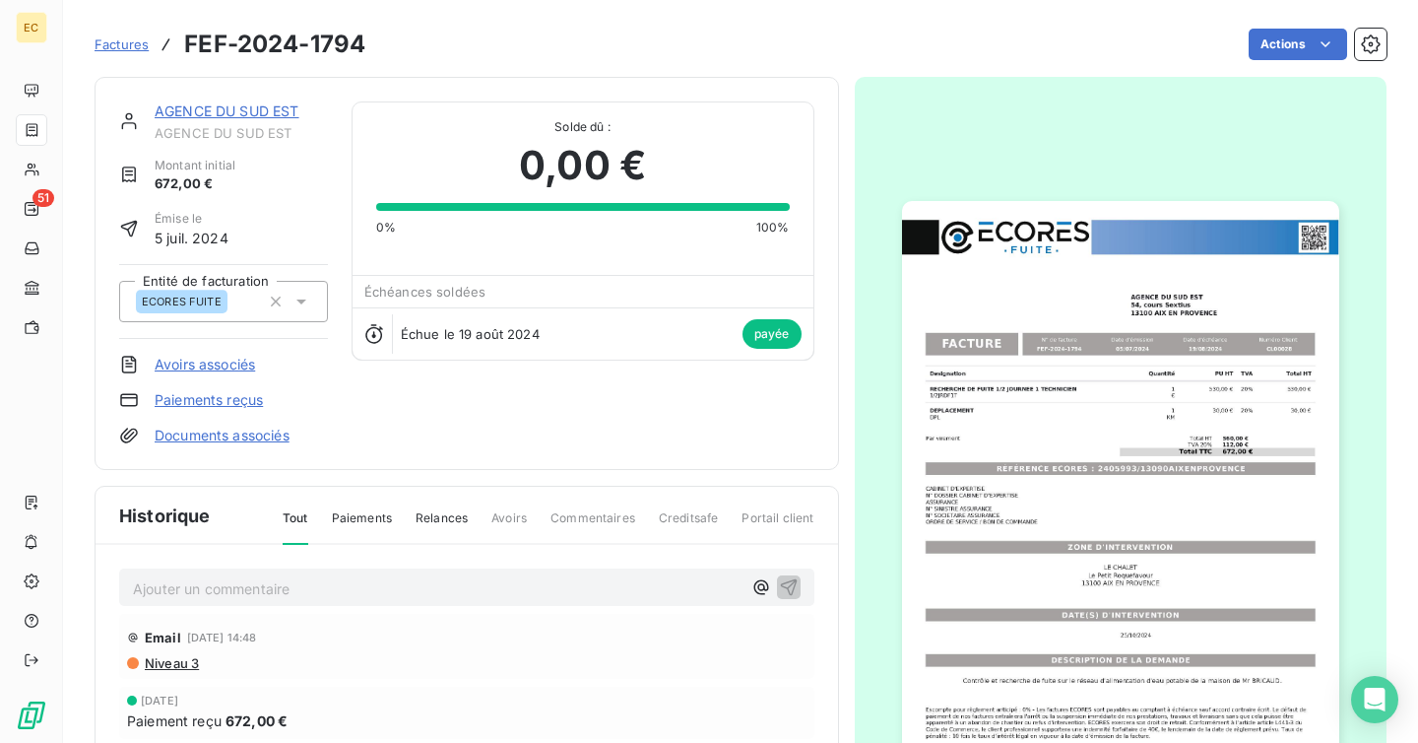
click at [1038, 450] on img "button" at bounding box center [1120, 510] width 437 height 618
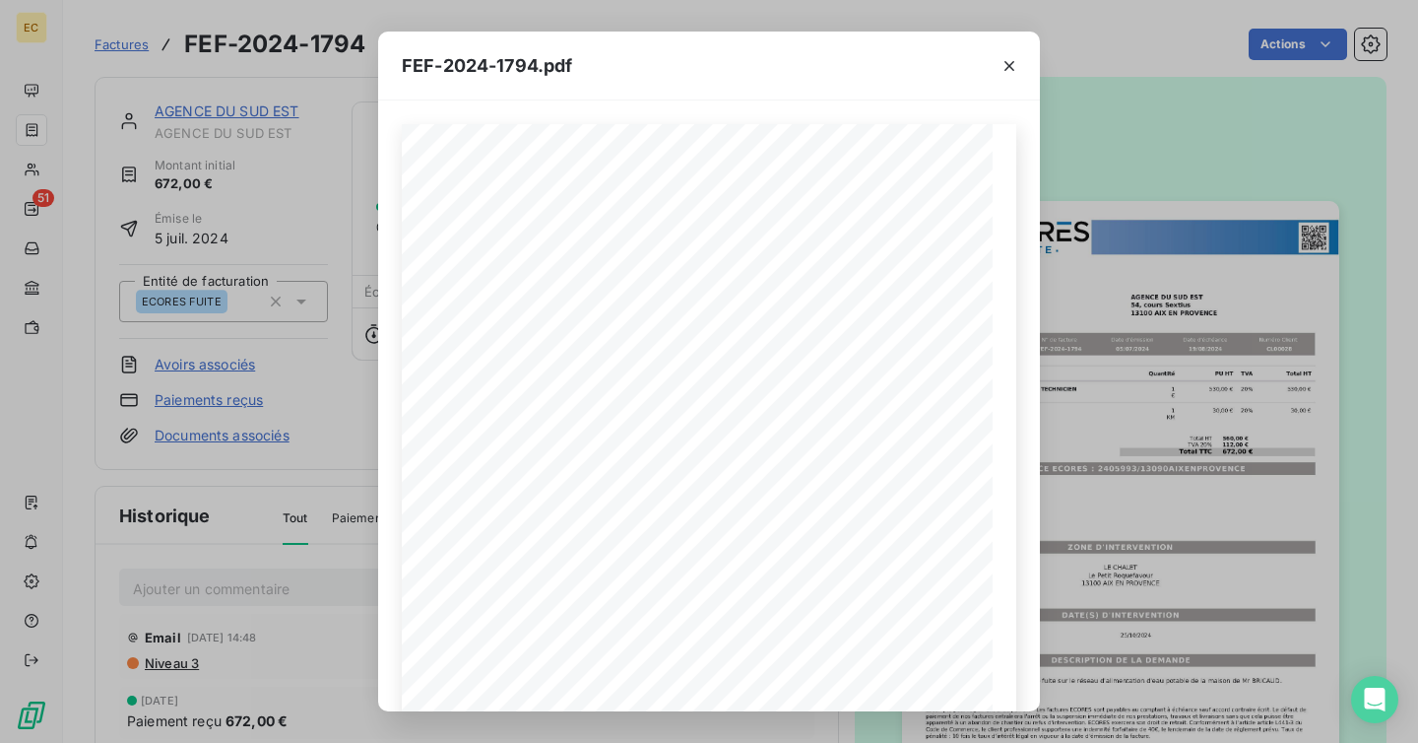
click at [321, 532] on div "FEF-2024-1794.pdf Designation Quantité PU HT TVA Total HT RECHERCHE DE FUITE 1/…" at bounding box center [709, 371] width 1418 height 743
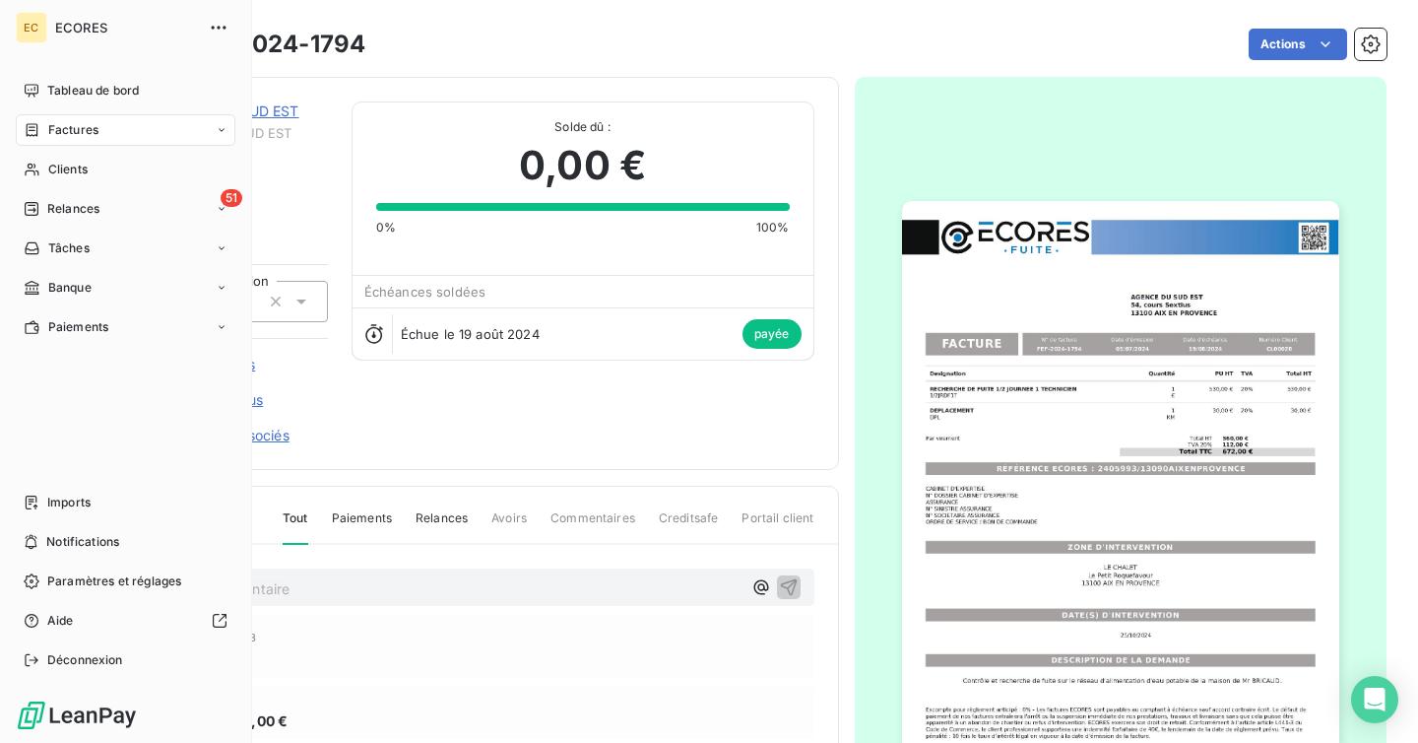
click at [61, 123] on span "Factures" at bounding box center [73, 130] width 50 height 18
click at [74, 284] on span "Clients" at bounding box center [67, 288] width 39 height 18
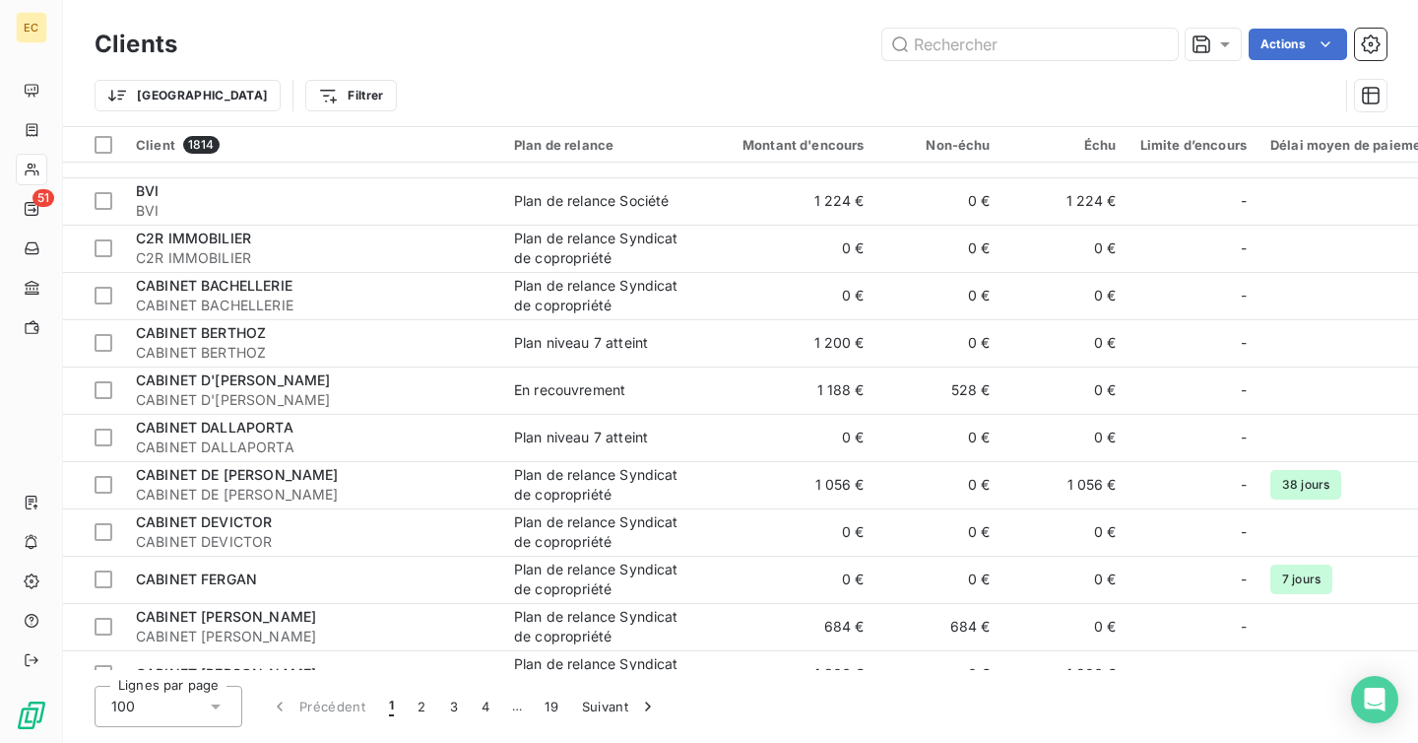
scroll to position [4228, 0]
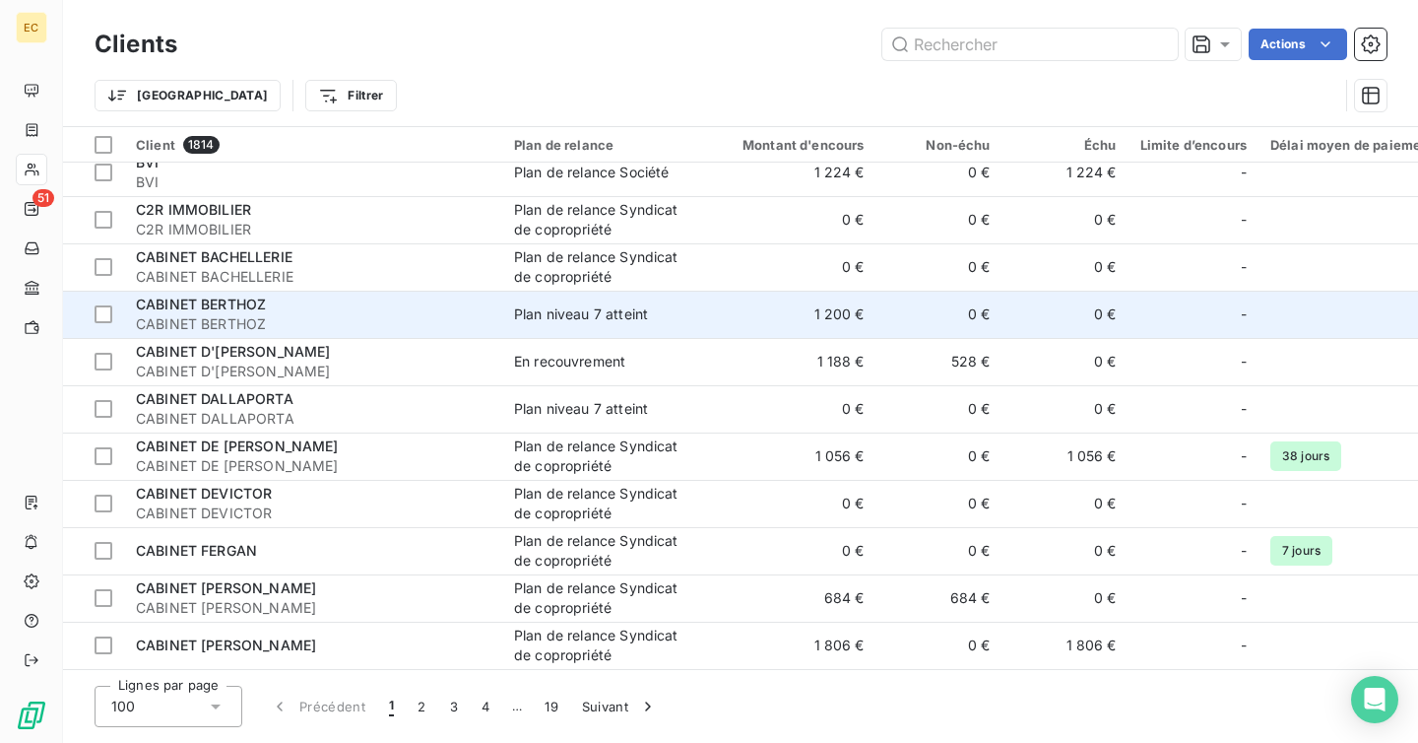
click at [373, 295] on div "CABINET BERTHOZ" at bounding box center [313, 305] width 355 height 20
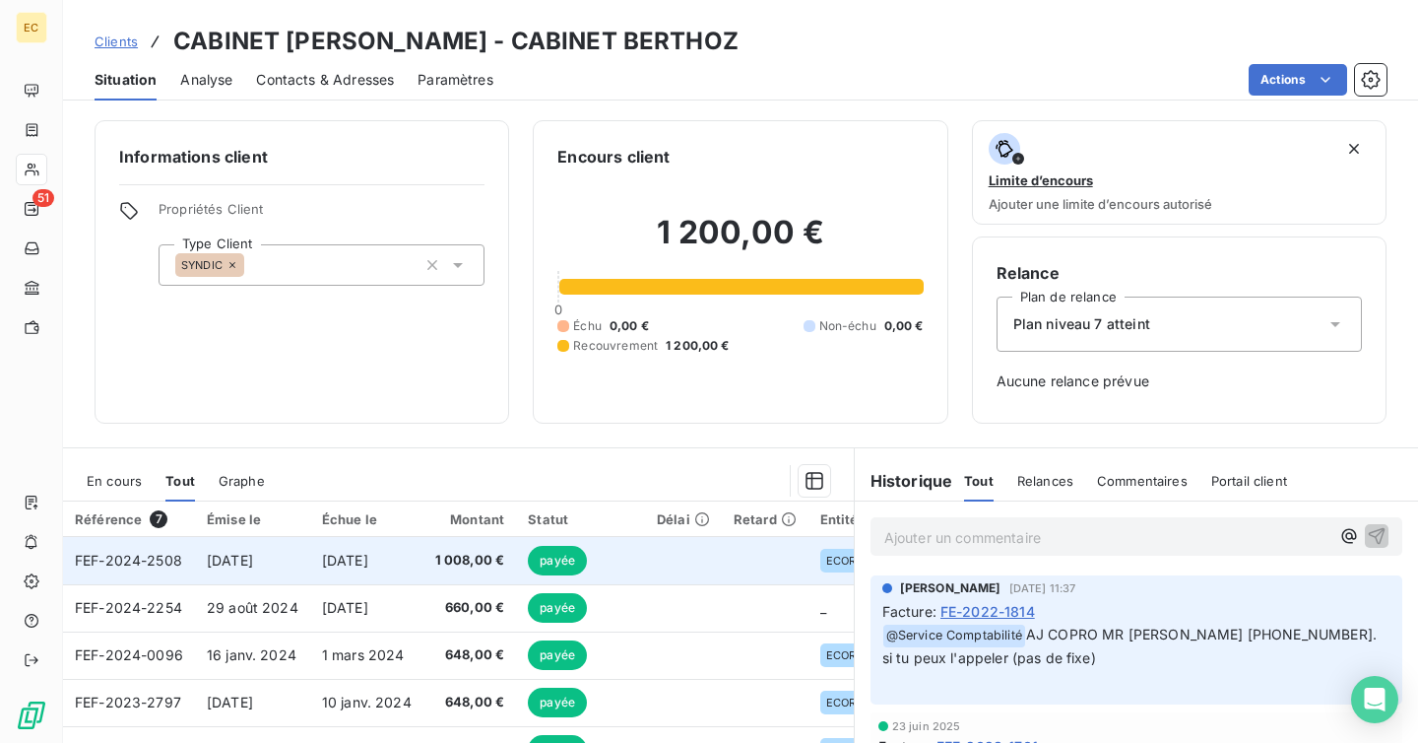
click at [441, 558] on span "1 008,00 €" at bounding box center [470, 561] width 70 height 20
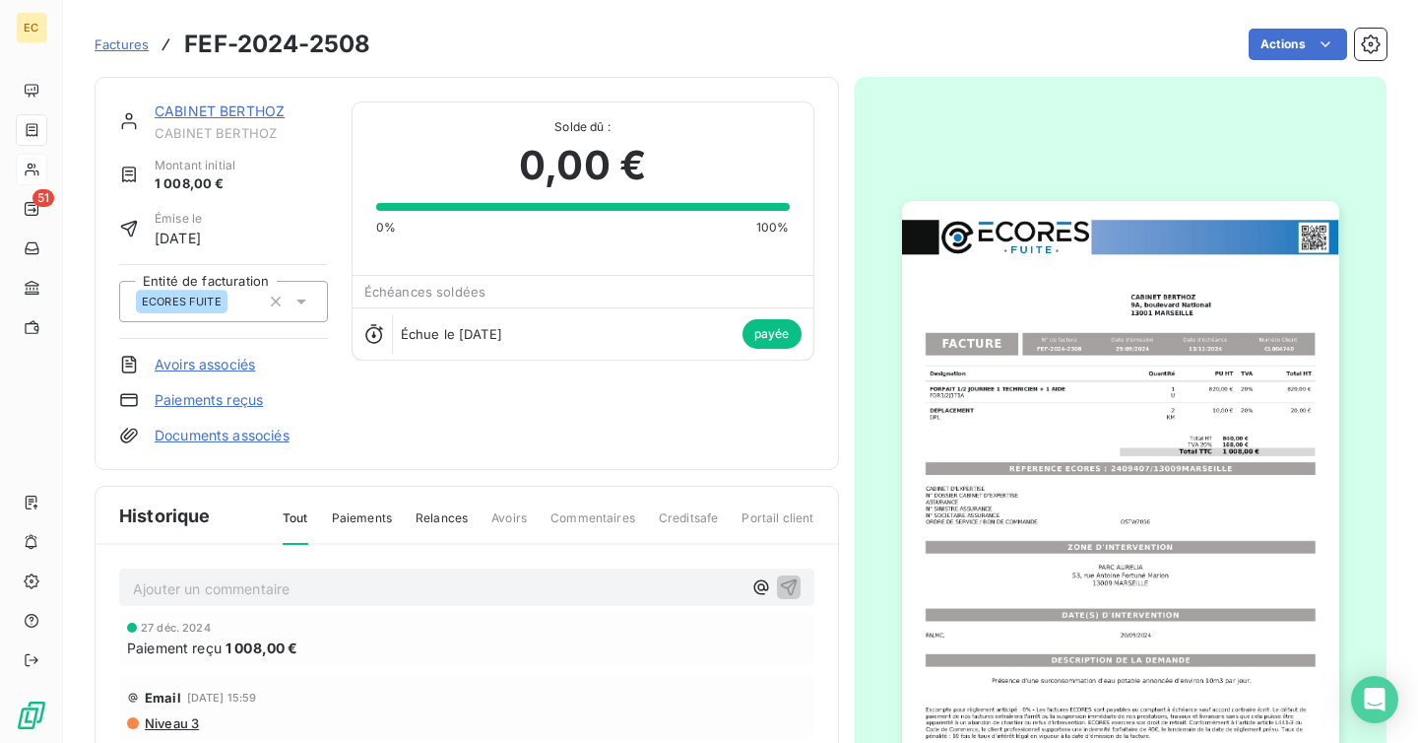
click at [955, 519] on img "button" at bounding box center [1120, 510] width 437 height 618
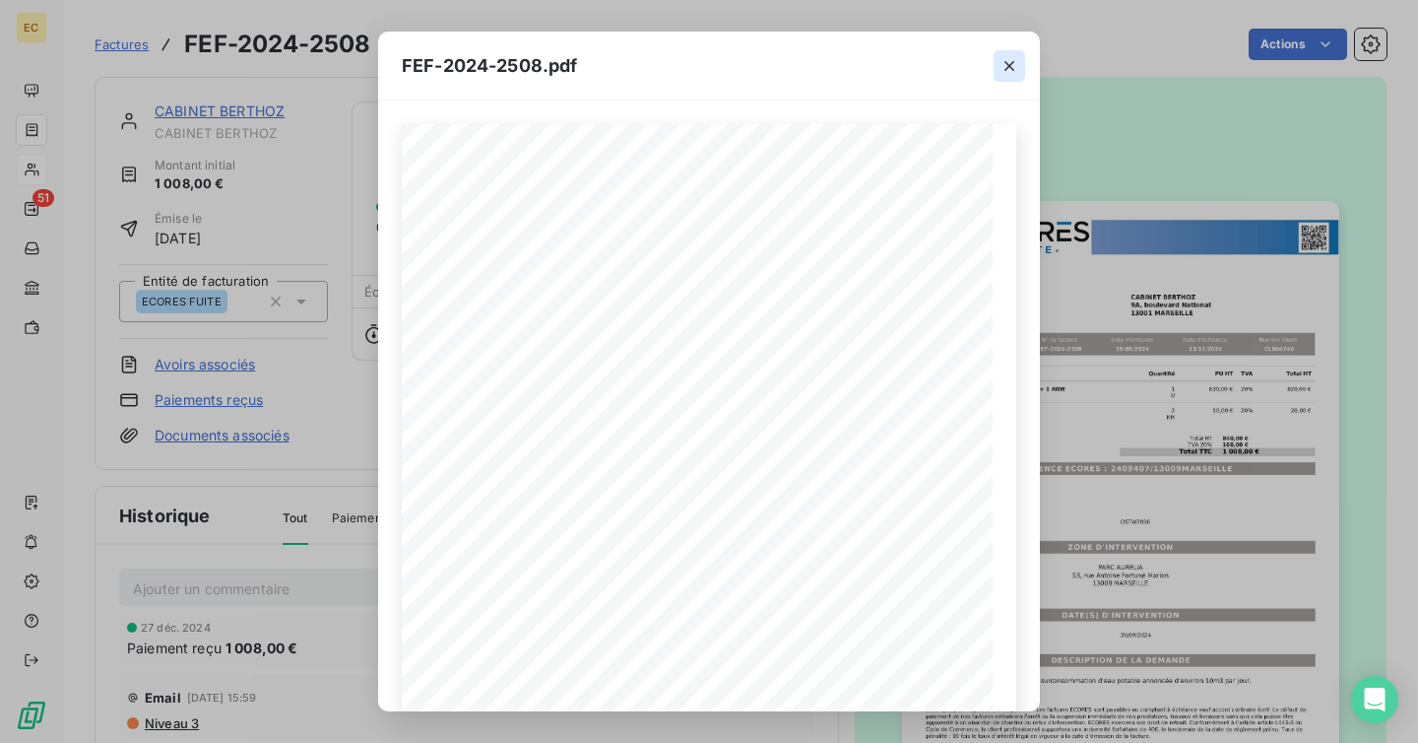
click at [1010, 67] on icon "button" at bounding box center [1010, 66] width 20 height 20
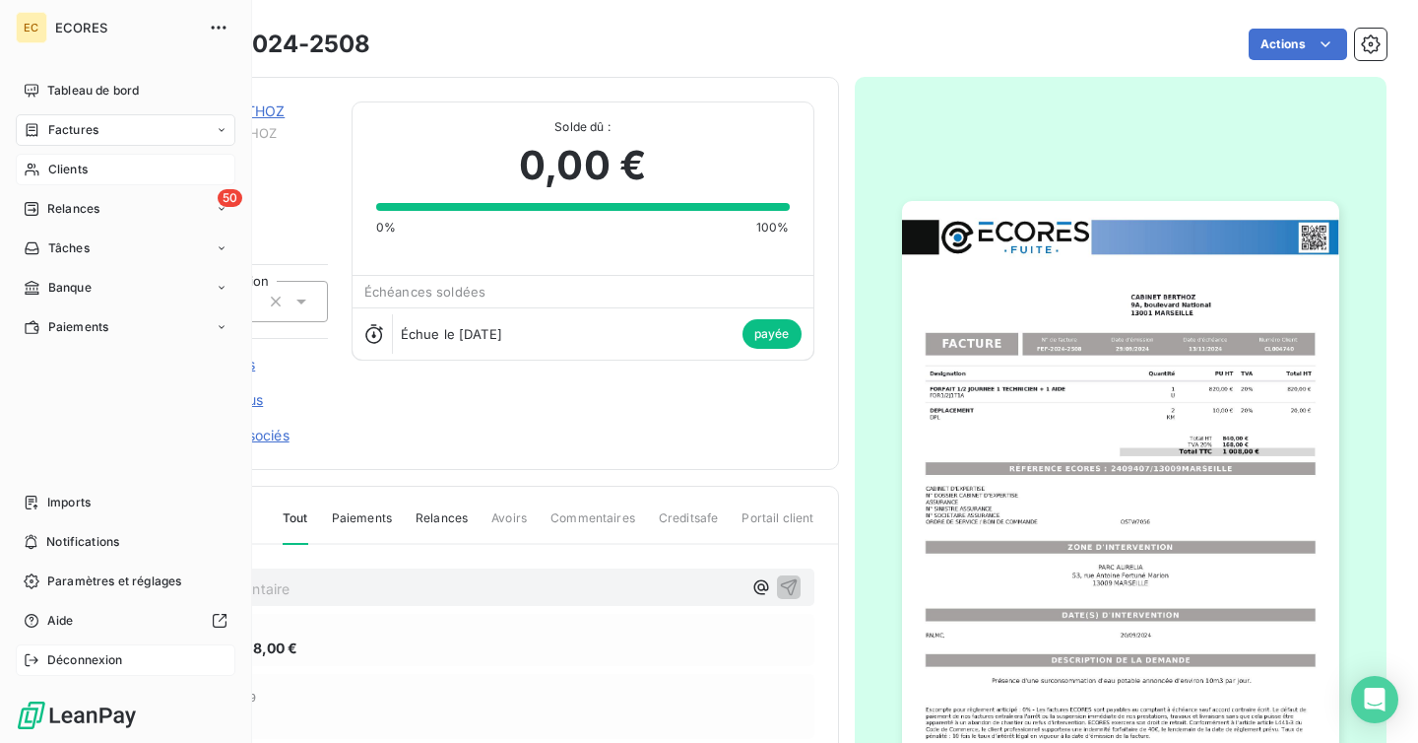
click at [68, 658] on span "Déconnexion" at bounding box center [85, 660] width 76 height 18
